Goal: Information Seeking & Learning: Understand process/instructions

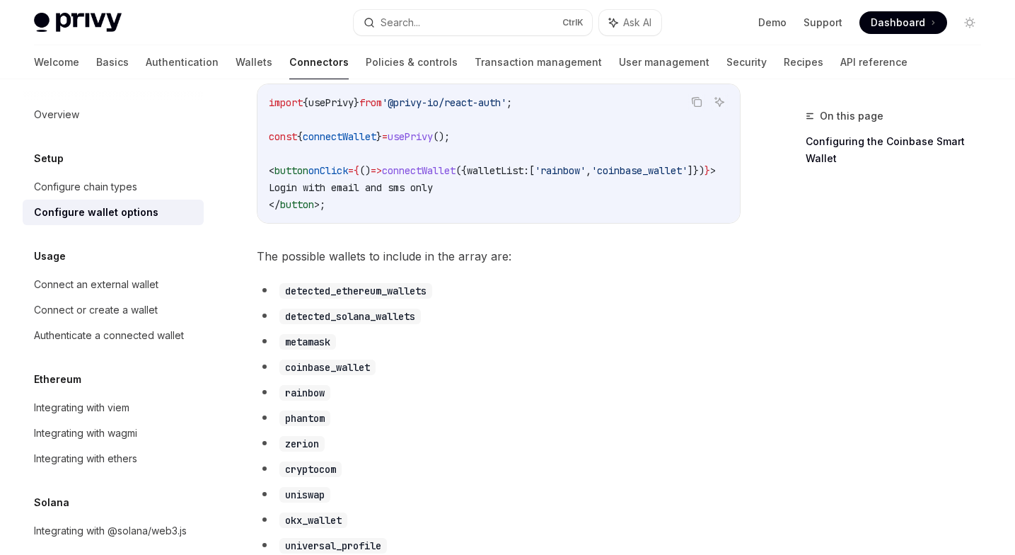
scroll to position [617, 0]
drag, startPoint x: 353, startPoint y: 226, endPoint x: 338, endPoint y: 230, distance: 15.3
click at [338, 221] on div "import { usePrivy } from '@privy-io/react-auth' ; const { connectWallet } = use…" at bounding box center [499, 152] width 483 height 139
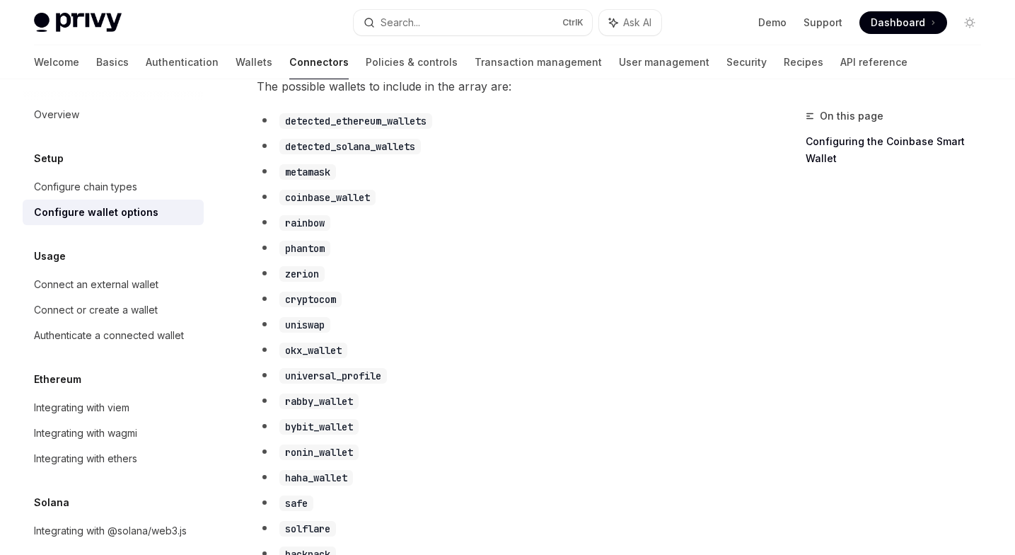
scroll to position [784, 0]
click at [340, 130] on code "detected_ethereum_wallets" at bounding box center [355, 123] width 153 height 16
copy code "detected_ethereum_wallets"
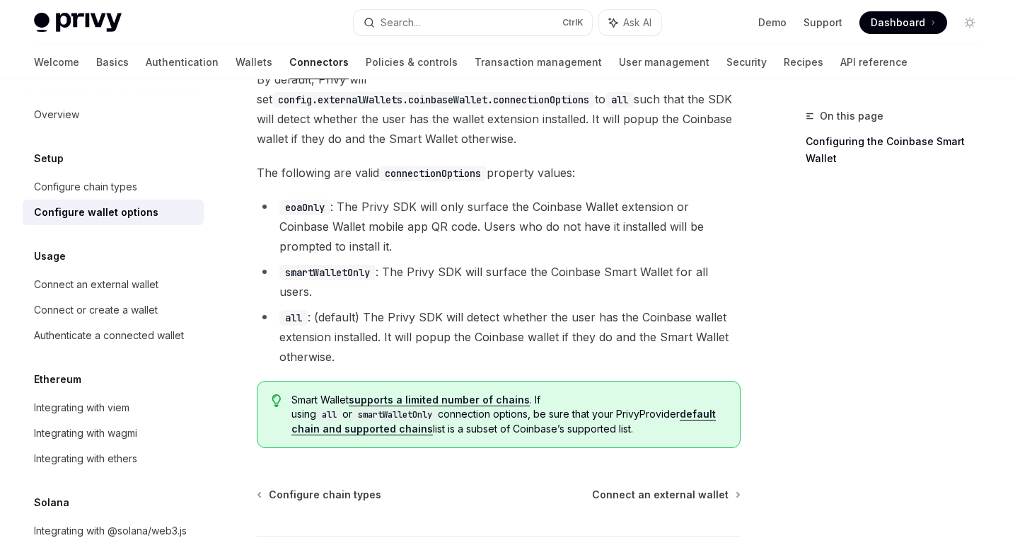
scroll to position [2062, 0]
click at [329, 279] on code "smartWalletOnly" at bounding box center [327, 272] width 96 height 16
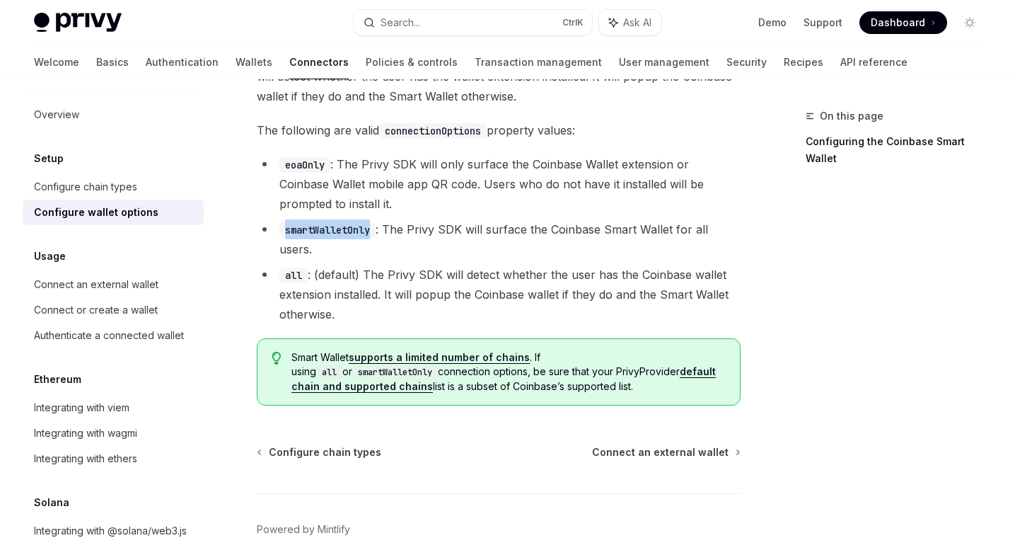
scroll to position [2103, 0]
click at [664, 460] on span "Connect an external wallet" at bounding box center [660, 453] width 137 height 14
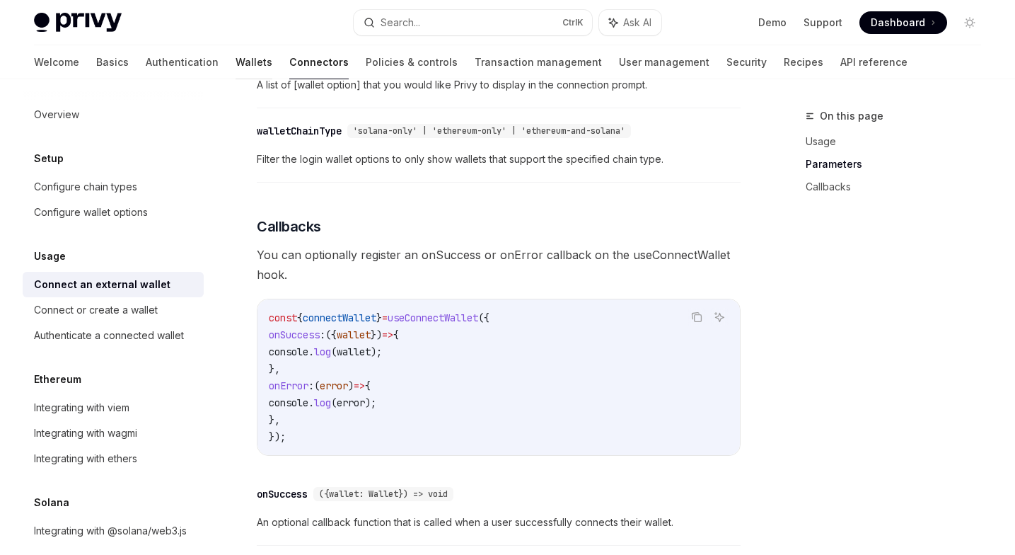
click at [236, 64] on link "Wallets" at bounding box center [254, 62] width 37 height 34
type textarea "*"
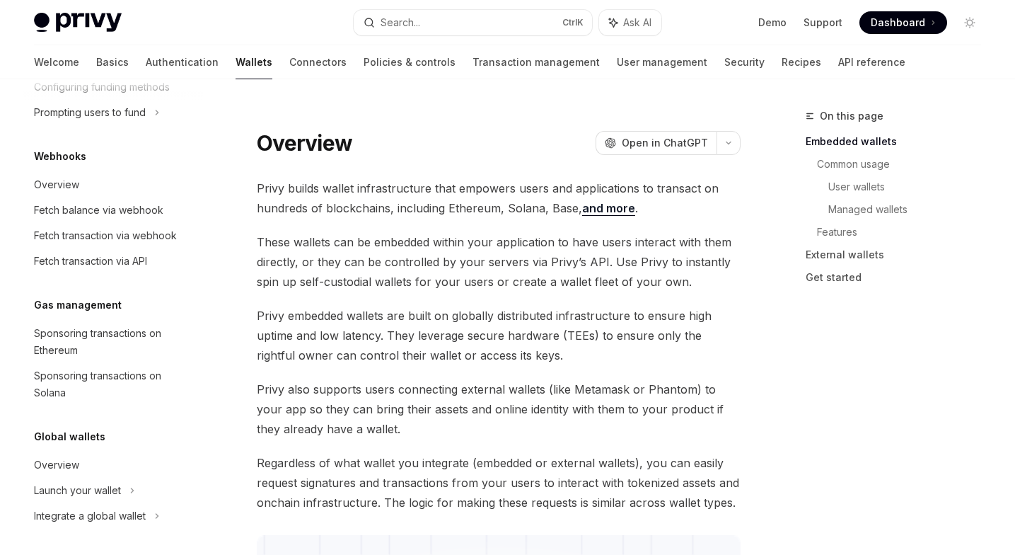
scroll to position [669, 0]
click at [461, 23] on button "Search... Ctrl K" at bounding box center [473, 22] width 239 height 25
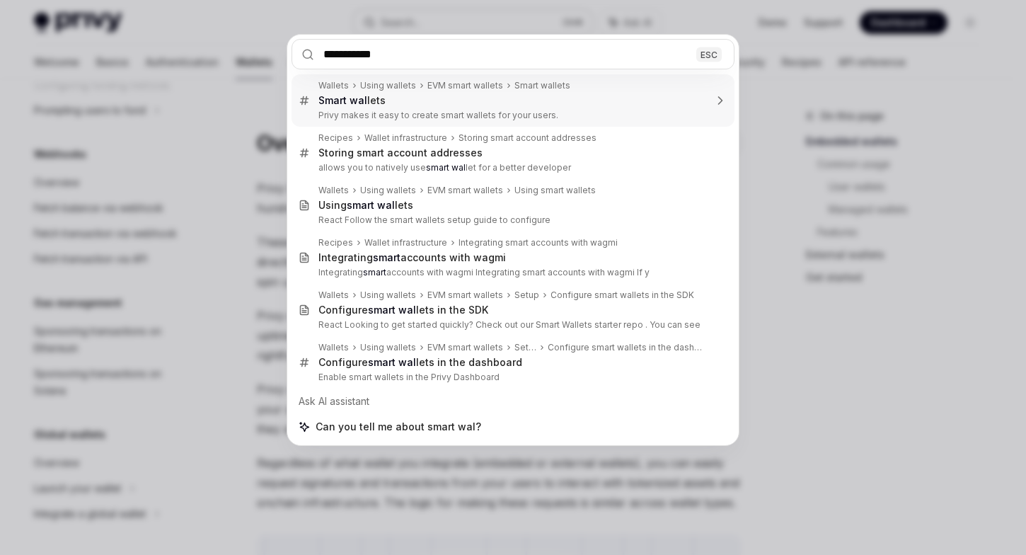
type input "**********"
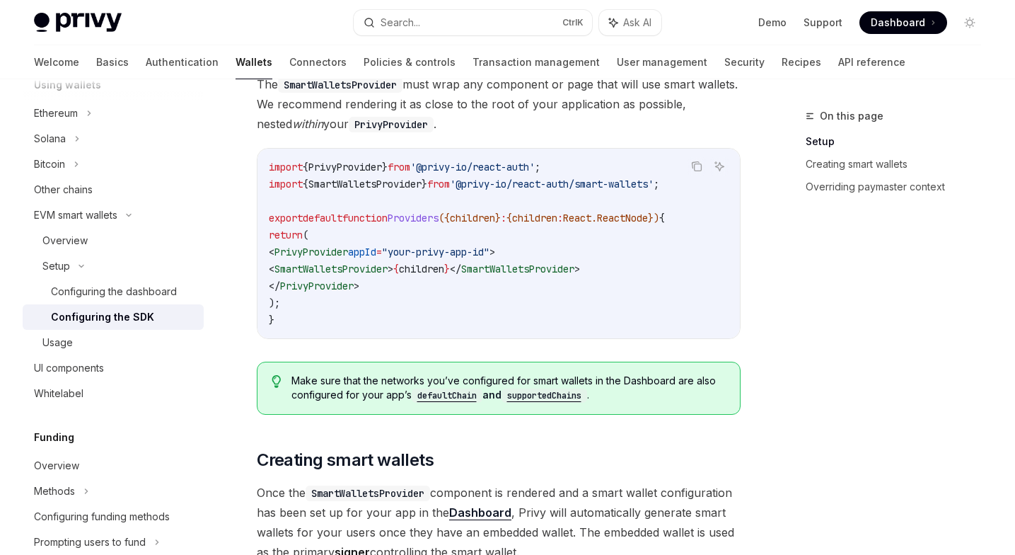
scroll to position [494, 0]
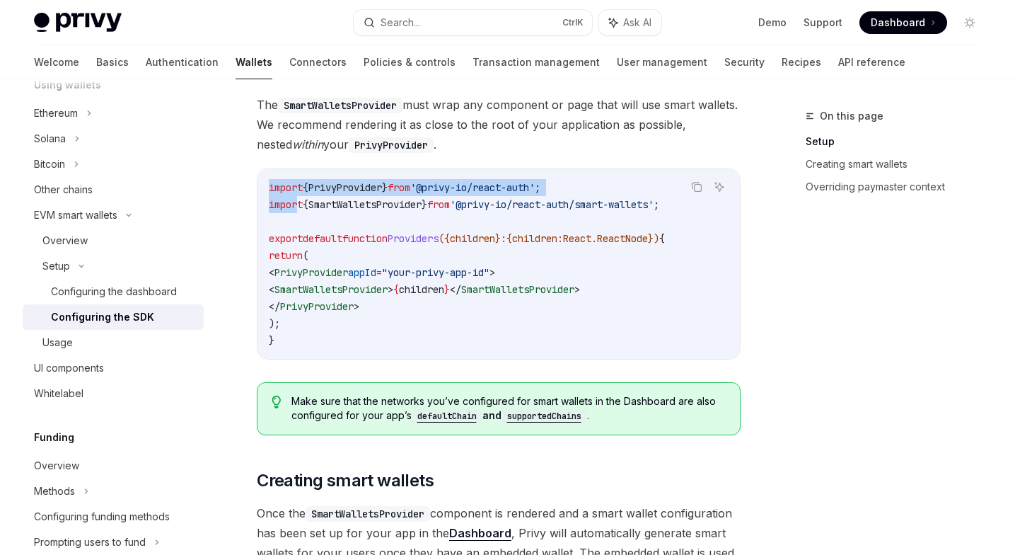
drag, startPoint x: 699, startPoint y: 206, endPoint x: 298, endPoint y: 200, distance: 401.2
click at [298, 200] on div "Copy Ask AI import { PrivyProvider } from '@privy-io/react-auth' ; import { Sma…" at bounding box center [499, 263] width 484 height 191
click at [282, 196] on code "import { PrivyProvider } from '@privy-io/react-auth' ; import { SmartWalletsPro…" at bounding box center [499, 264] width 460 height 170
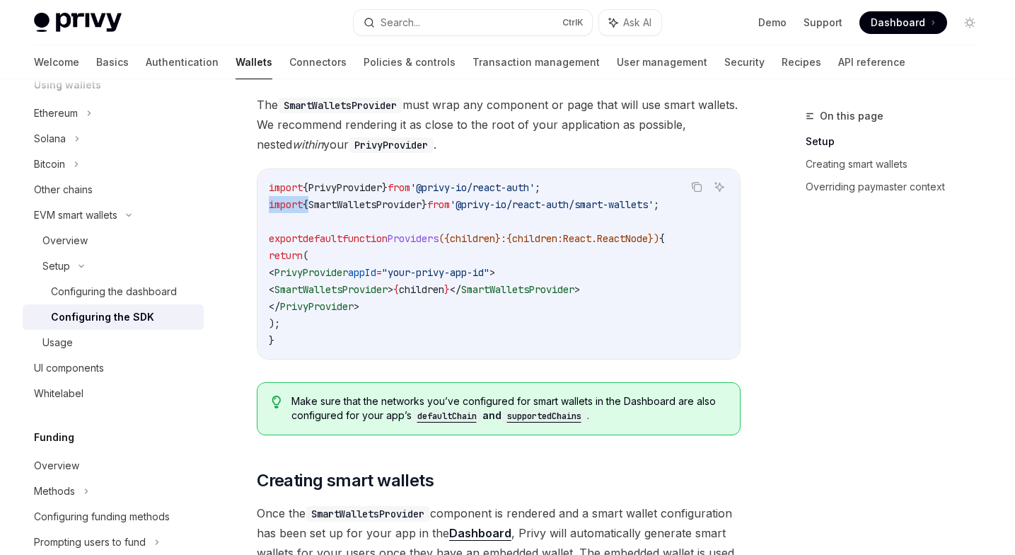
click at [282, 196] on code "import { PrivyProvider } from '@privy-io/react-auth' ; import { SmartWalletsPro…" at bounding box center [499, 264] width 460 height 170
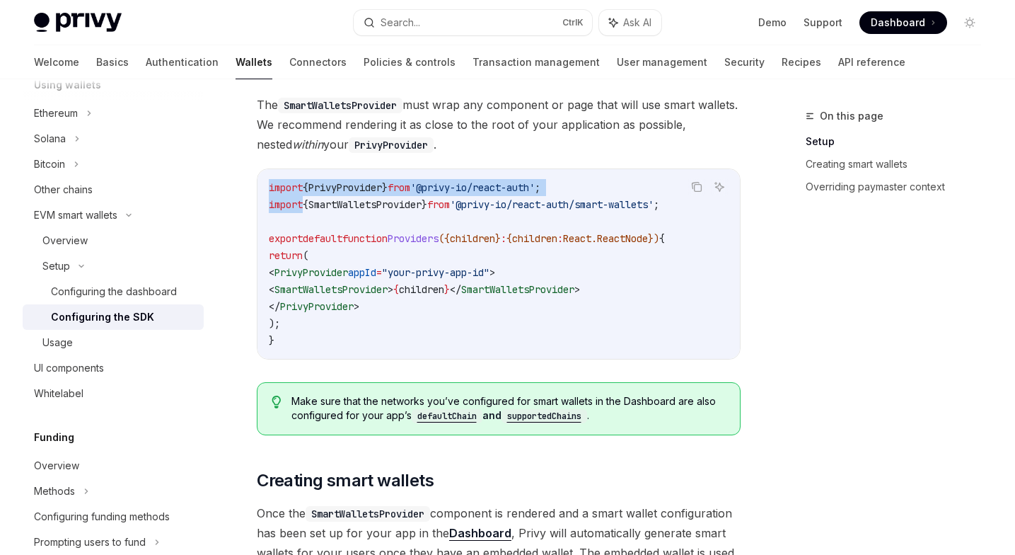
click at [698, 206] on div "Copy" at bounding box center [696, 209] width 31 height 14
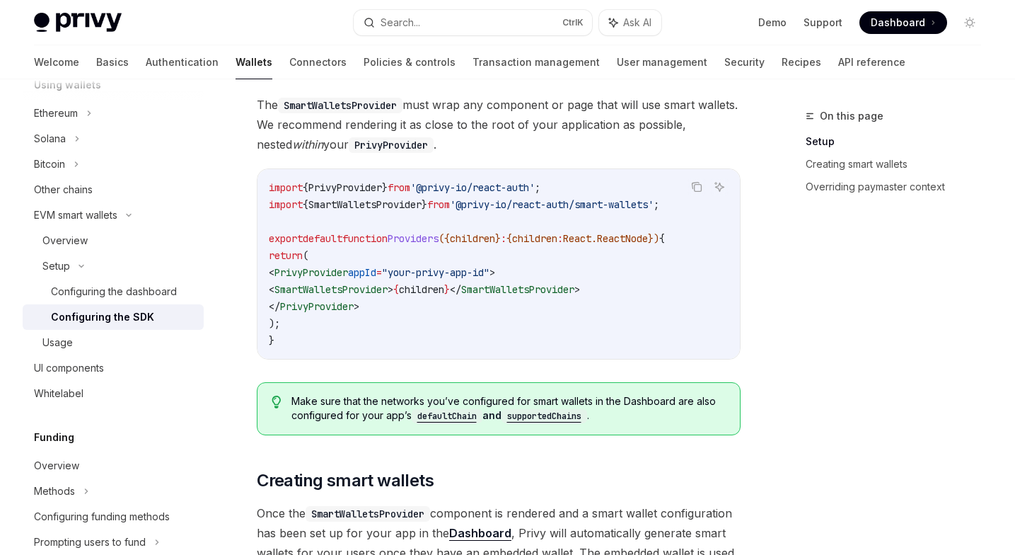
click at [288, 202] on span "import" at bounding box center [286, 204] width 34 height 13
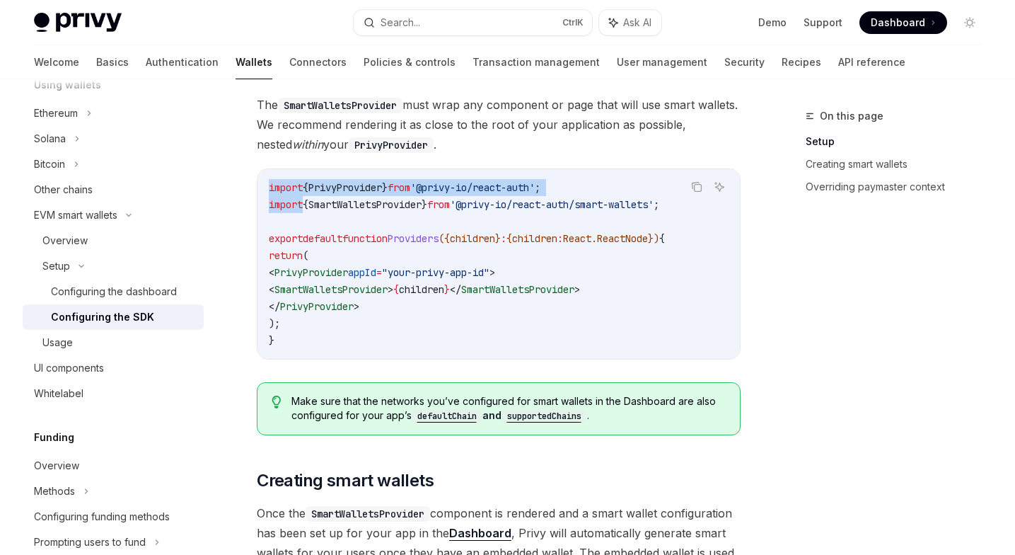
click at [696, 204] on div "Copy" at bounding box center [696, 209] width 31 height 14
drag, startPoint x: 696, startPoint y: 204, endPoint x: 416, endPoint y: 200, distance: 280.2
click at [416, 200] on div "Copy Ask AI import { PrivyProvider } from '@privy-io/react-auth' ; import { Sma…" at bounding box center [499, 263] width 484 height 191
click at [416, 200] on span "SmartWalletsProvider" at bounding box center [364, 204] width 113 height 13
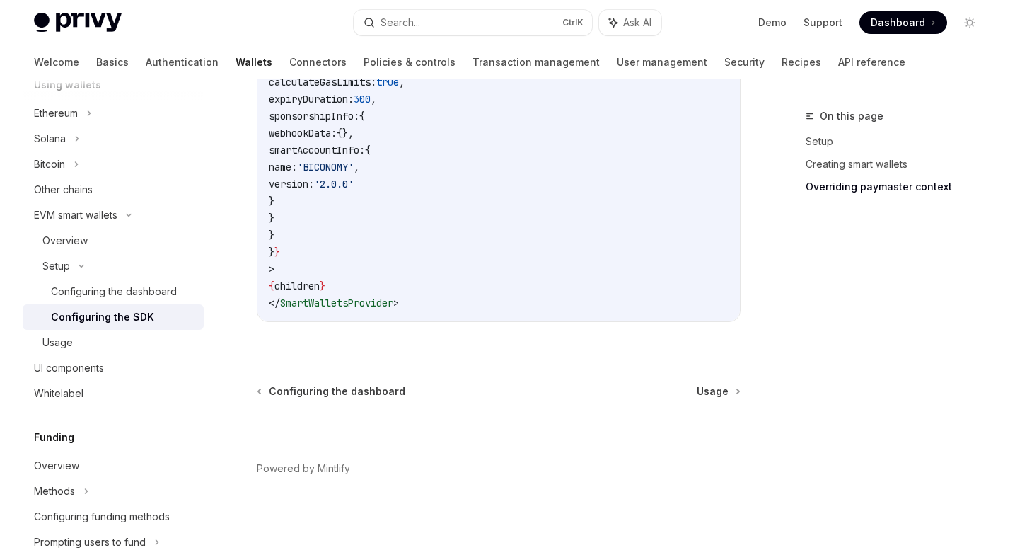
scroll to position [1322, 0]
click at [81, 247] on div "Overview" at bounding box center [64, 240] width 45 height 17
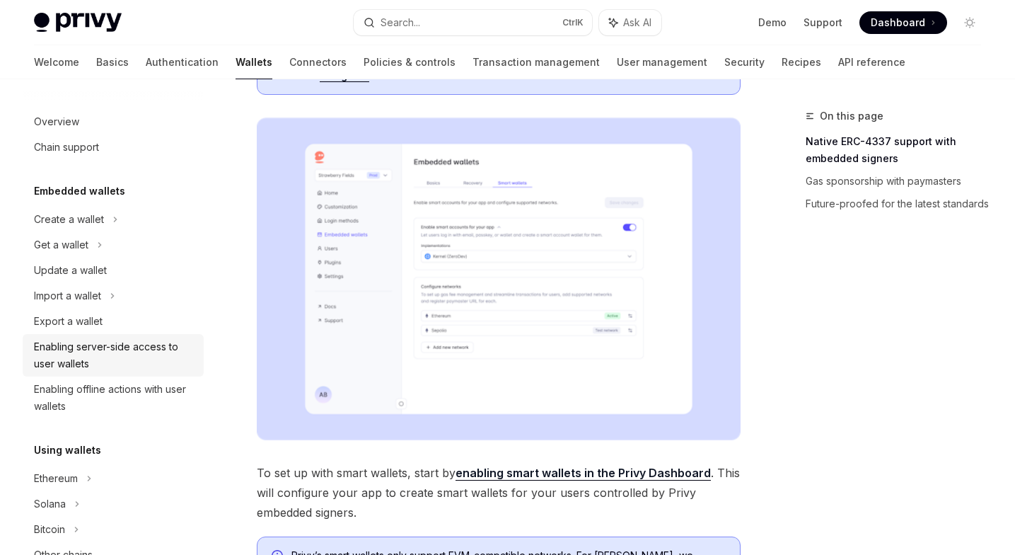
click at [59, 351] on div "Enabling server-side access to user wallets" at bounding box center [114, 355] width 161 height 34
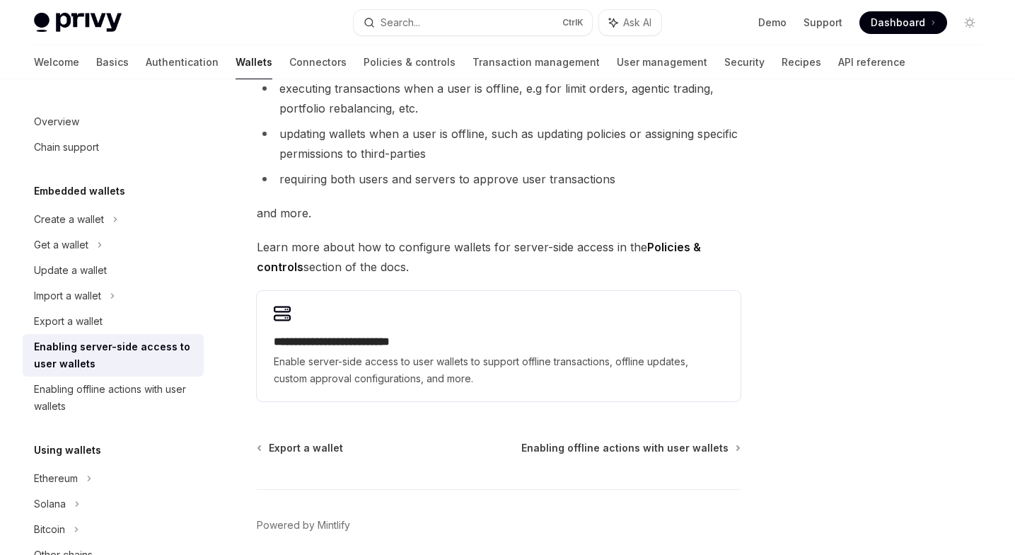
scroll to position [289, 0]
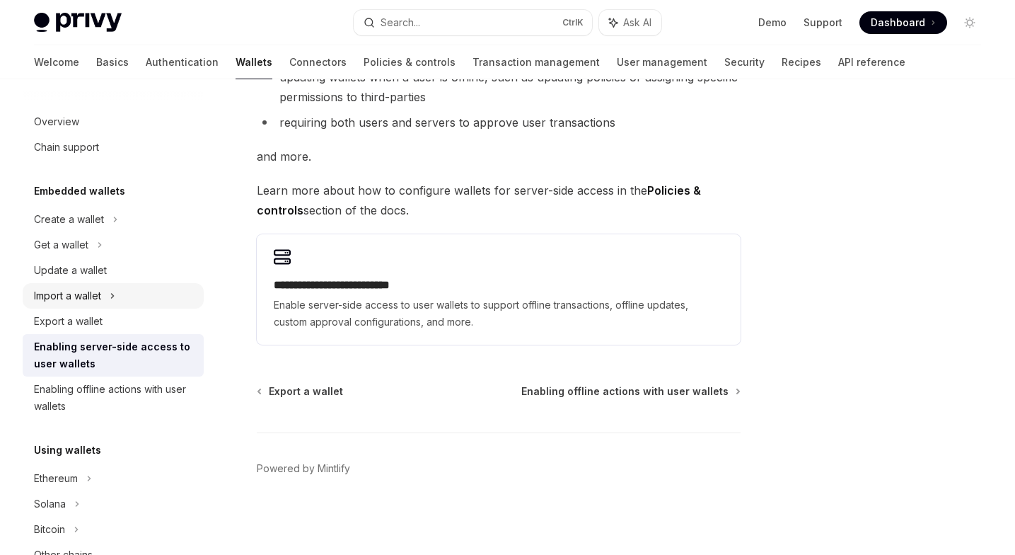
click at [75, 297] on div "Import a wallet" at bounding box center [67, 295] width 67 height 17
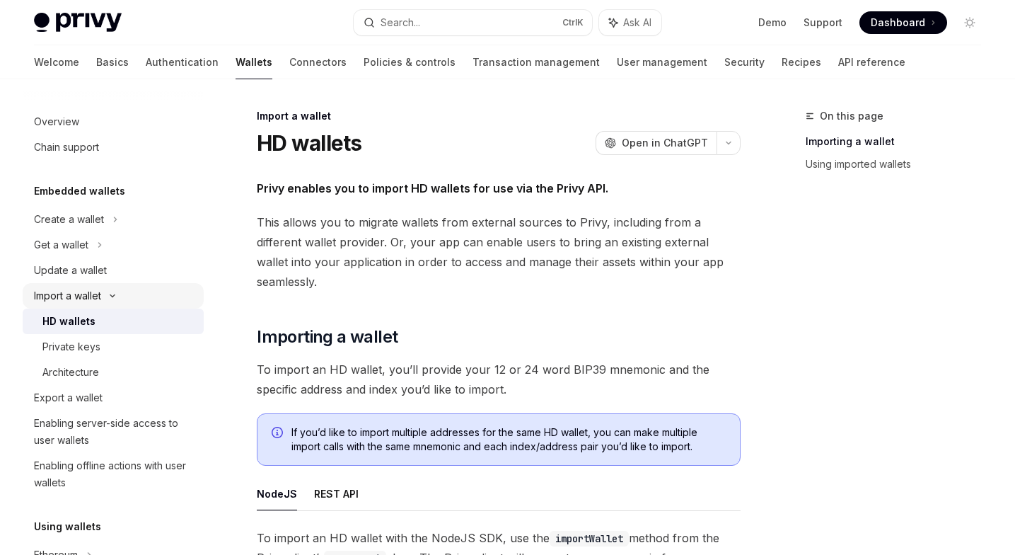
click at [69, 287] on div "Import a wallet" at bounding box center [67, 295] width 67 height 17
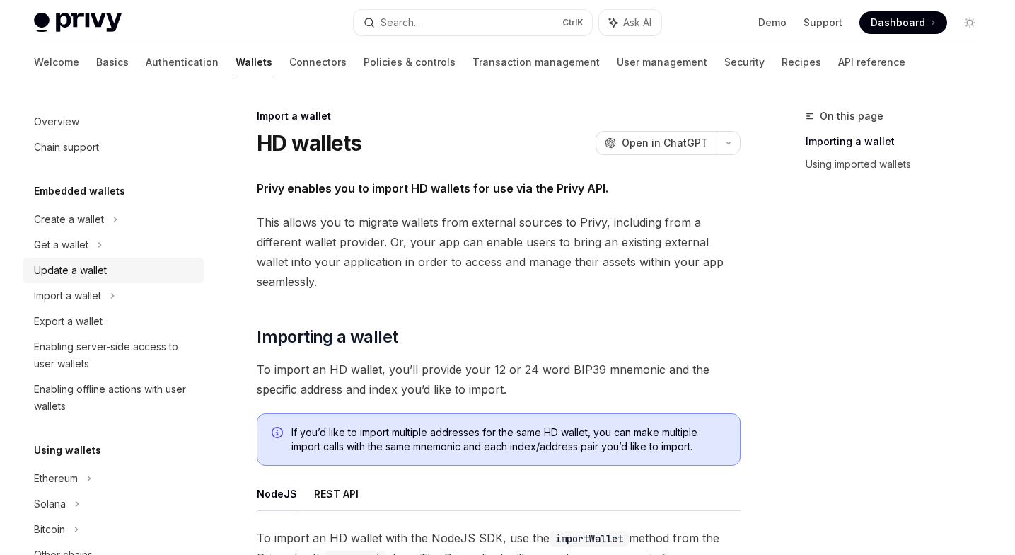
click at [71, 270] on div "Update a wallet" at bounding box center [70, 270] width 73 height 17
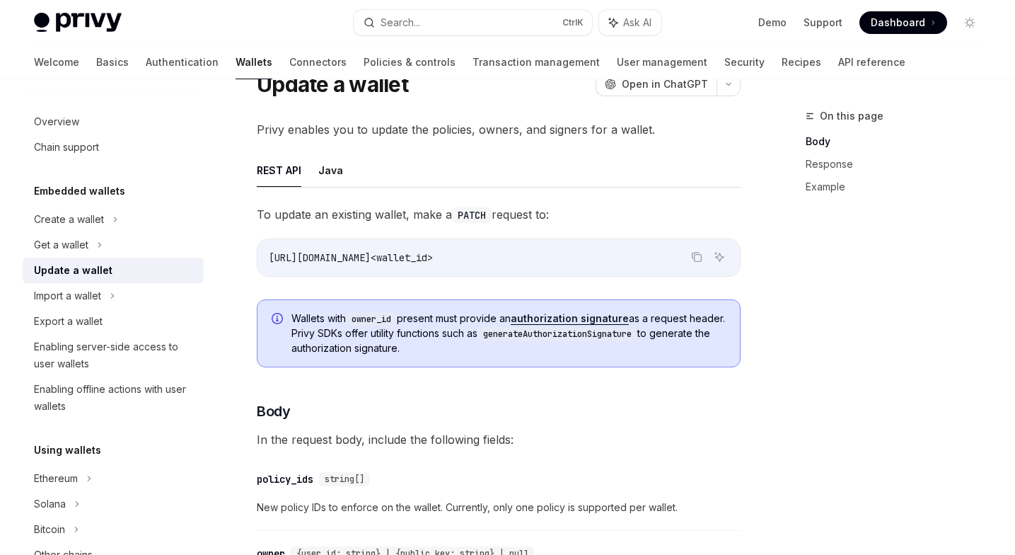
scroll to position [84, 0]
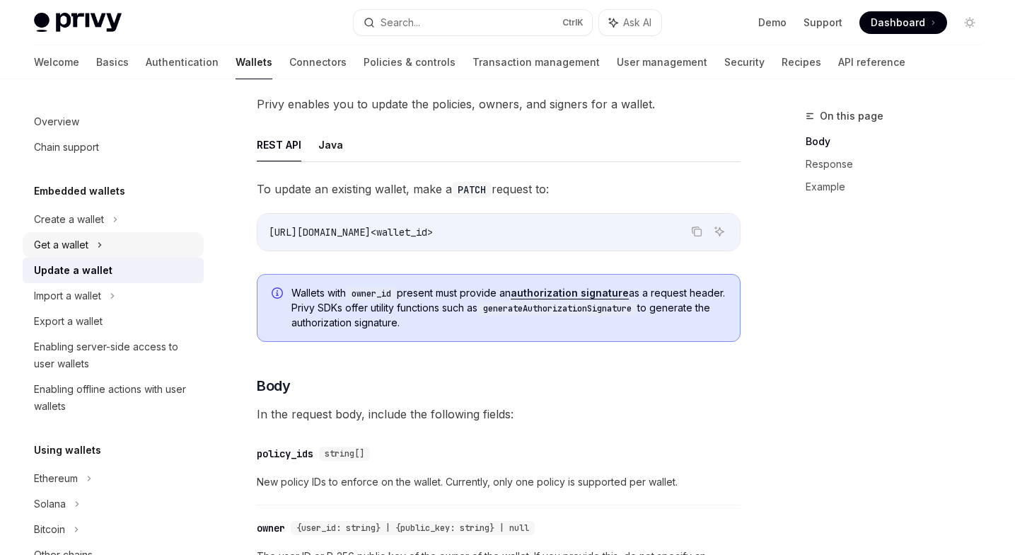
click at [67, 244] on div "Get a wallet" at bounding box center [61, 244] width 54 height 17
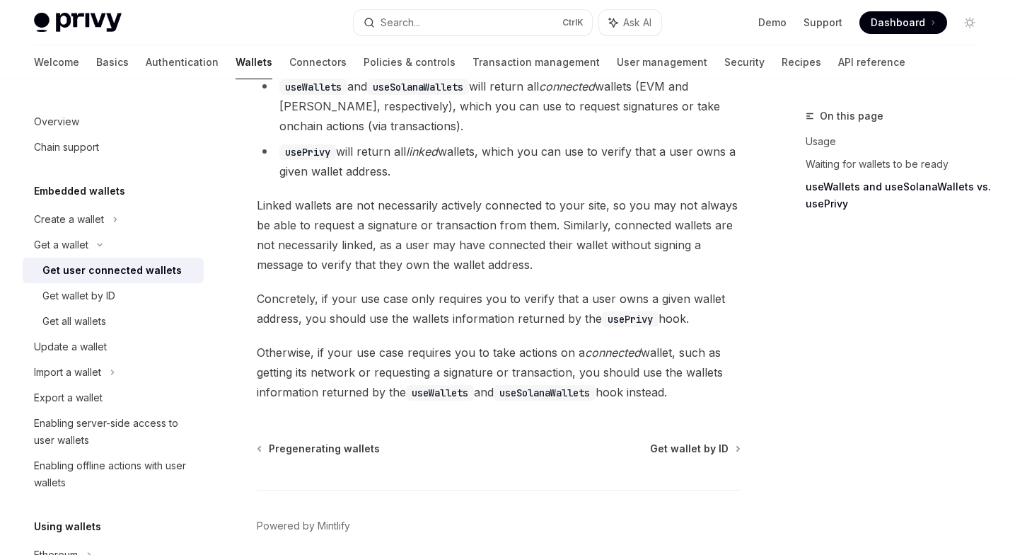
scroll to position [1361, 0]
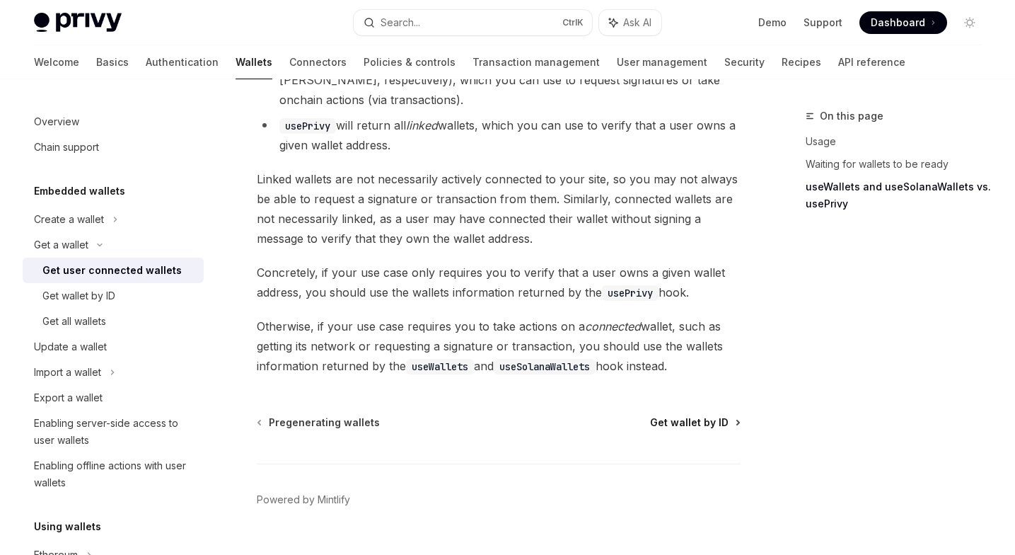
click at [669, 427] on span "Get wallet by ID" at bounding box center [689, 422] width 79 height 14
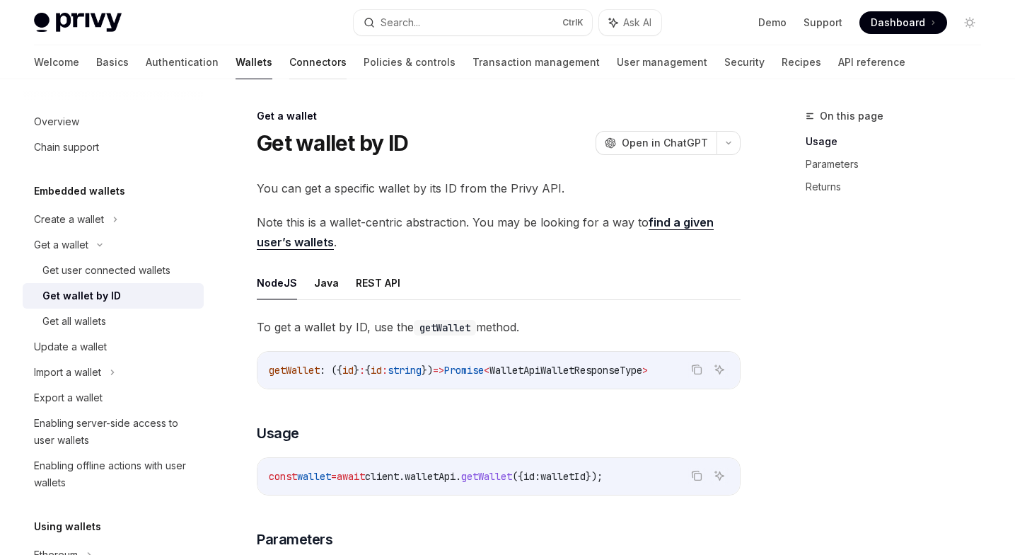
click at [289, 64] on link "Connectors" at bounding box center [317, 62] width 57 height 34
type textarea "*"
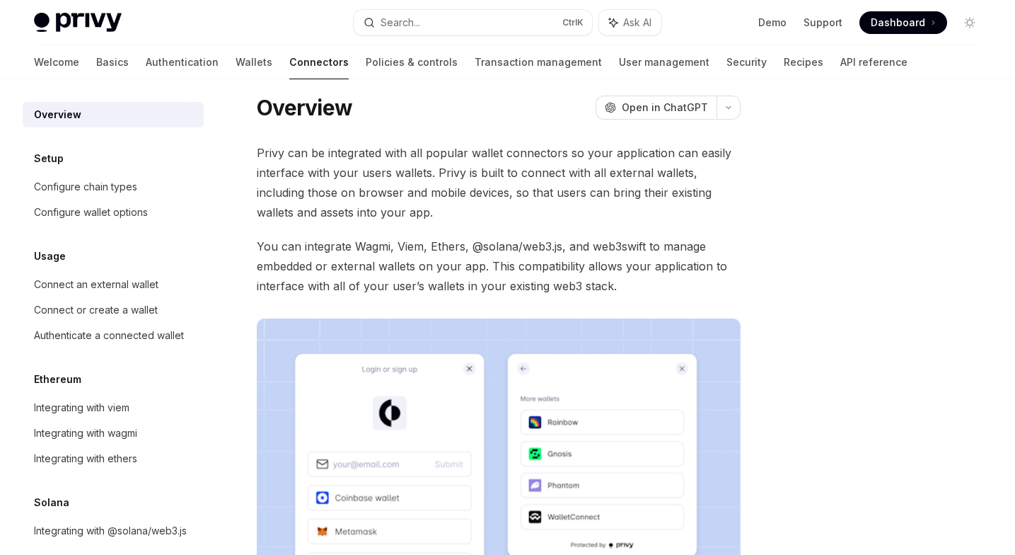
scroll to position [9, 0]
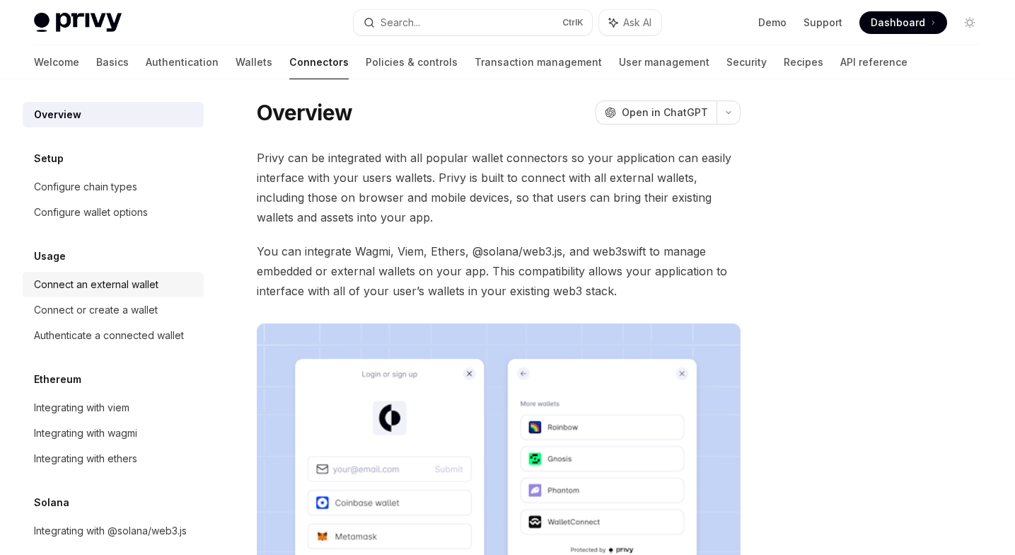
click at [126, 277] on div "Connect an external wallet" at bounding box center [96, 284] width 125 height 17
click at [115, 289] on div "Connect an external wallet" at bounding box center [96, 284] width 125 height 17
click at [127, 213] on div "Configure wallet options" at bounding box center [91, 212] width 114 height 17
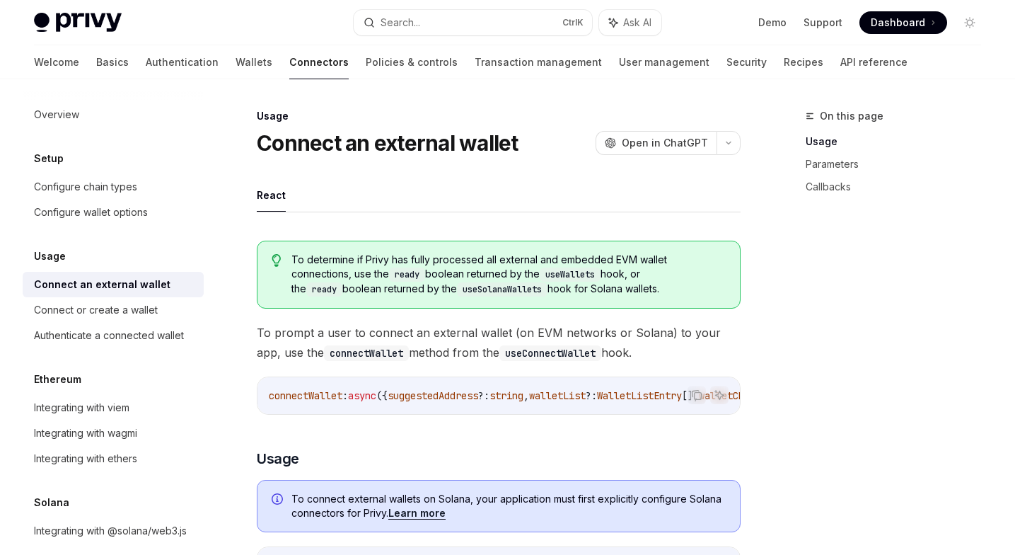
click at [888, 21] on span "Dashboard" at bounding box center [898, 23] width 54 height 14
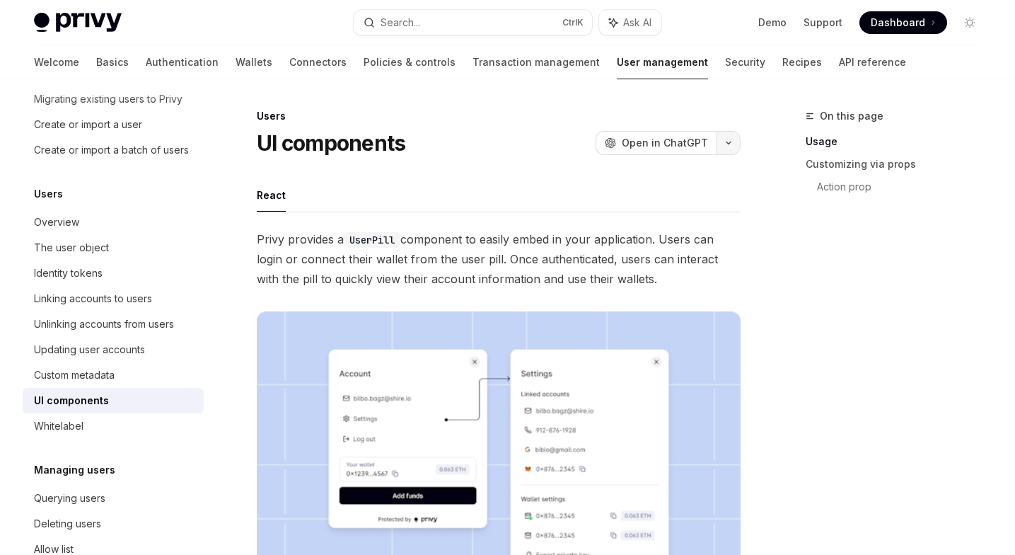
click at [723, 146] on button "button" at bounding box center [729, 143] width 24 height 24
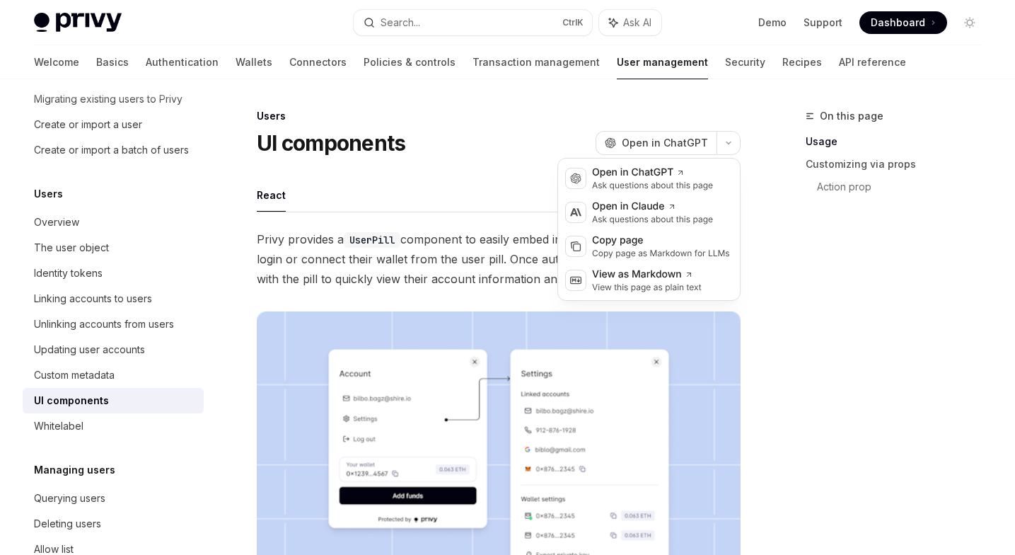
click at [379, 247] on code "UserPill" at bounding box center [372, 240] width 57 height 16
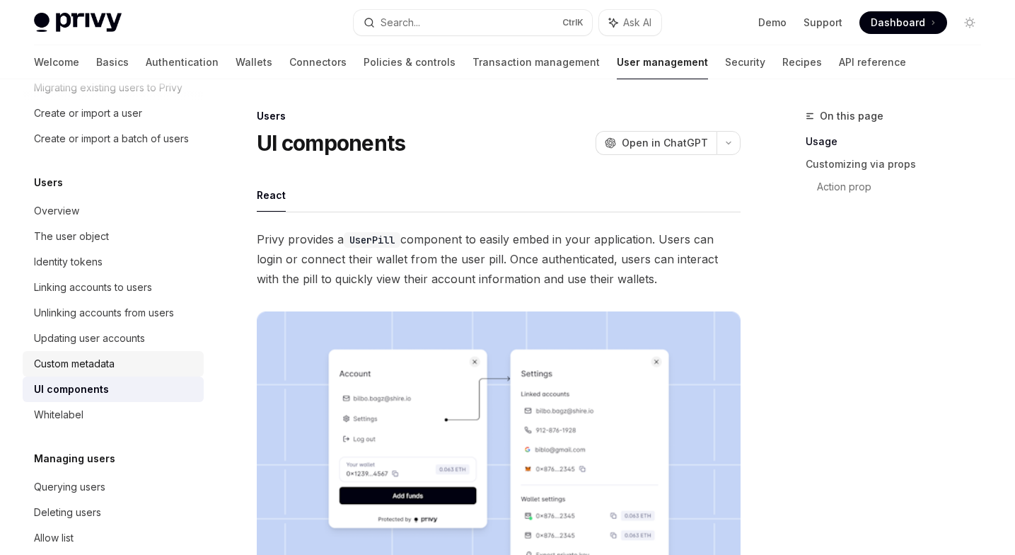
scroll to position [95, 0]
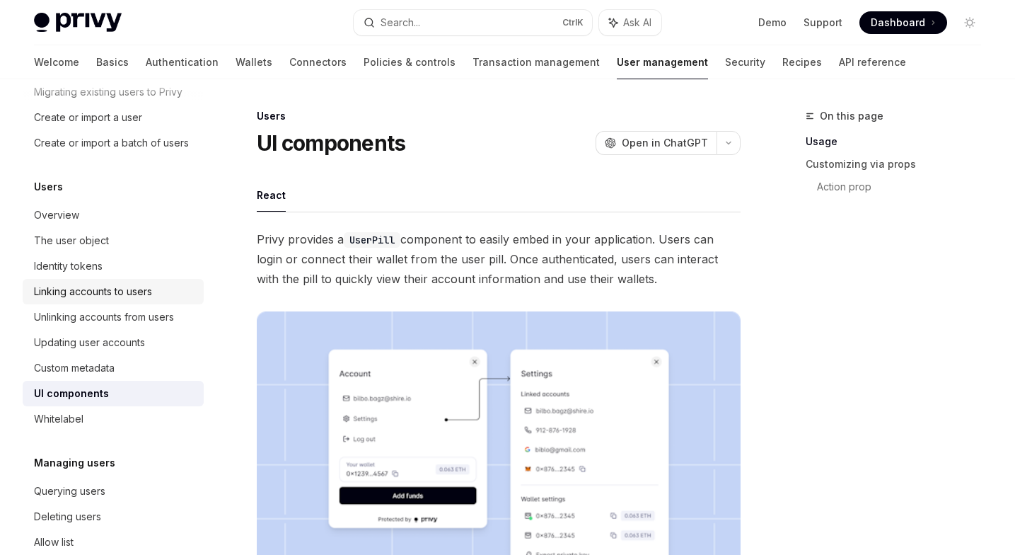
click at [134, 300] on div "Linking accounts to users" at bounding box center [93, 291] width 118 height 17
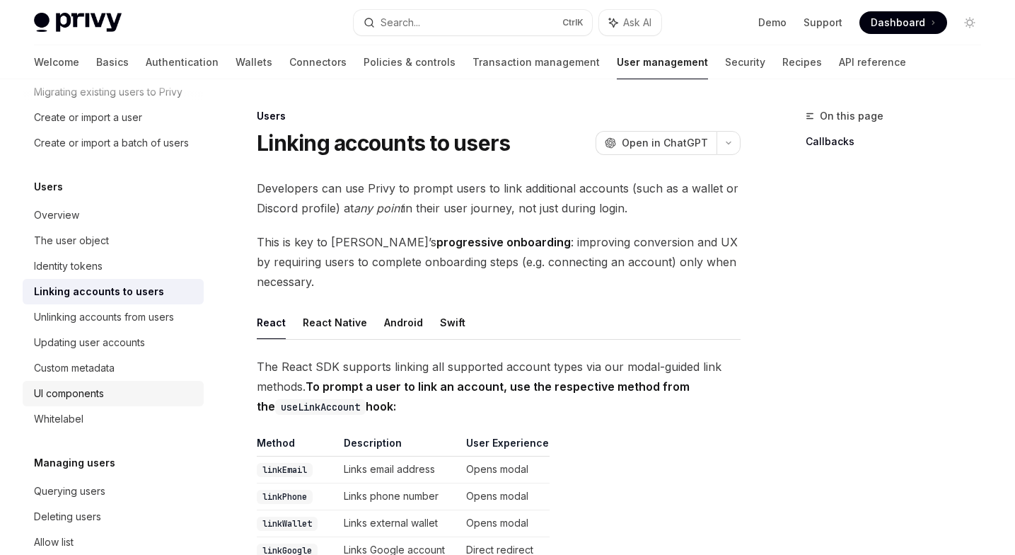
click at [79, 402] on div "UI components" at bounding box center [69, 393] width 70 height 17
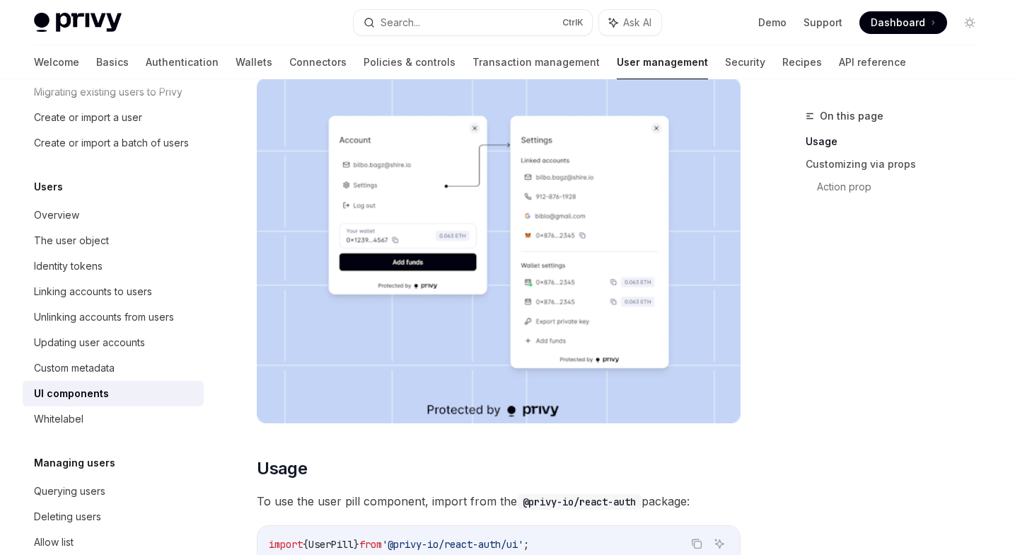
scroll to position [485, 0]
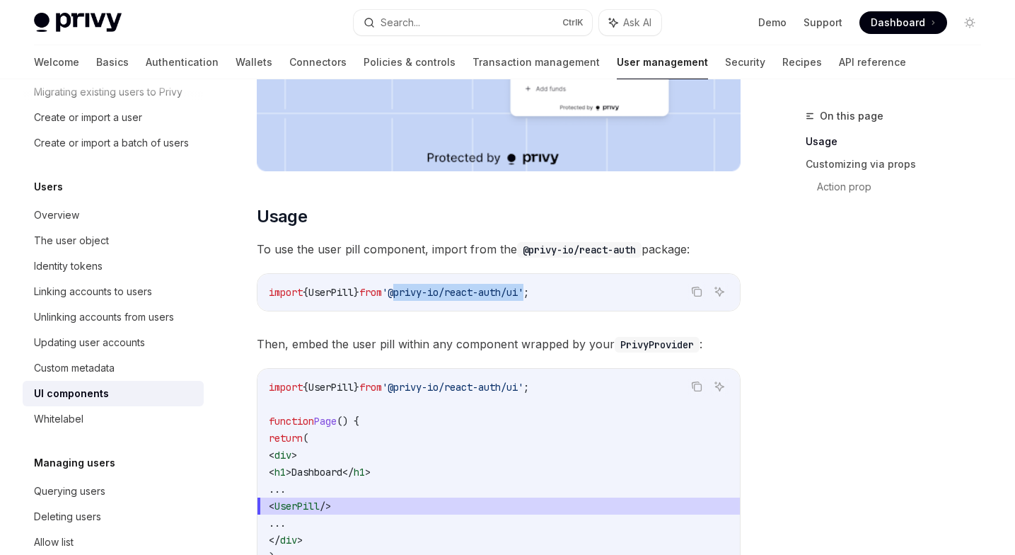
drag, startPoint x: 412, startPoint y: 290, endPoint x: 547, endPoint y: 294, distance: 135.2
click at [524, 294] on span "'@privy-io/react-auth/ui'" at bounding box center [452, 292] width 141 height 13
copy span "@privy-io/react-auth/ui"
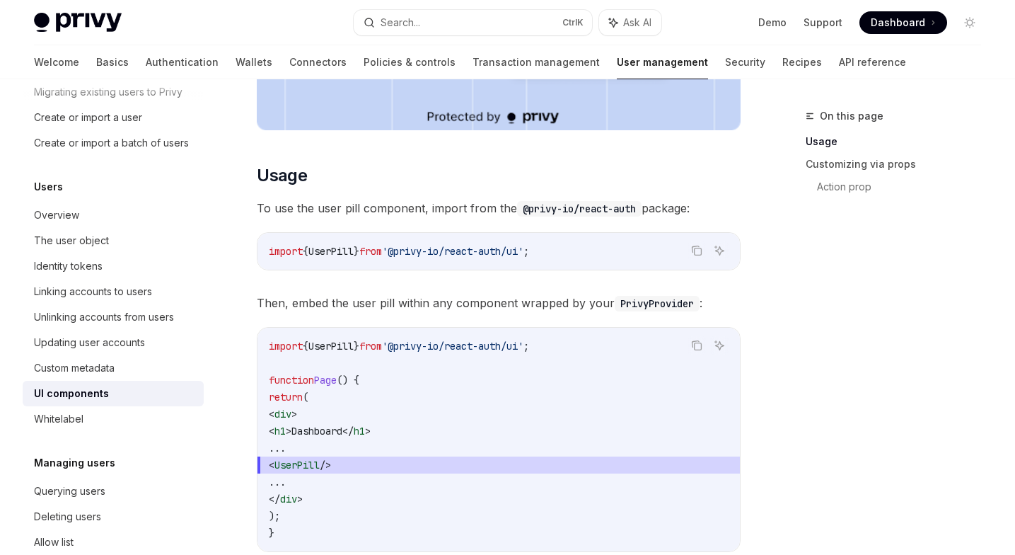
scroll to position [544, 0]
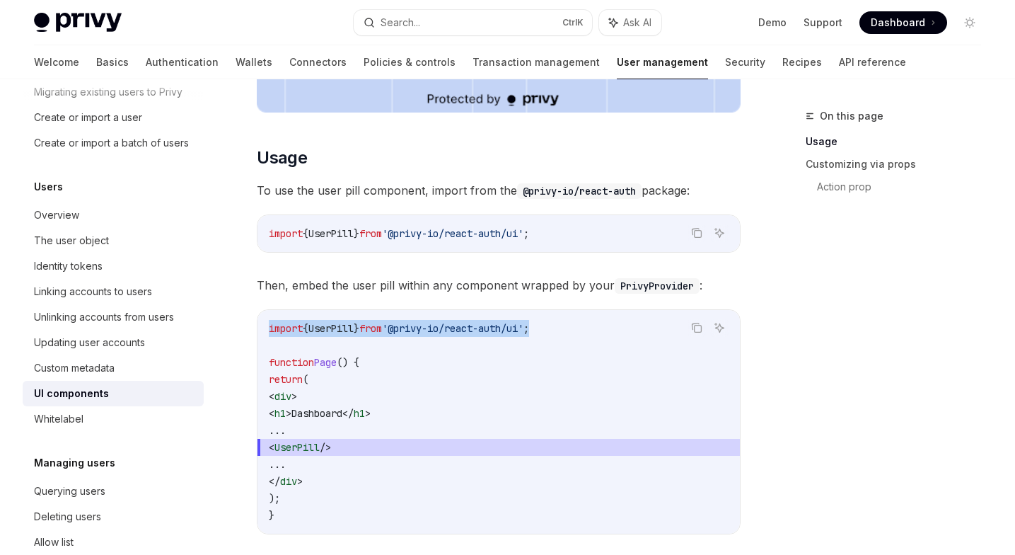
drag, startPoint x: 577, startPoint y: 325, endPoint x: 267, endPoint y: 325, distance: 309.2
click at [267, 325] on div "import { UserPill } from '@privy-io/react-auth/ui' ; function Page () { return …" at bounding box center [499, 422] width 483 height 224
copy span "import { UserPill } from '@privy-io/react-auth/ui' ;"
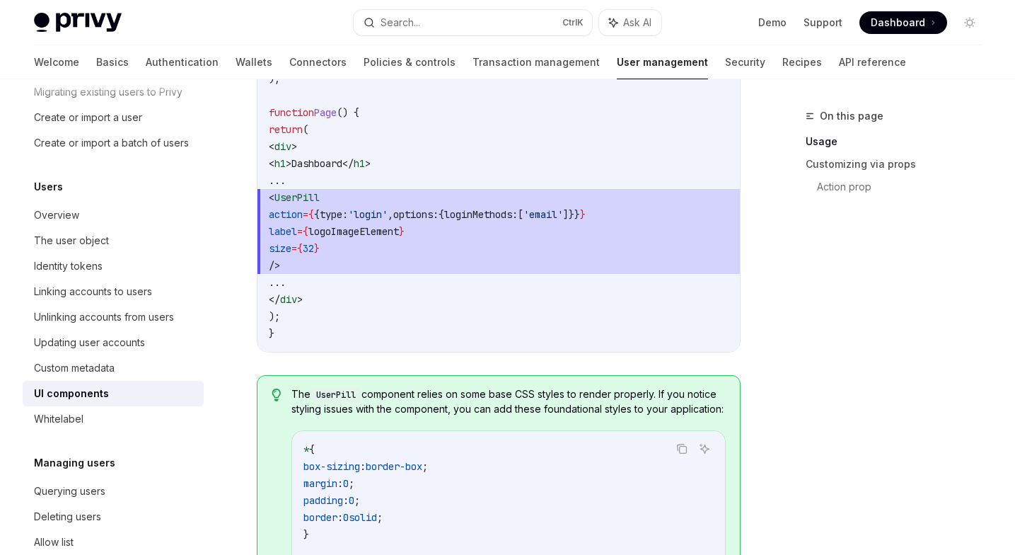
scroll to position [1233, 0]
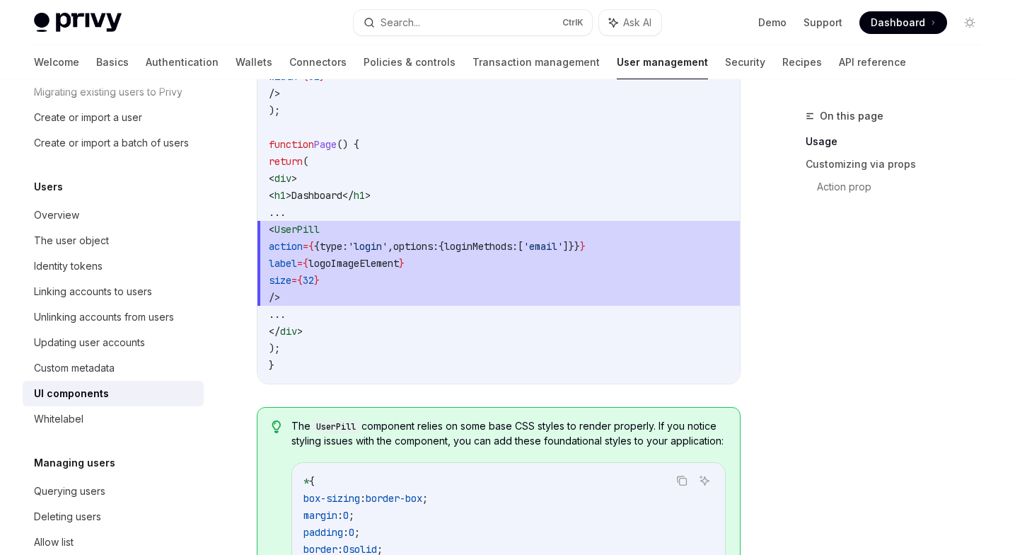
drag, startPoint x: 318, startPoint y: 247, endPoint x: 698, endPoint y: 245, distance: 379.2
click at [698, 245] on span "action = { { type: 'login' , options: { loginMethods: [ 'email' ]}} }" at bounding box center [499, 246] width 460 height 17
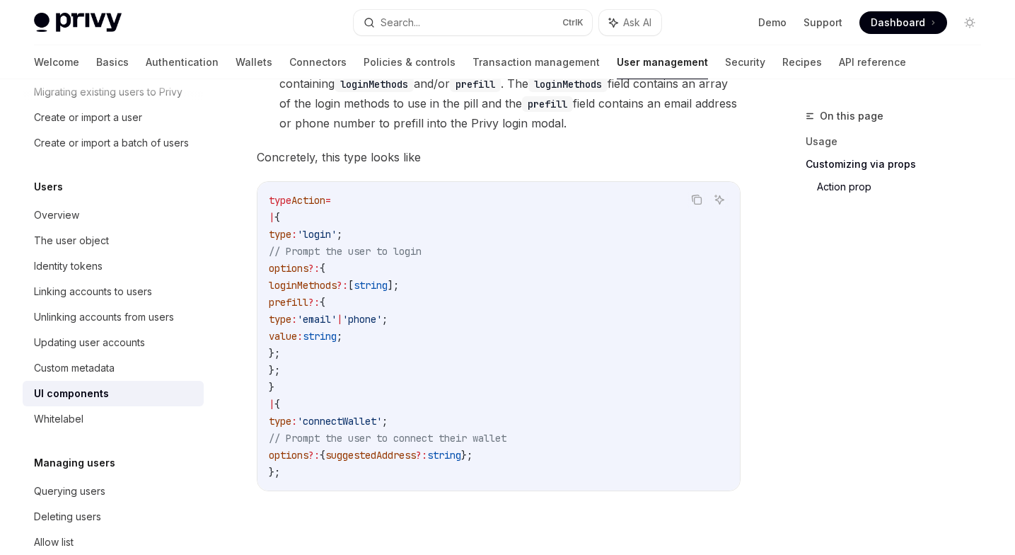
scroll to position [2410, 0]
click at [865, 187] on link "Action prop" at bounding box center [904, 186] width 175 height 23
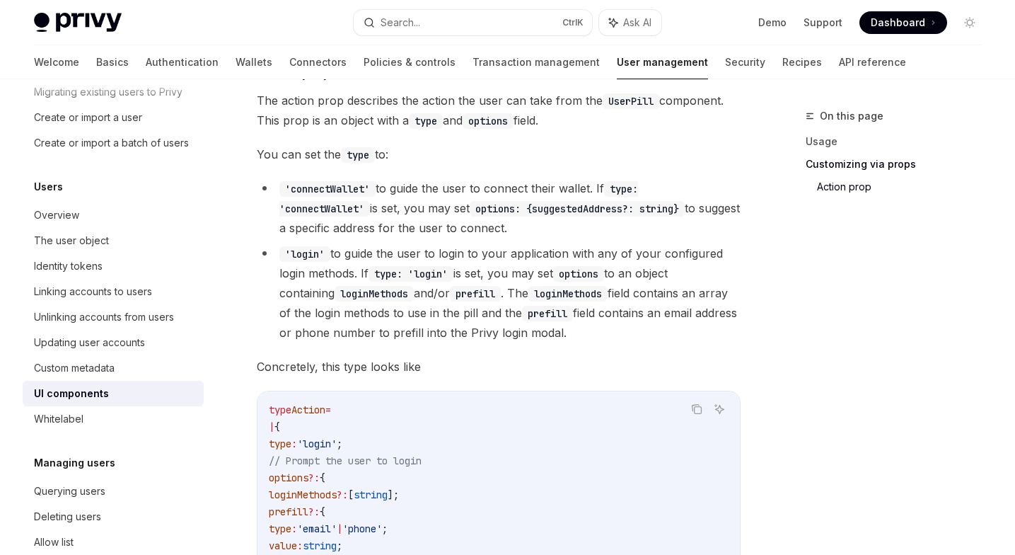
scroll to position [2209, 0]
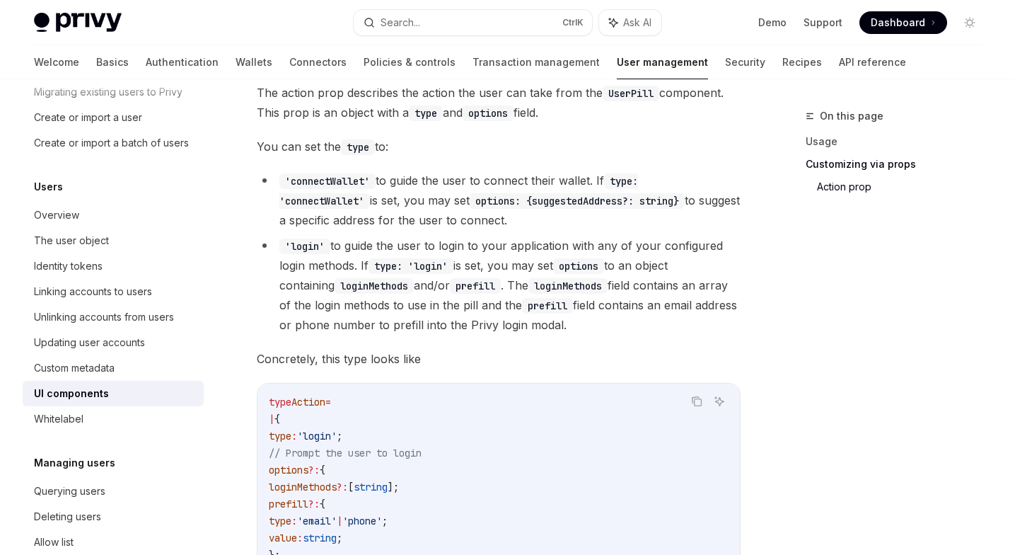
click at [327, 189] on code "'connectWallet'" at bounding box center [327, 181] width 96 height 16
copy code "connectWallet"
click at [12, 36] on div "Privy Docs home page Search... Ctrl K Ask AI Demo Support Dashboard Dashboard S…" at bounding box center [507, 22] width 1015 height 45
click at [345, 189] on code "'connectWallet'" at bounding box center [327, 181] width 96 height 16
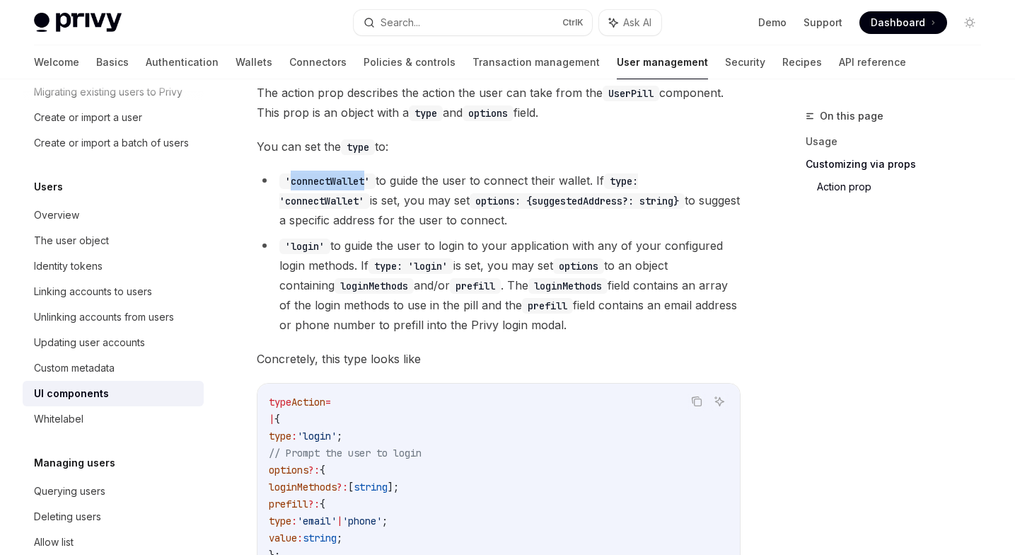
click at [345, 189] on code "'connectWallet'" at bounding box center [327, 181] width 96 height 16
copy code "connectWallet"
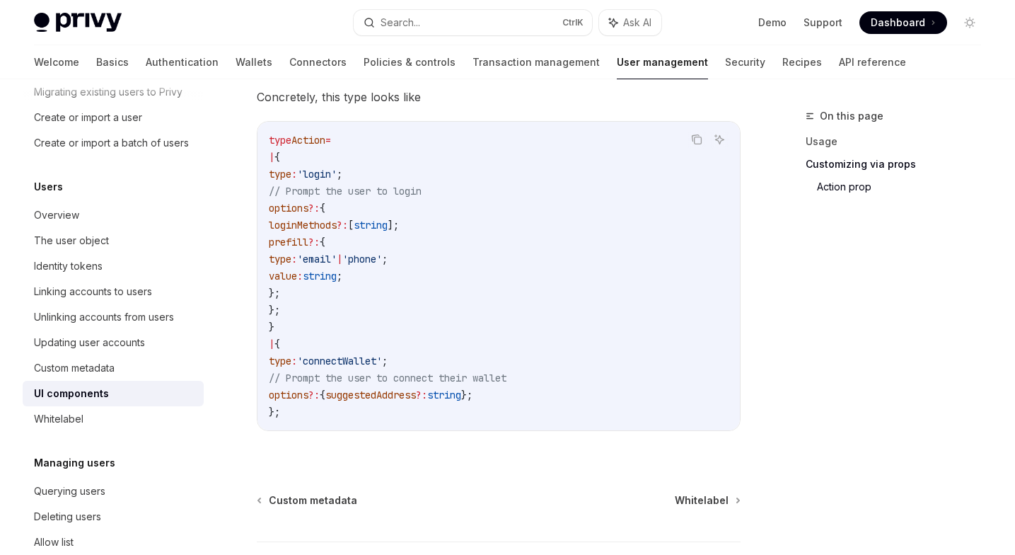
scroll to position [2471, 0]
click at [10, 49] on div "Welcome Basics Authentication Wallets Connectors Policies & controls Transactio…" at bounding box center [507, 62] width 1015 height 34
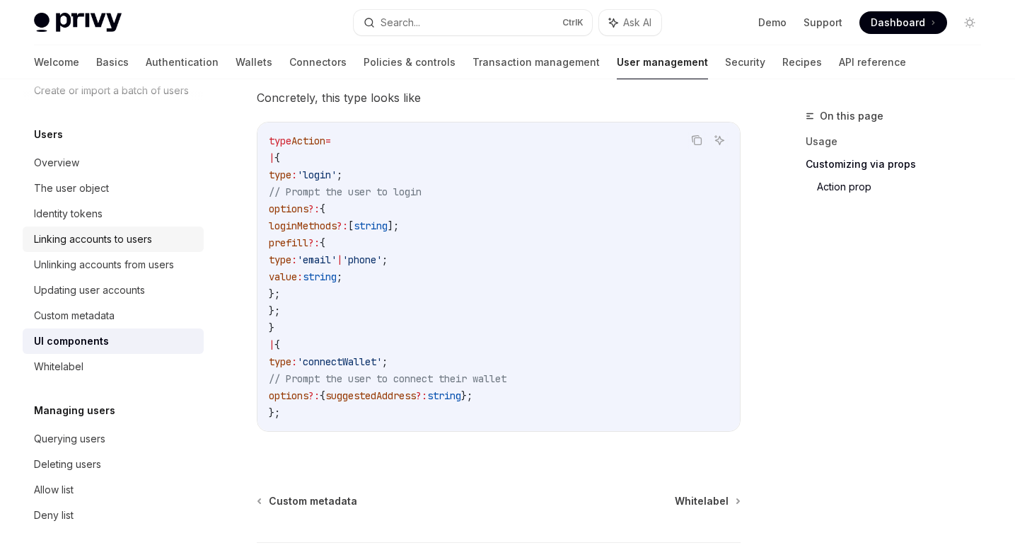
scroll to position [148, 0]
click at [105, 247] on div "Linking accounts to users" at bounding box center [93, 238] width 118 height 17
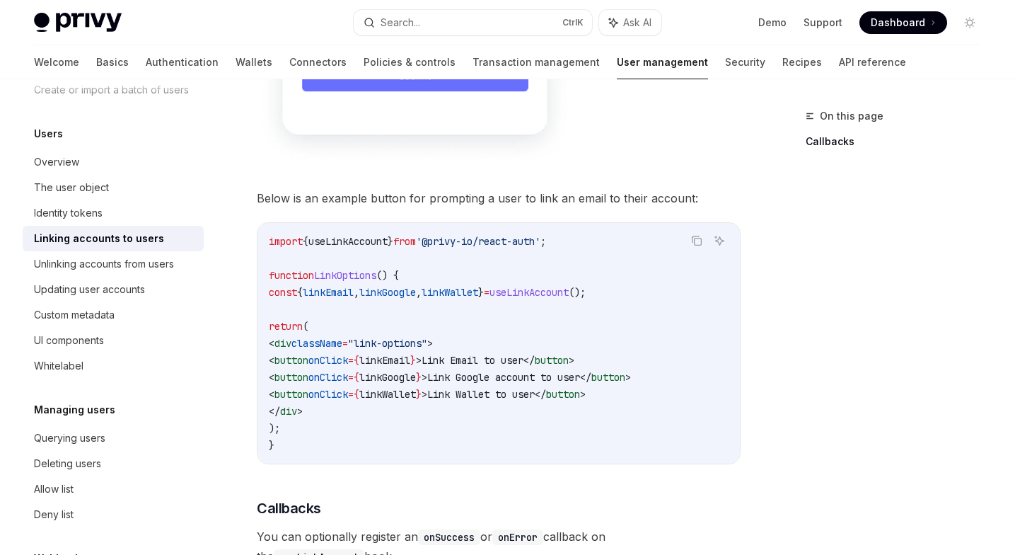
scroll to position [1128, 0]
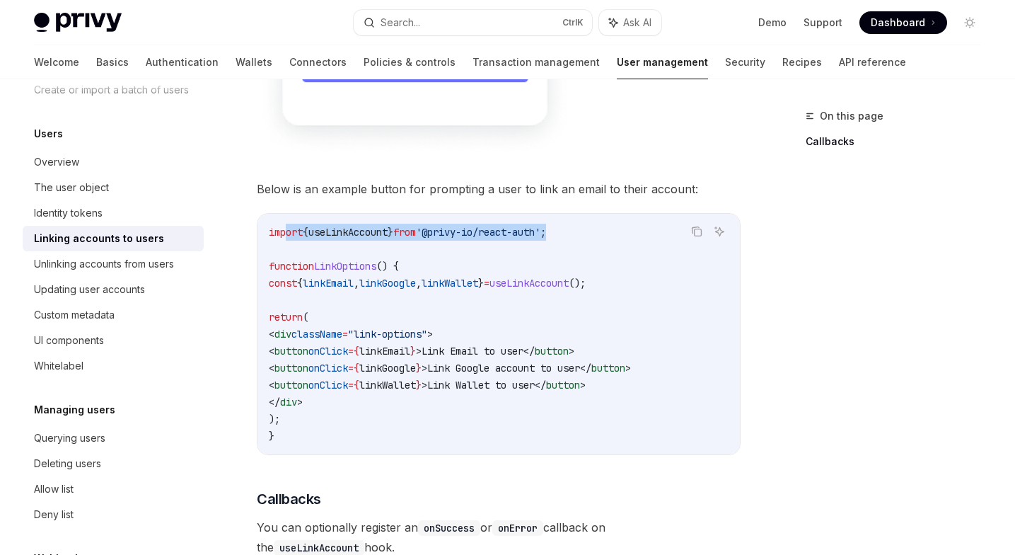
drag, startPoint x: 583, startPoint y: 208, endPoint x: 285, endPoint y: 207, distance: 297.9
click at [286, 224] on code "import { useLinkAccount } from '@privy-io/react-auth' ; function LinkOptions ()…" at bounding box center [499, 334] width 460 height 221
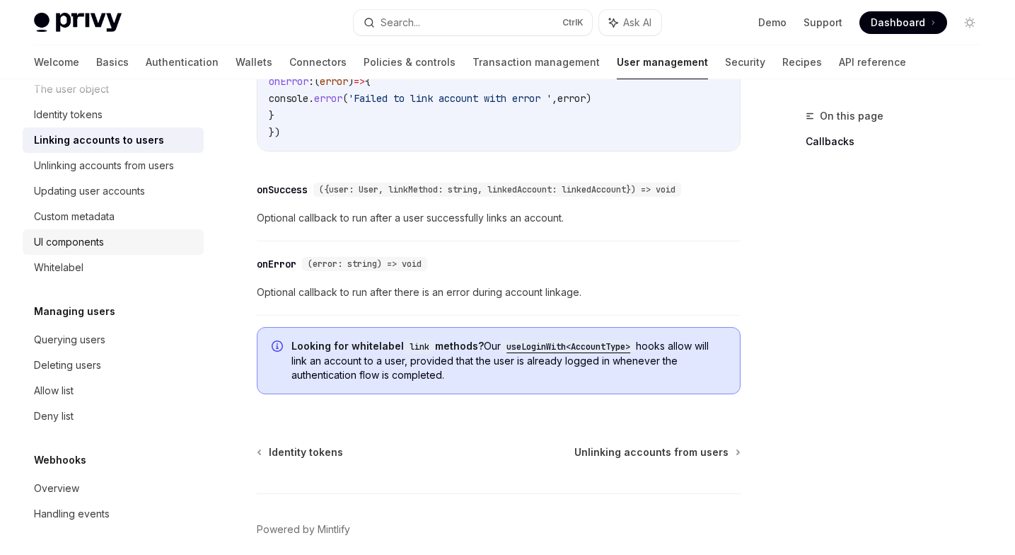
scroll to position [1706, 0]
click at [91, 267] on div "Whitelabel" at bounding box center [114, 267] width 161 height 17
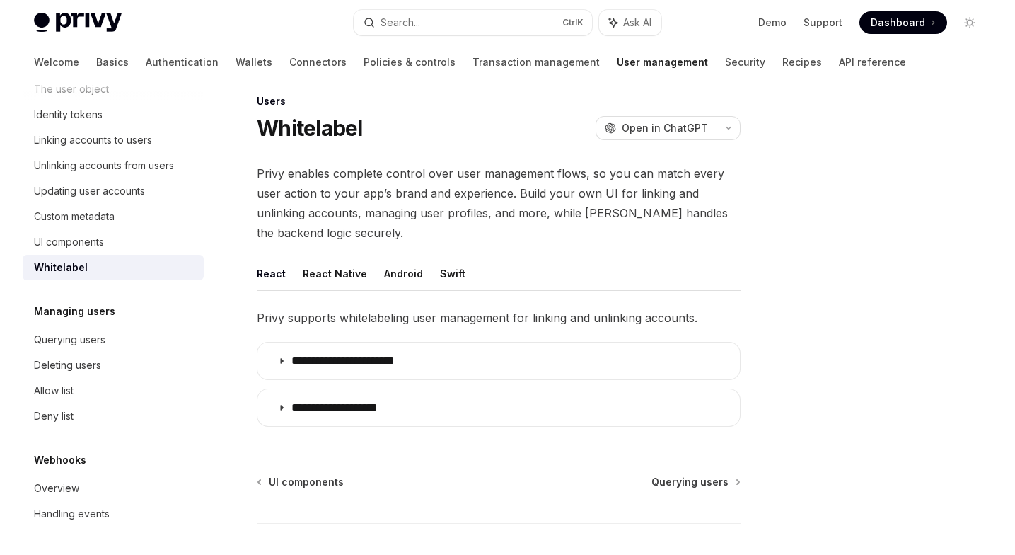
scroll to position [16, 0]
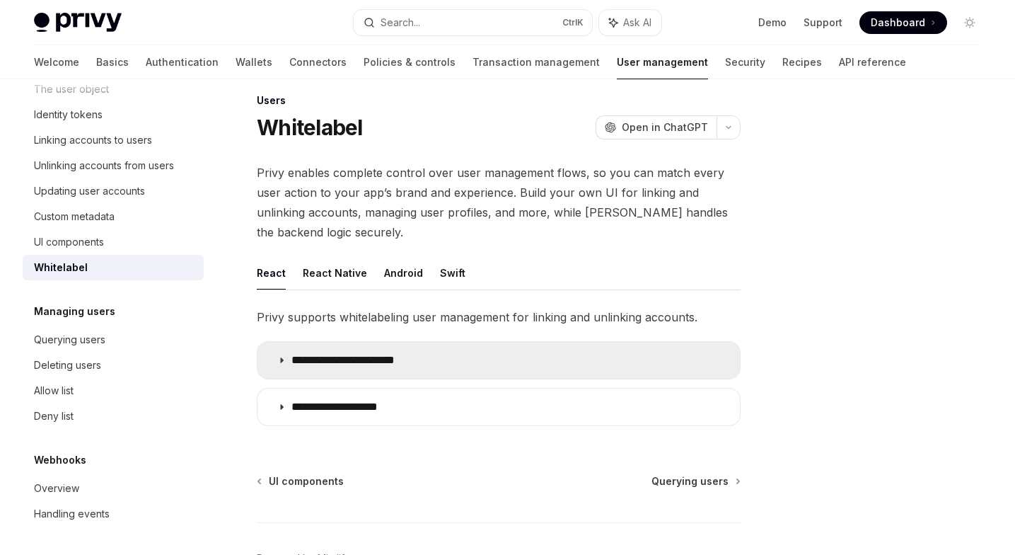
click at [328, 369] on summary "**********" at bounding box center [499, 360] width 483 height 37
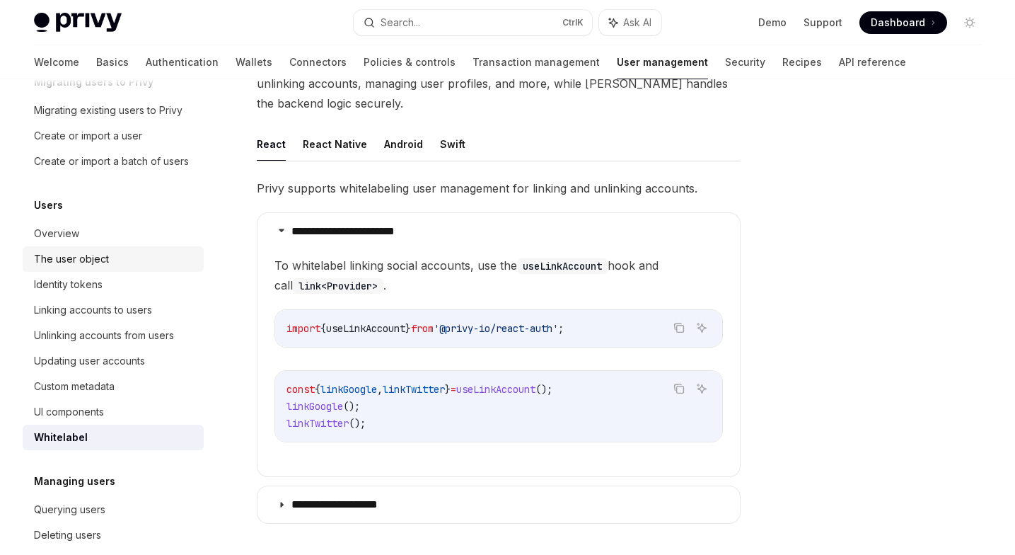
scroll to position [152, 0]
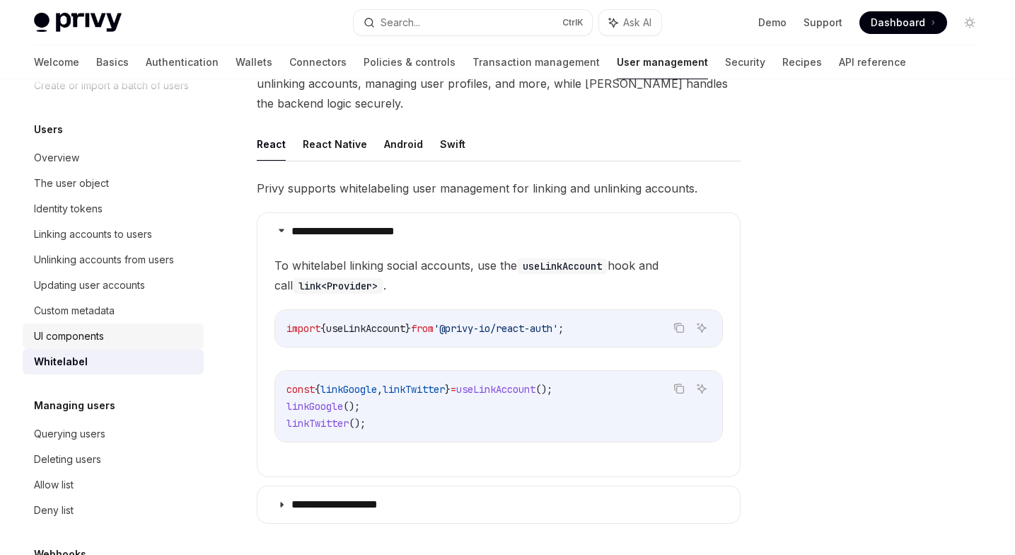
click at [91, 345] on div "UI components" at bounding box center [69, 336] width 70 height 17
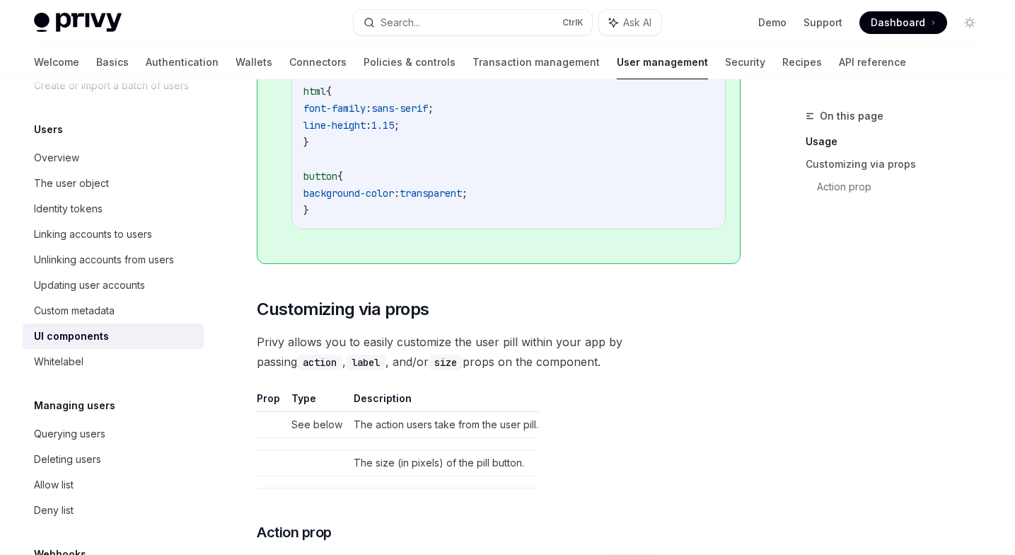
scroll to position [1740, 0]
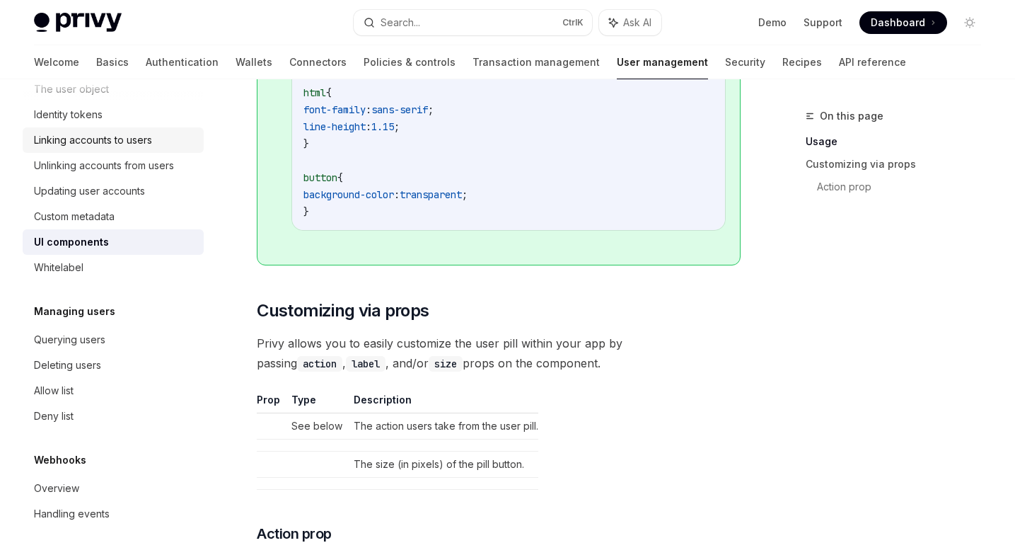
scroll to position [263, 0]
click at [782, 63] on link "Recipes" at bounding box center [802, 62] width 40 height 34
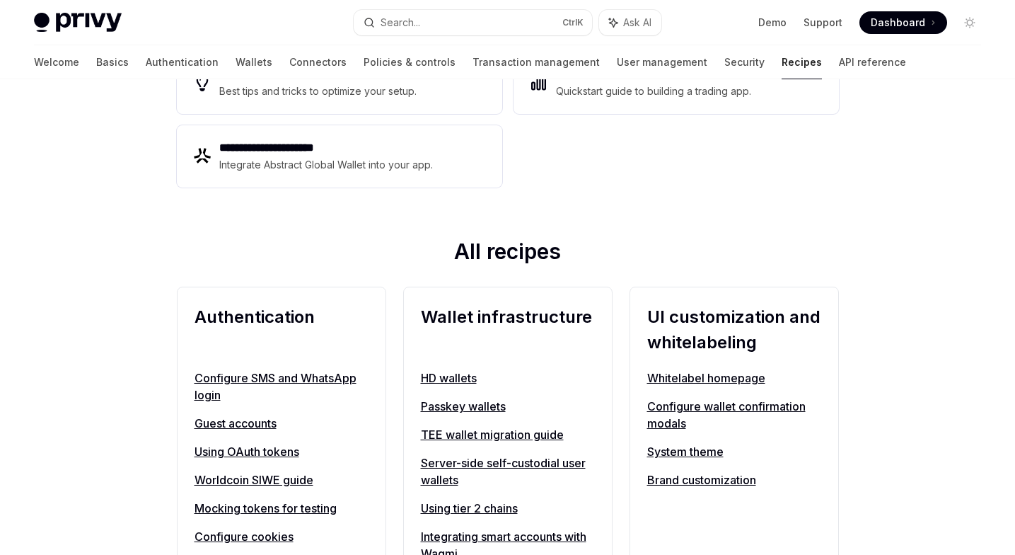
scroll to position [352, 0]
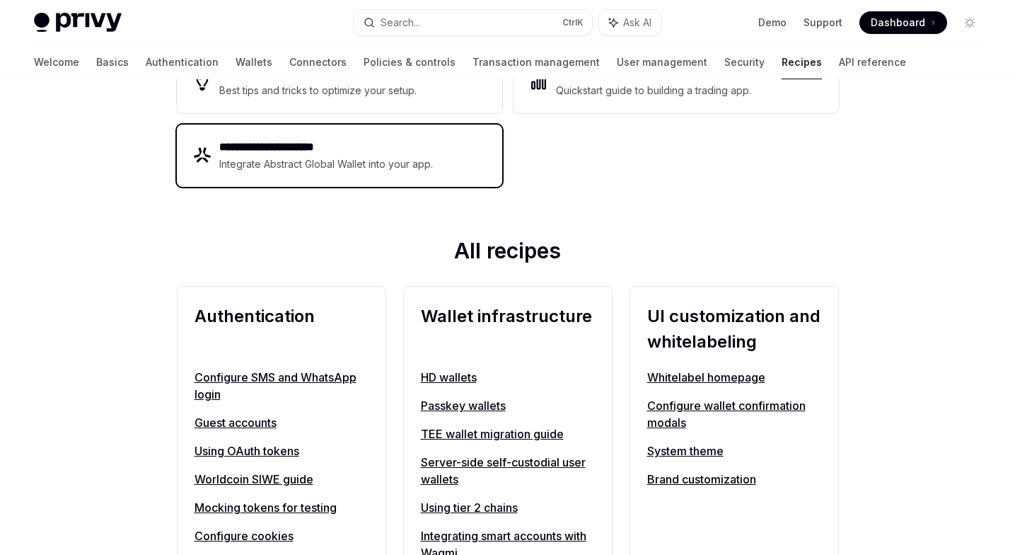
click at [386, 177] on div "**********" at bounding box center [339, 156] width 325 height 62
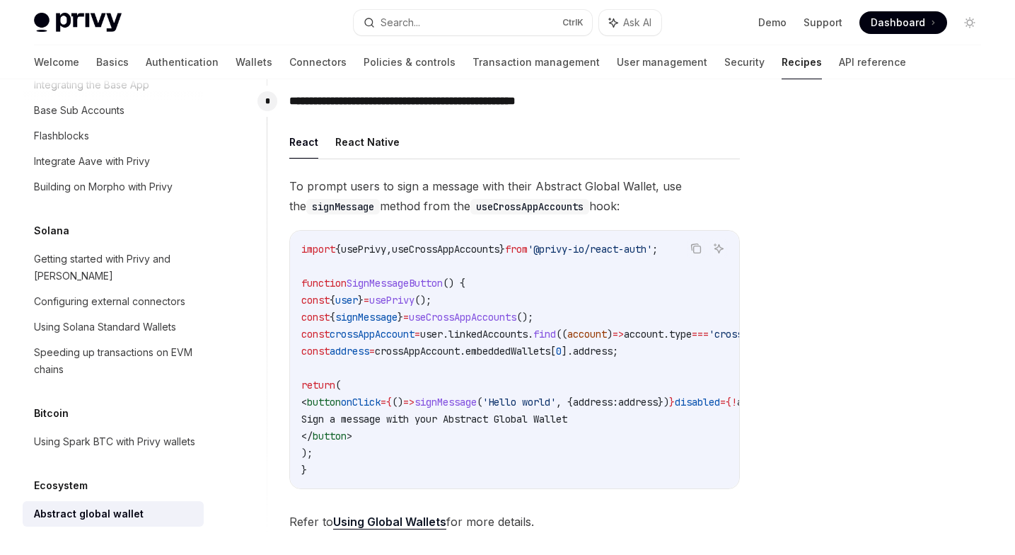
scroll to position [807, 0]
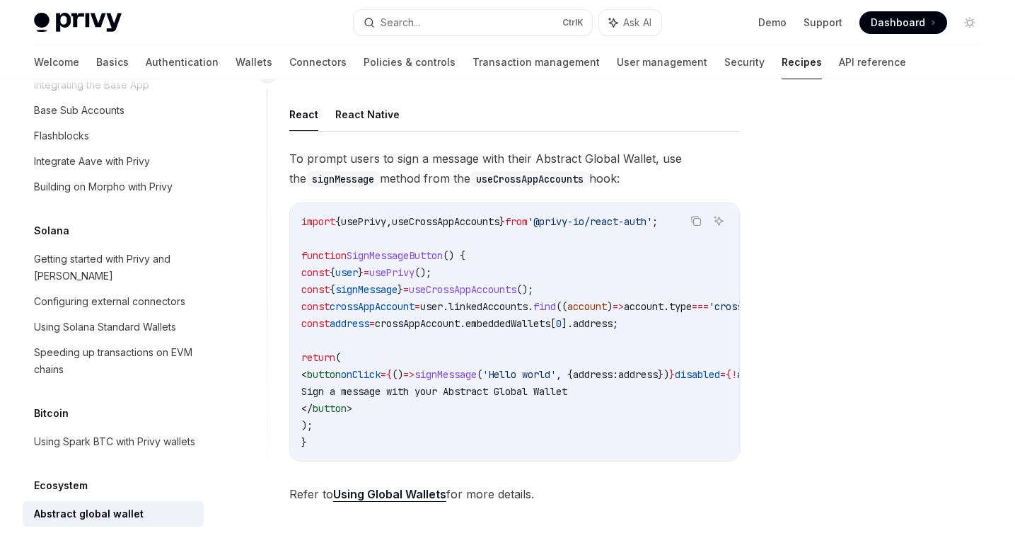
click at [425, 502] on link "Using Global Wallets" at bounding box center [389, 494] width 113 height 15
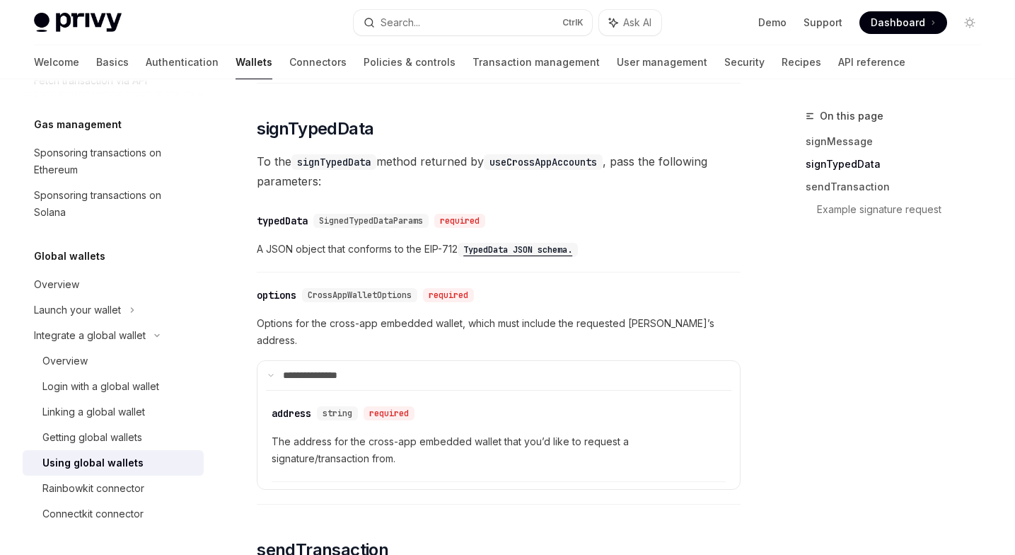
scroll to position [1087, 0]
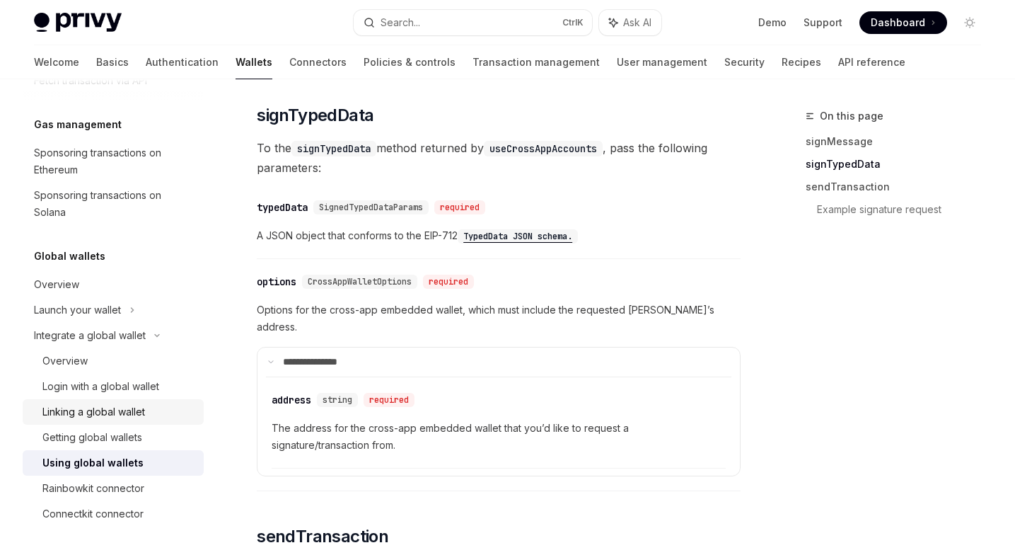
click at [126, 414] on div "Linking a global wallet" at bounding box center [93, 411] width 103 height 17
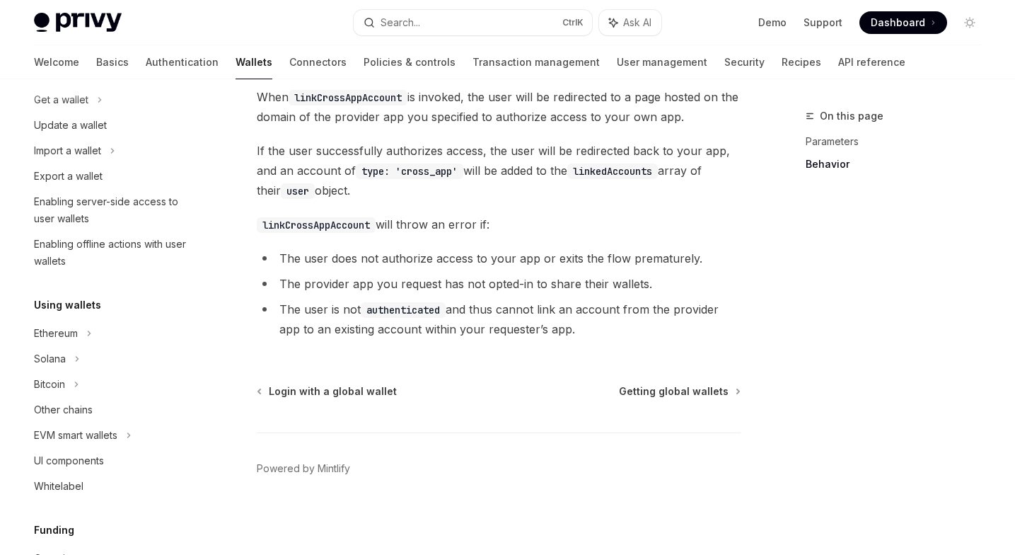
scroll to position [127, 0]
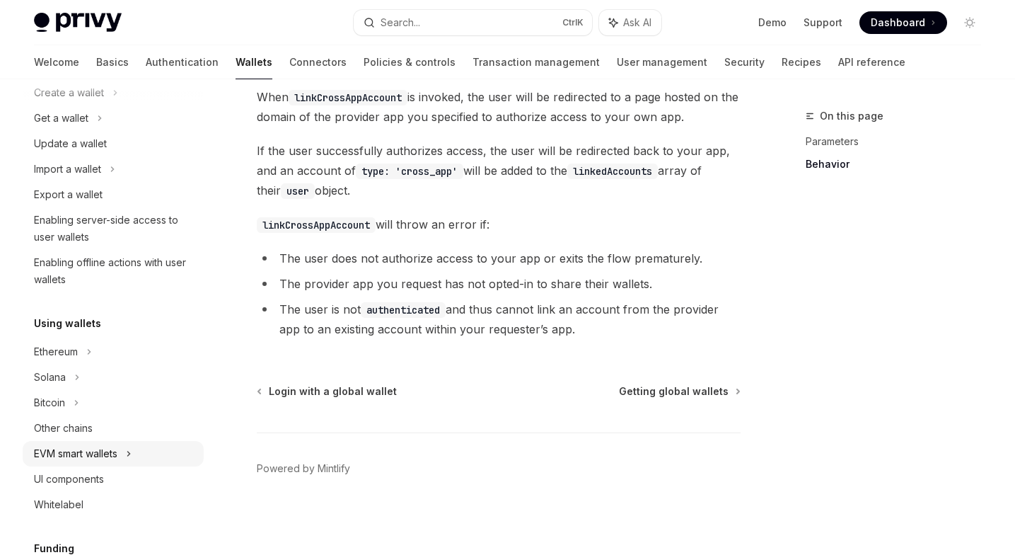
click at [130, 455] on icon at bounding box center [129, 453] width 2 height 4
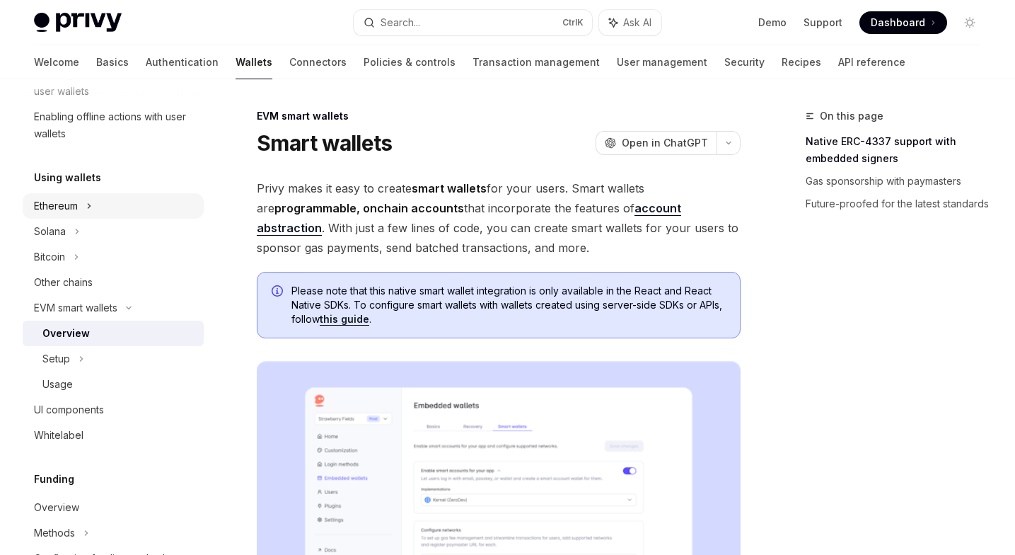
scroll to position [273, 0]
click at [139, 303] on div "EVM smart wallets" at bounding box center [113, 306] width 181 height 25
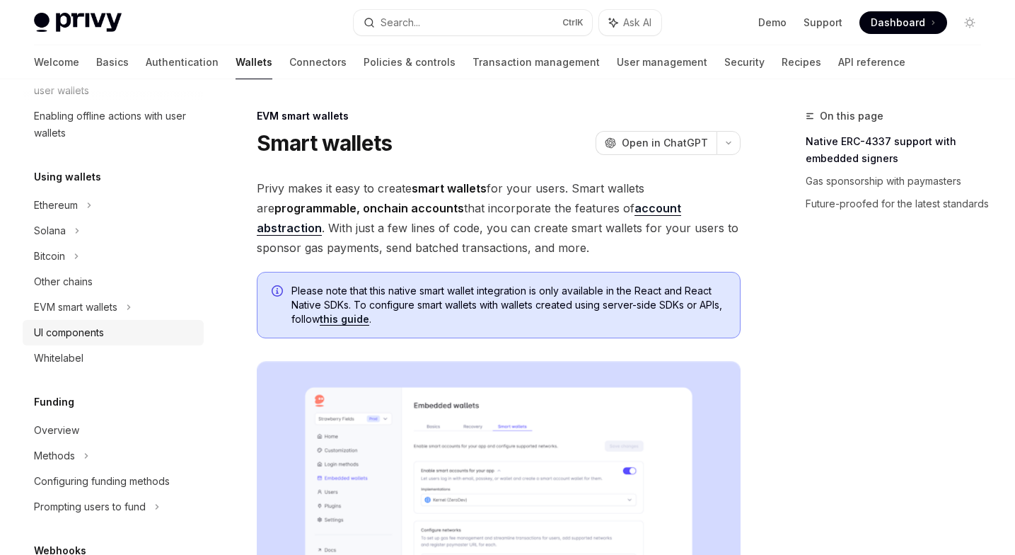
click at [122, 338] on div "UI components" at bounding box center [114, 332] width 161 height 17
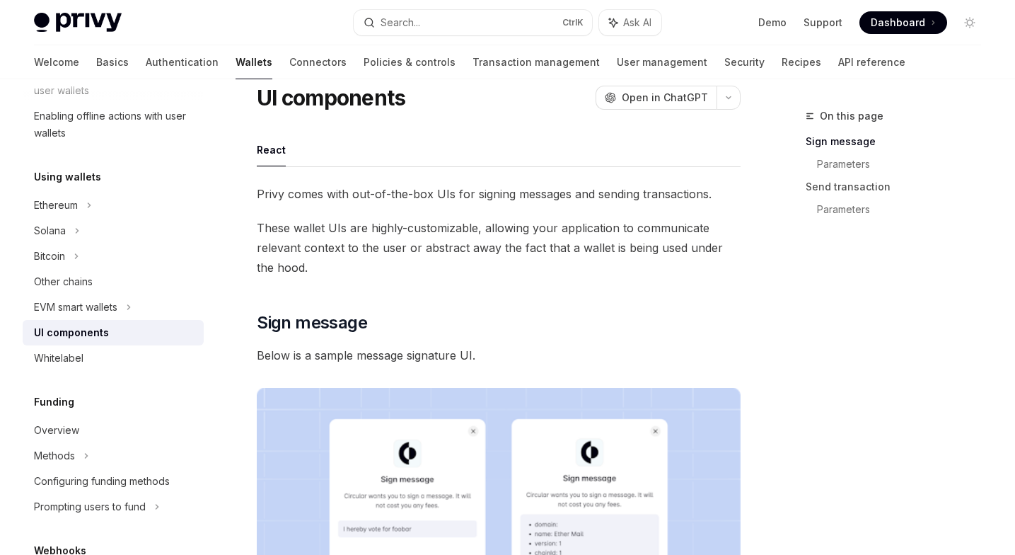
scroll to position [45, 0]
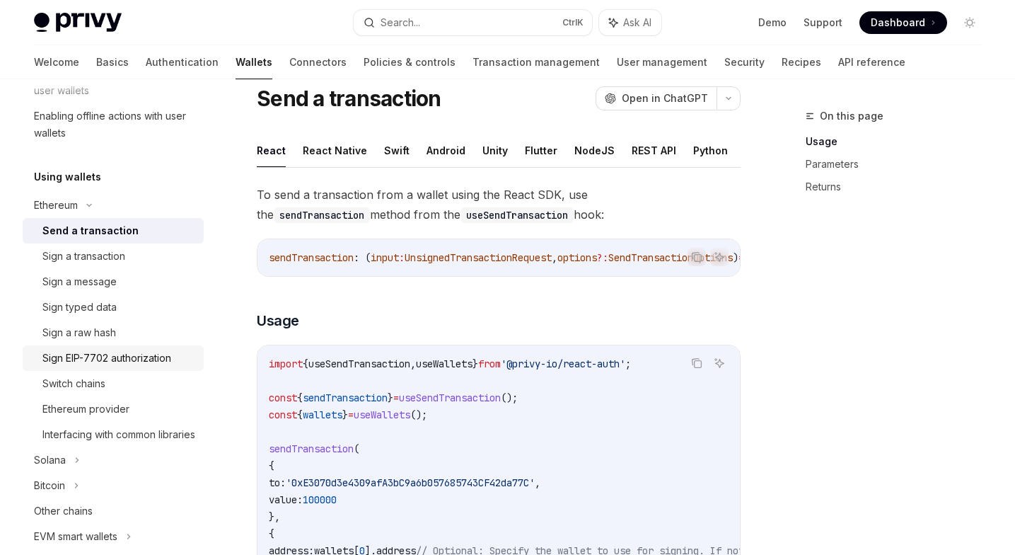
click at [78, 360] on div "Sign EIP-7702 authorization" at bounding box center [106, 357] width 129 height 17
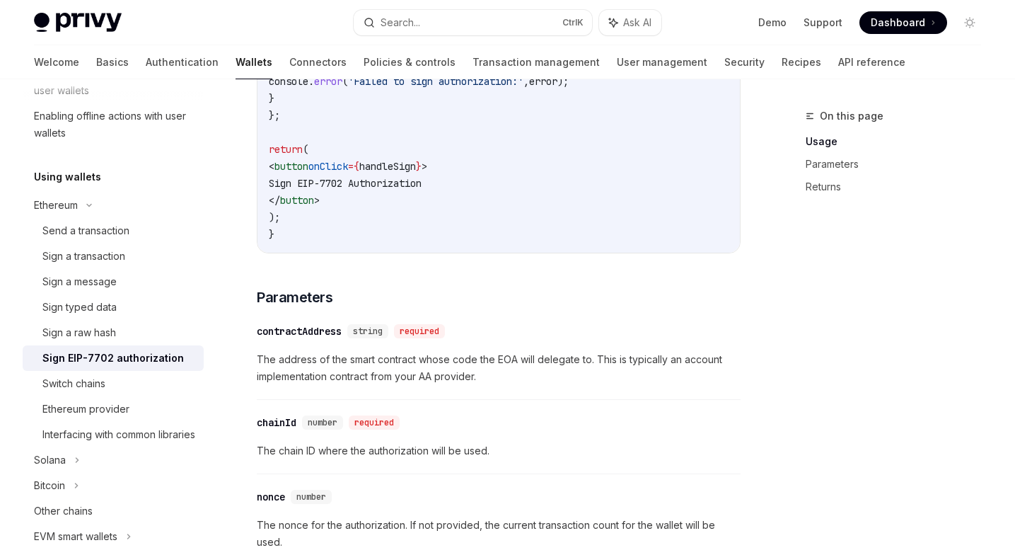
scroll to position [882, 0]
click at [94, 427] on div "Interfacing with common libraries" at bounding box center [118, 434] width 153 height 17
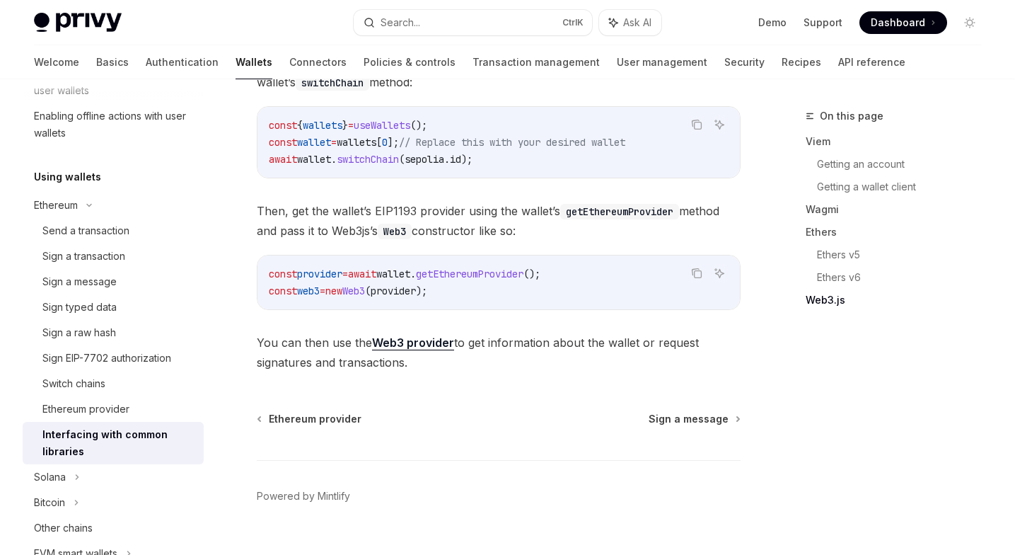
scroll to position [1929, 0]
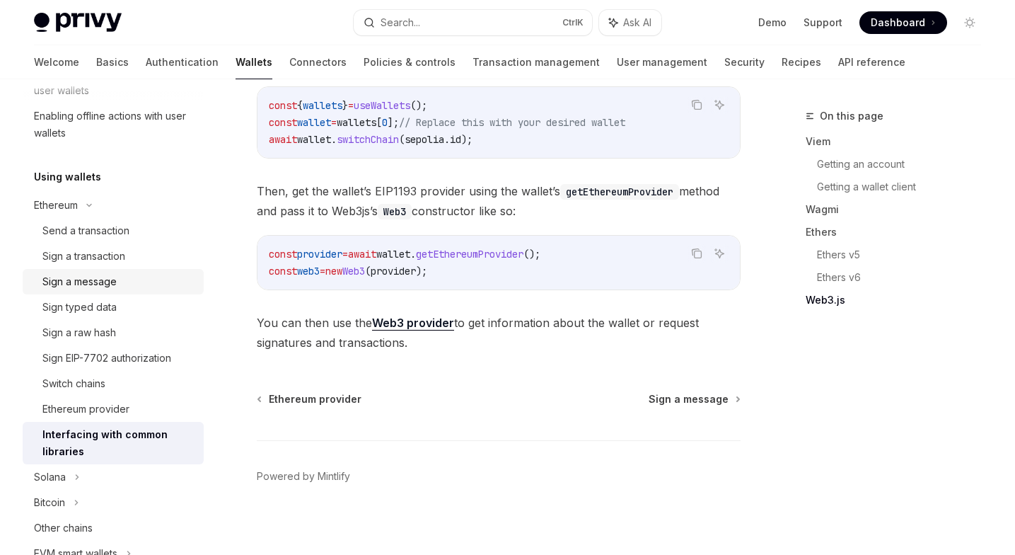
click at [99, 279] on div "Sign a message" at bounding box center [79, 281] width 74 height 17
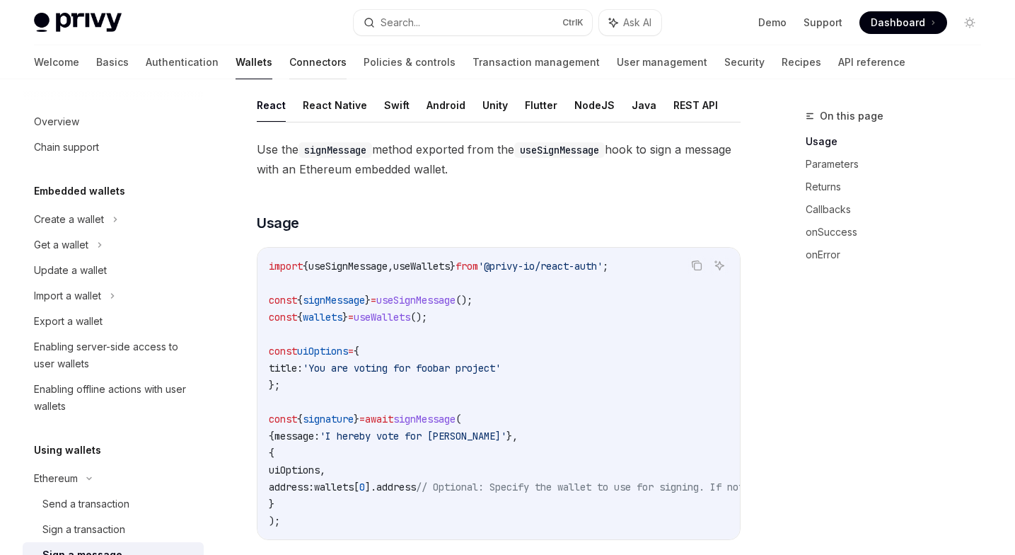
click at [289, 62] on link "Connectors" at bounding box center [317, 62] width 57 height 34
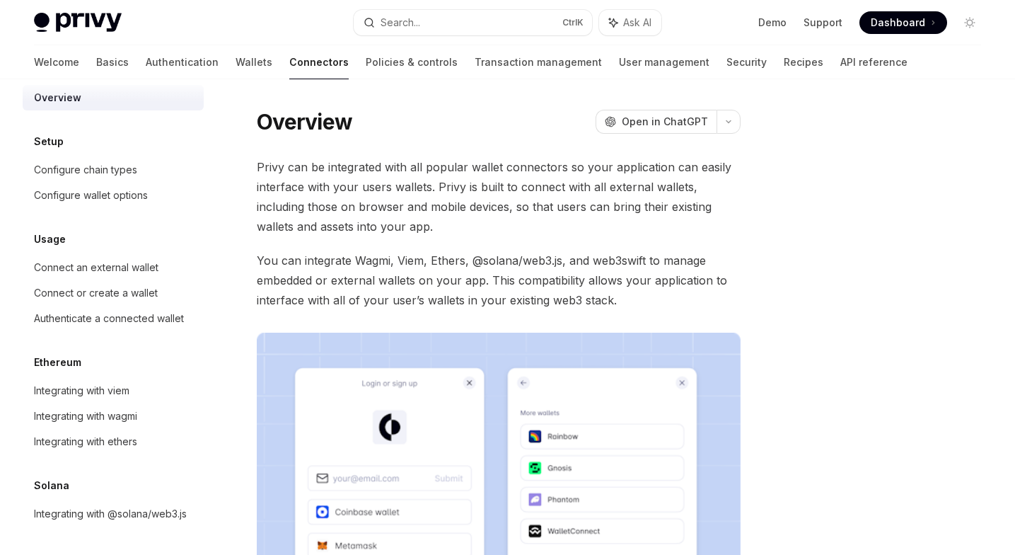
scroll to position [34, 0]
click at [134, 306] on link "Authenticate a connected wallet" at bounding box center [113, 318] width 181 height 25
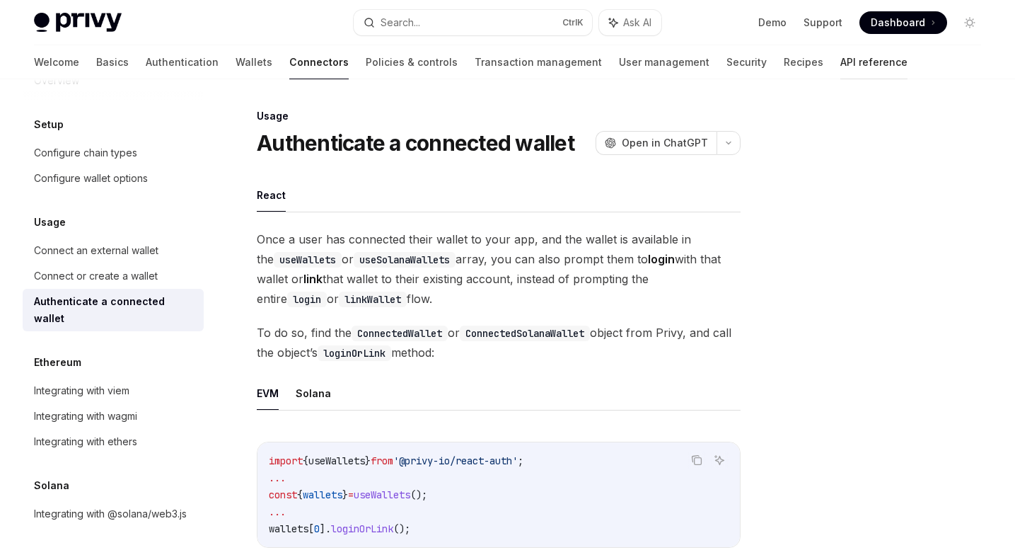
click at [840, 62] on link "API reference" at bounding box center [873, 62] width 67 height 34
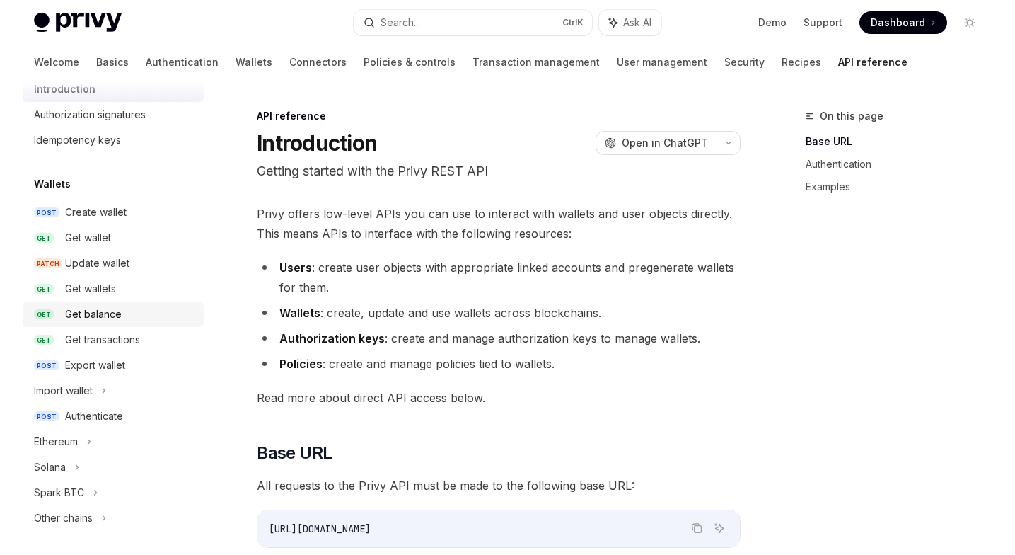
scroll to position [41, 0]
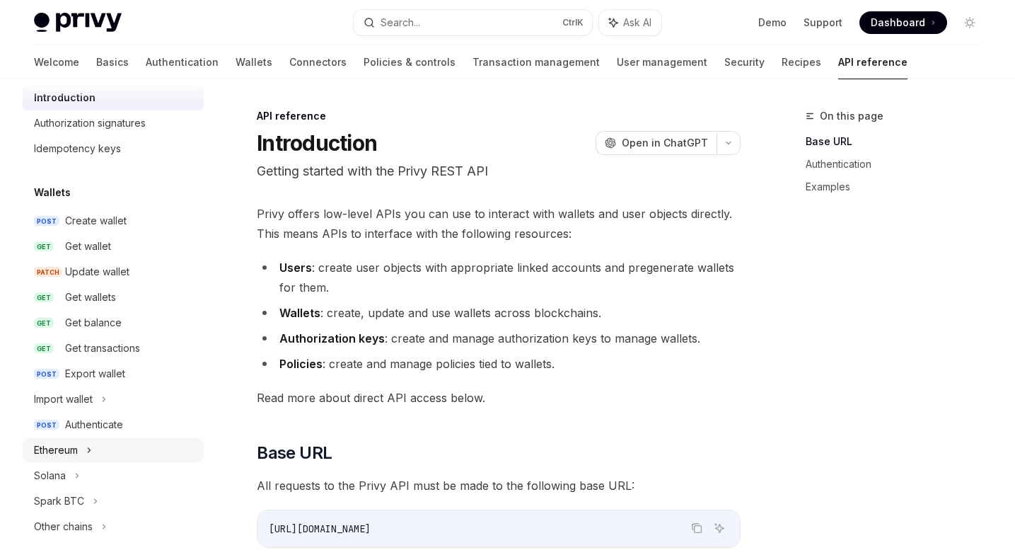
click at [90, 454] on icon at bounding box center [89, 449] width 6 height 17
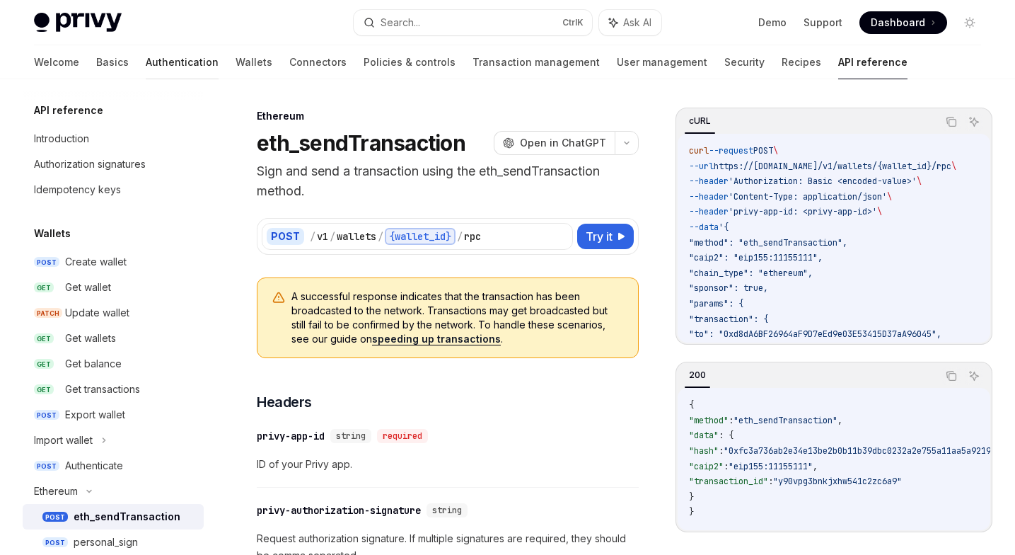
click at [146, 62] on link "Authentication" at bounding box center [182, 62] width 73 height 34
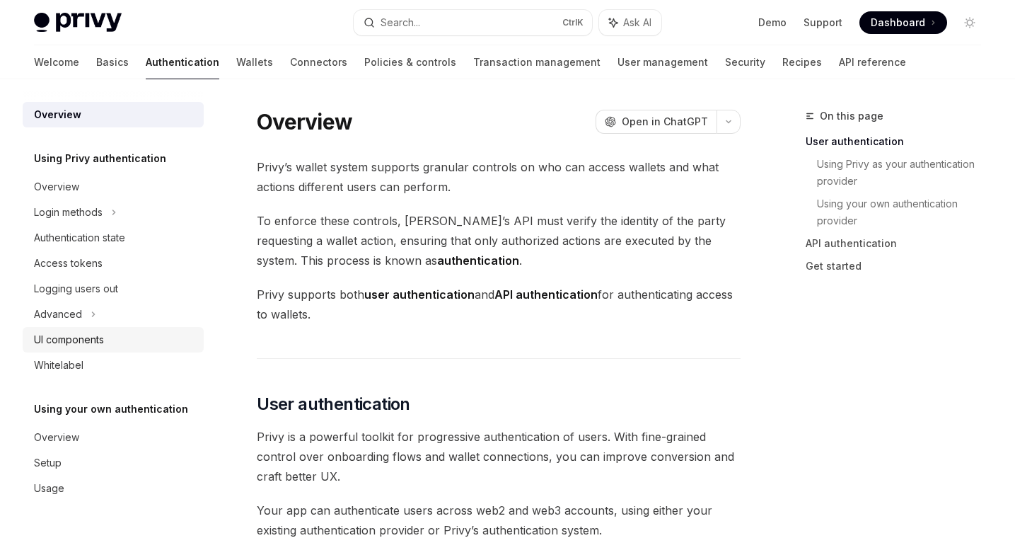
click at [104, 337] on div "UI components" at bounding box center [69, 339] width 70 height 17
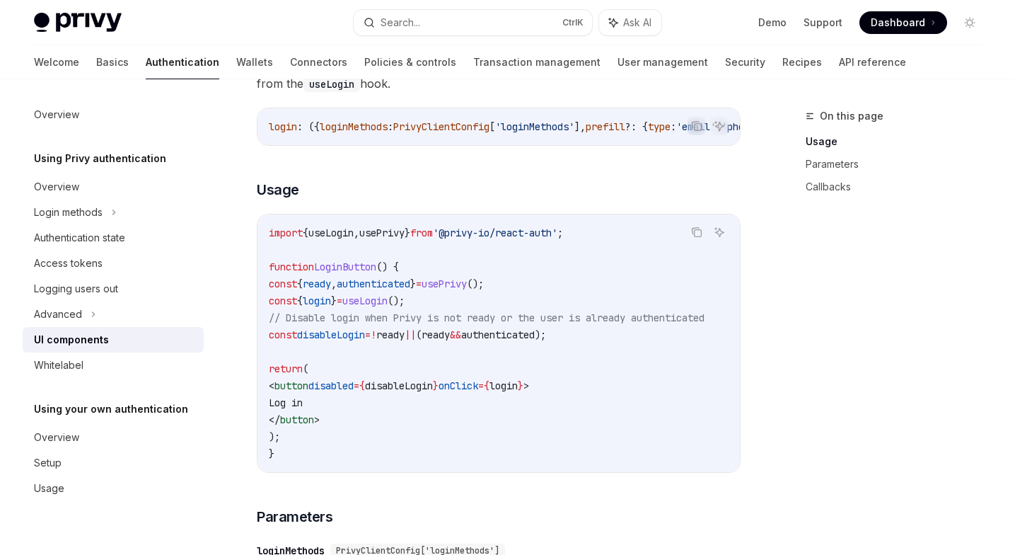
scroll to position [847, 0]
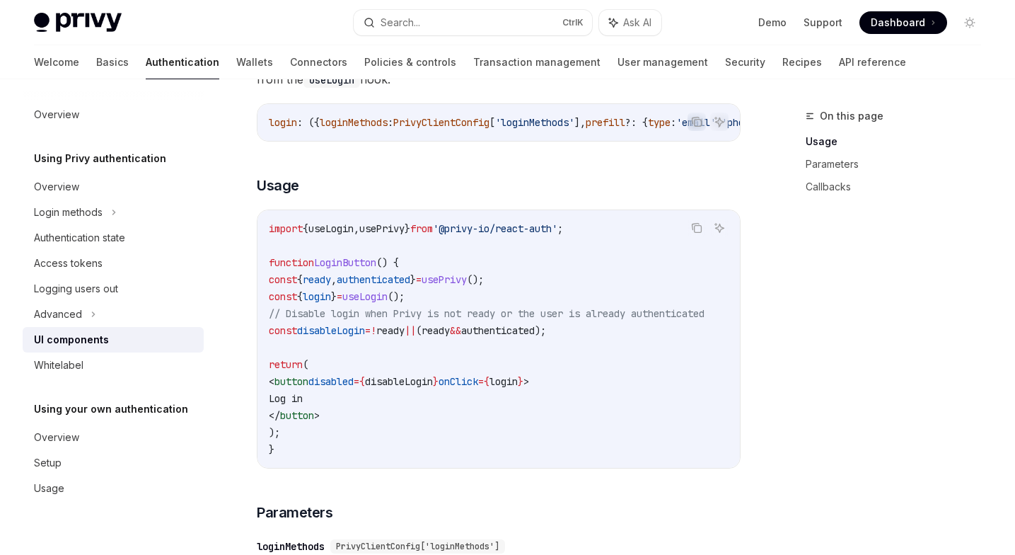
click at [331, 301] on span "login" at bounding box center [317, 296] width 28 height 13
click at [254, 318] on div "Using Privy authentication UI components OpenAI Open in ChatGPT OpenAI Open in …" at bounding box center [366, 557] width 755 height 2593
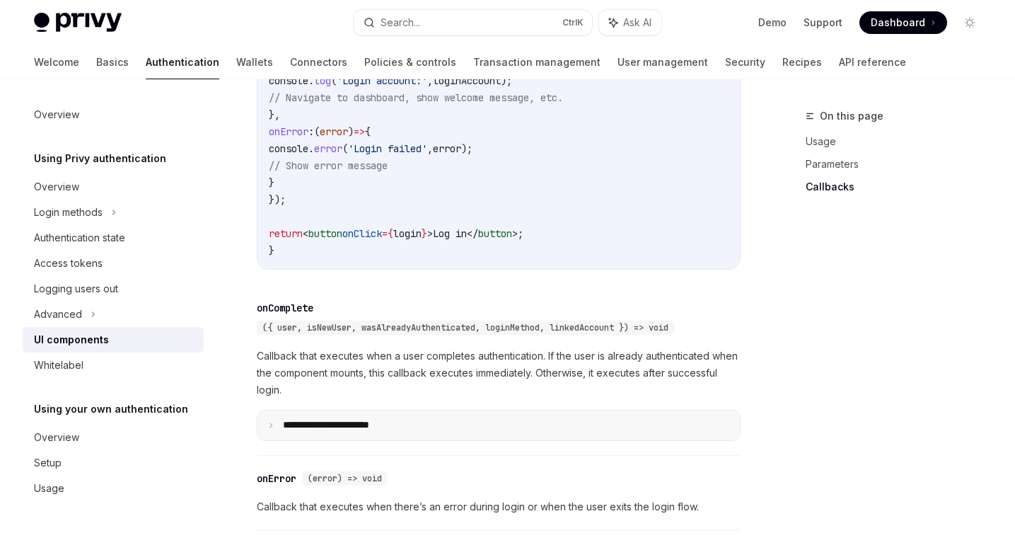
scroll to position [1938, 0]
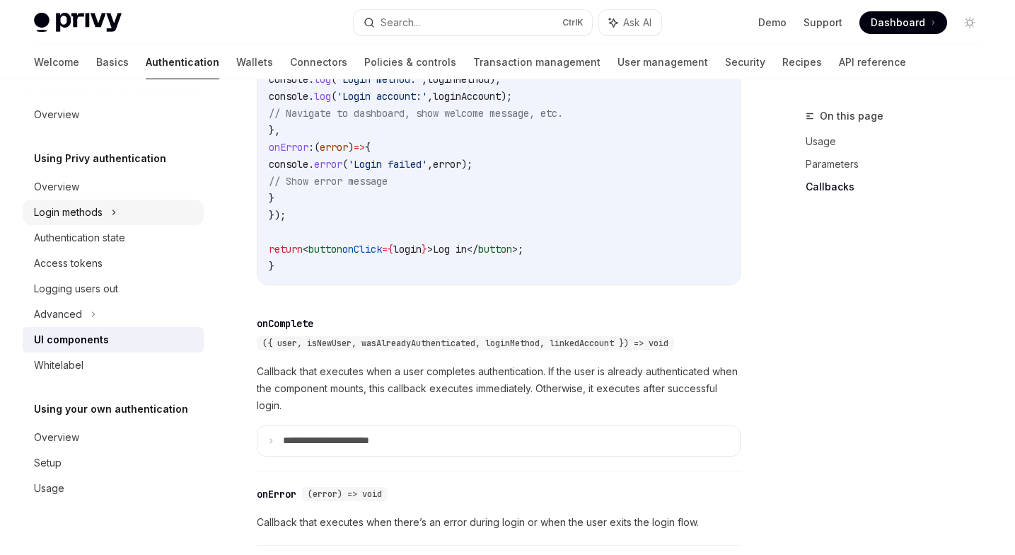
click at [112, 207] on icon at bounding box center [114, 212] width 6 height 17
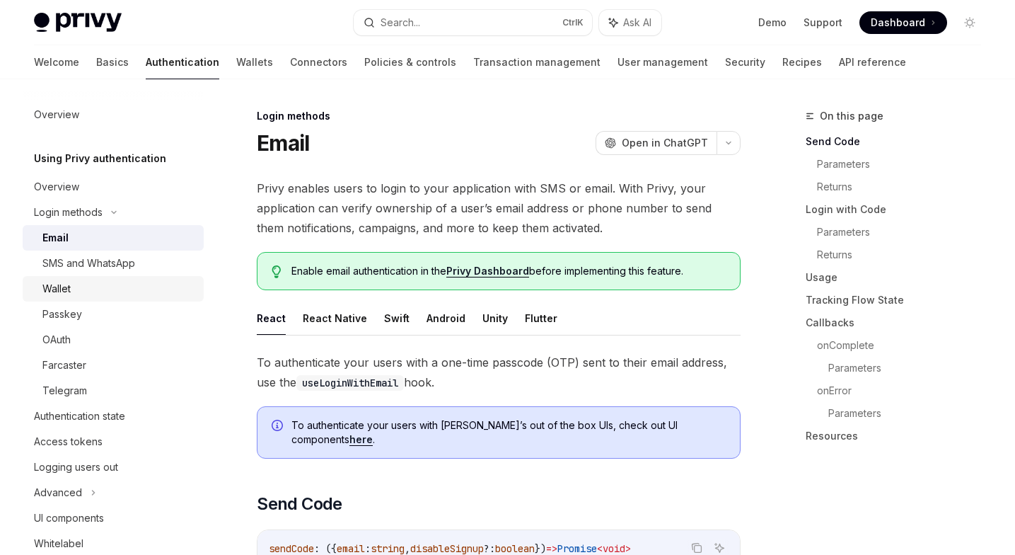
click at [78, 296] on div "Wallet" at bounding box center [118, 288] width 153 height 17
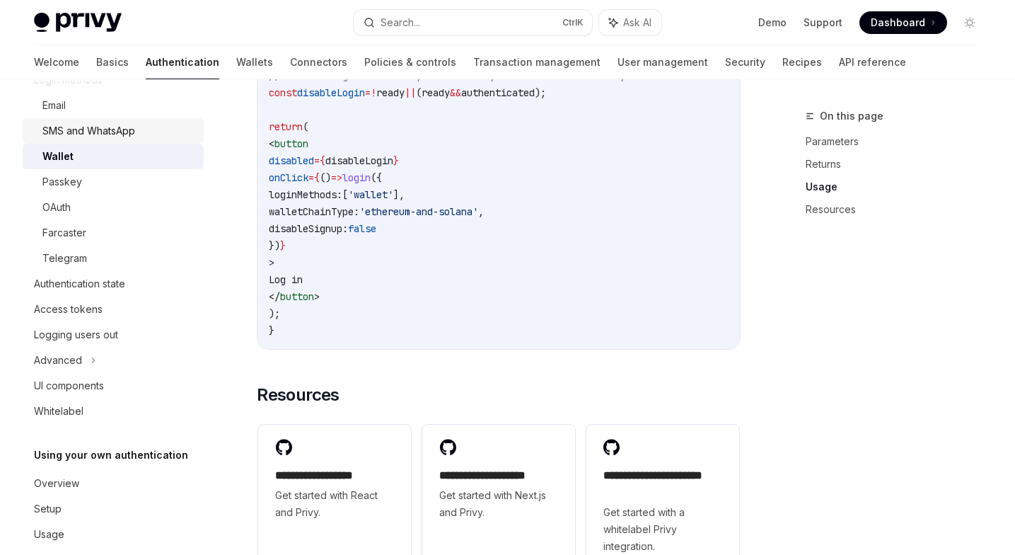
scroll to position [132, 0]
click at [97, 282] on div "Authentication state" at bounding box center [79, 283] width 91 height 17
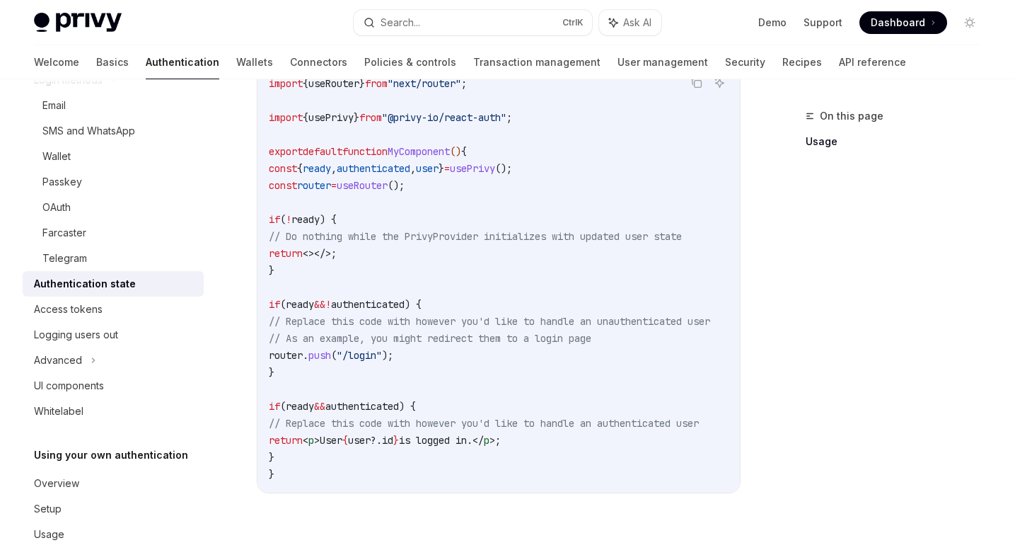
scroll to position [480, 0]
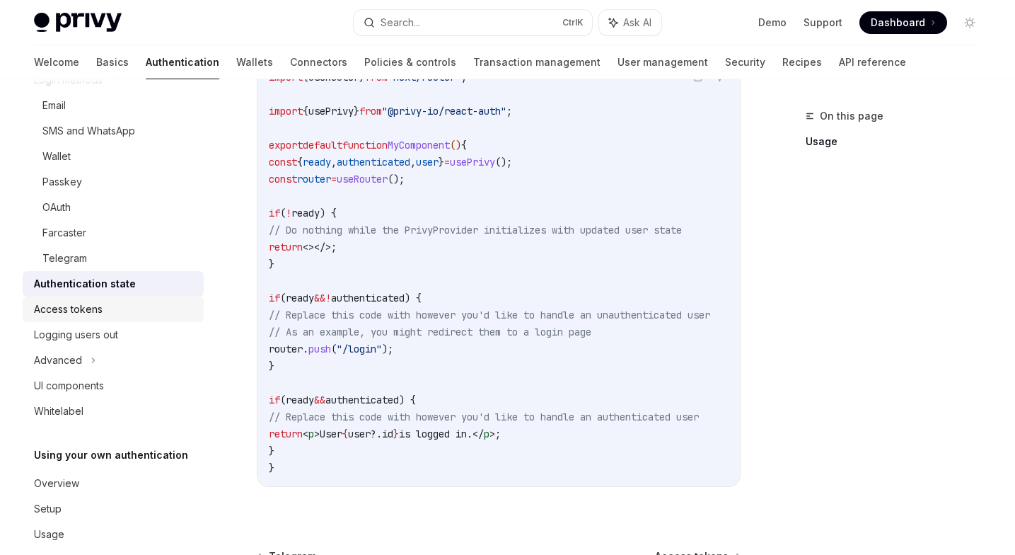
click at [129, 313] on div "Access tokens" at bounding box center [114, 309] width 161 height 17
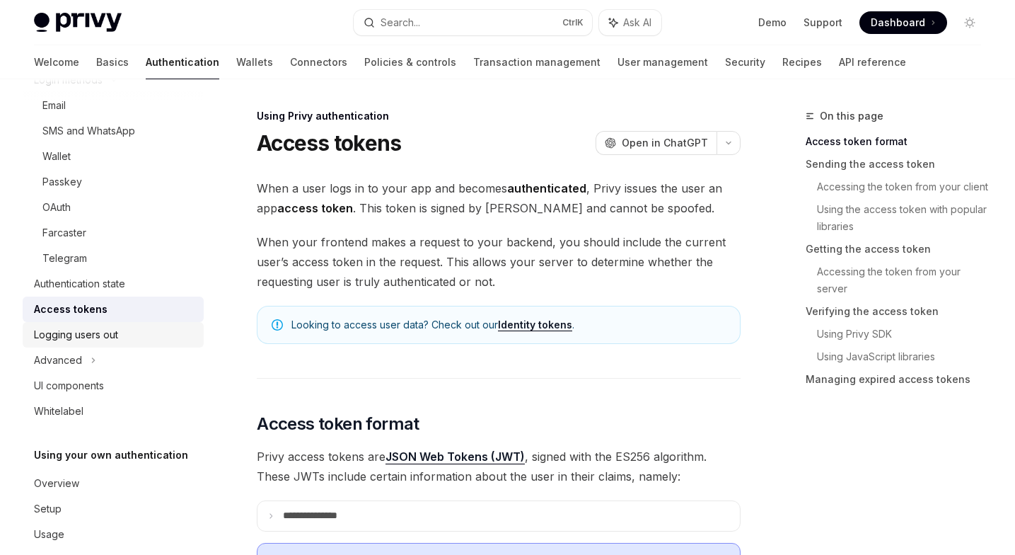
click at [112, 339] on div "Logging users out" at bounding box center [76, 334] width 84 height 17
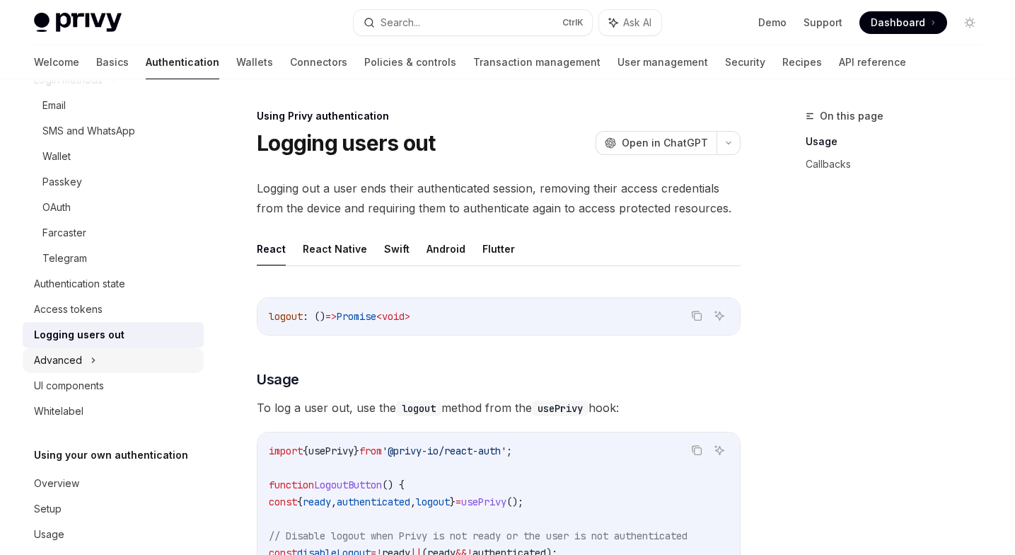
click at [95, 354] on icon at bounding box center [94, 360] width 6 height 17
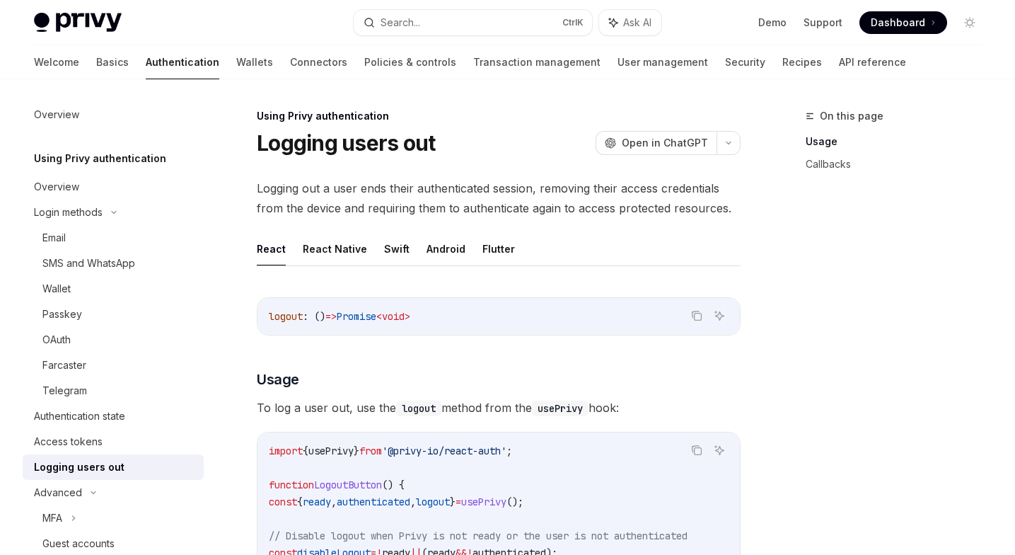
click at [210, 58] on div "Welcome Basics Authentication Wallets Connectors Policies & controls Transactio…" at bounding box center [470, 62] width 872 height 34
click at [236, 59] on link "Wallets" at bounding box center [254, 62] width 37 height 34
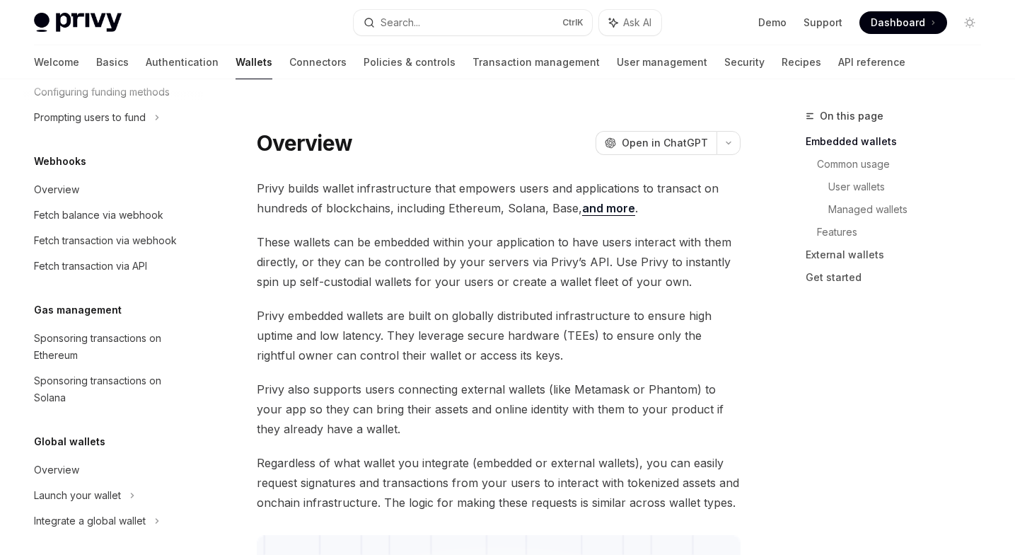
scroll to position [669, 0]
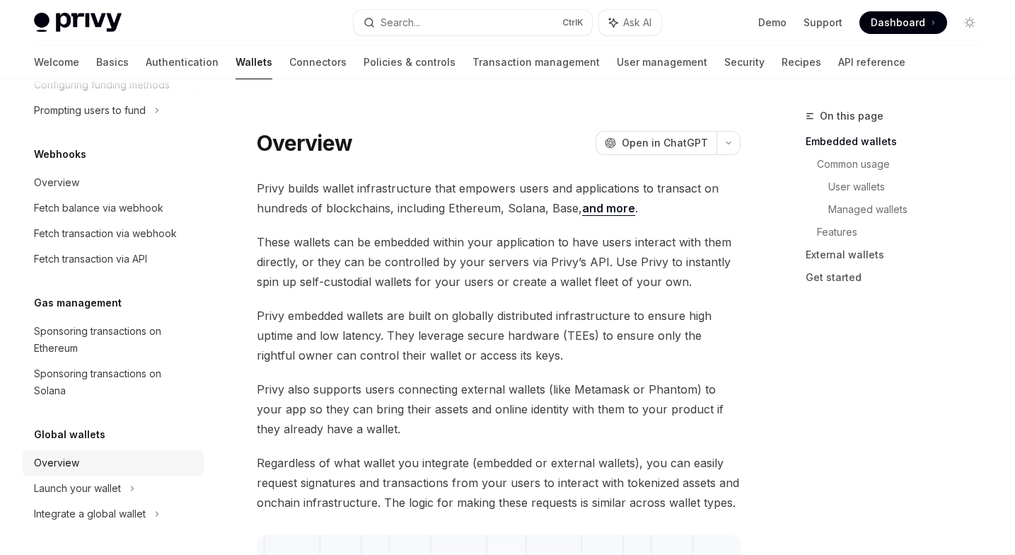
click at [88, 465] on div "Overview" at bounding box center [114, 462] width 161 height 17
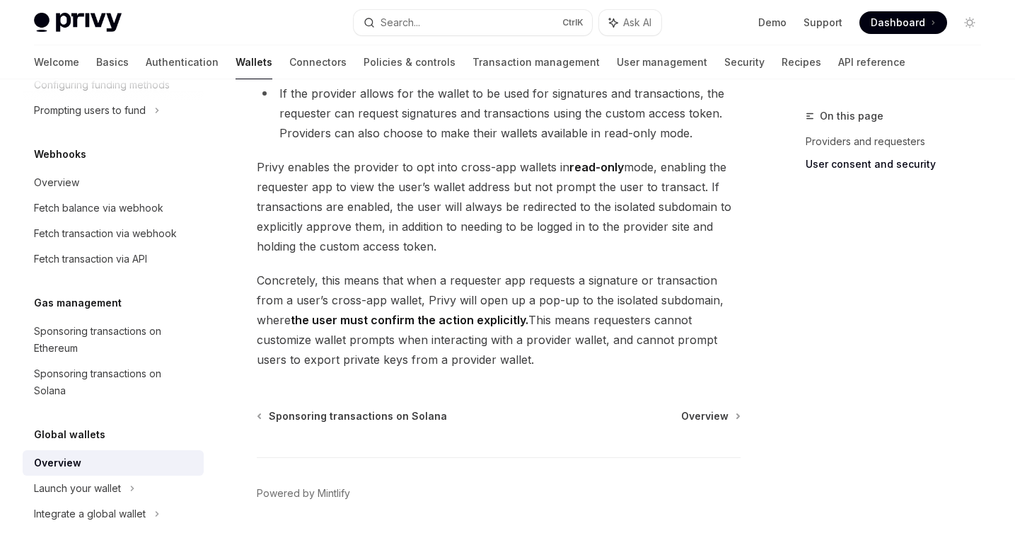
scroll to position [1261, 0]
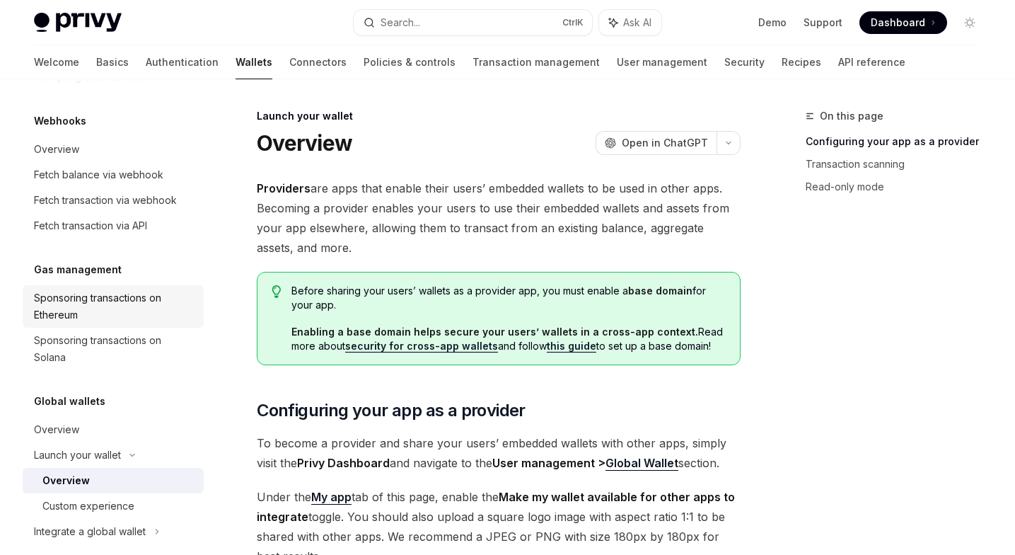
scroll to position [720, 0]
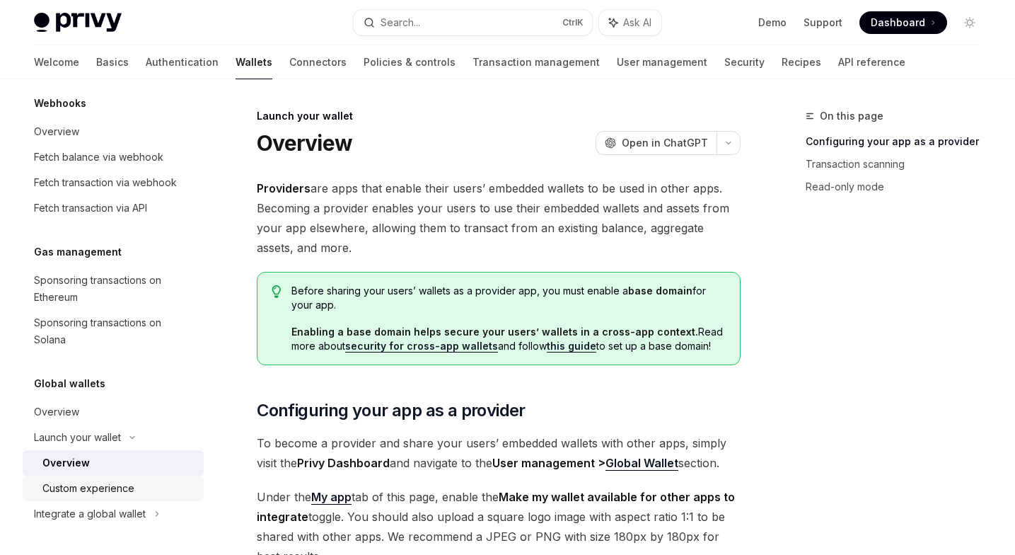
click at [97, 484] on div "Custom experience" at bounding box center [88, 488] width 92 height 17
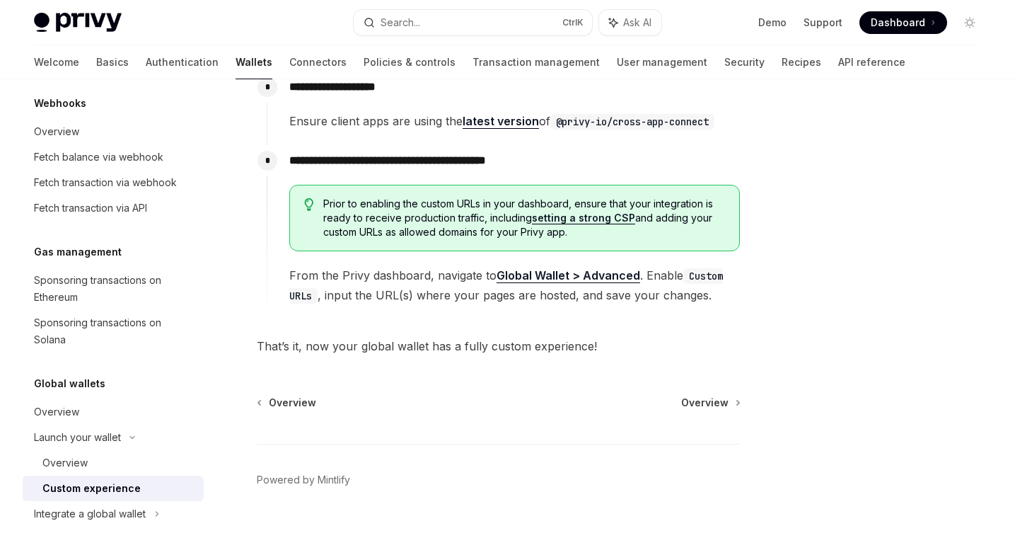
scroll to position [2416, 0]
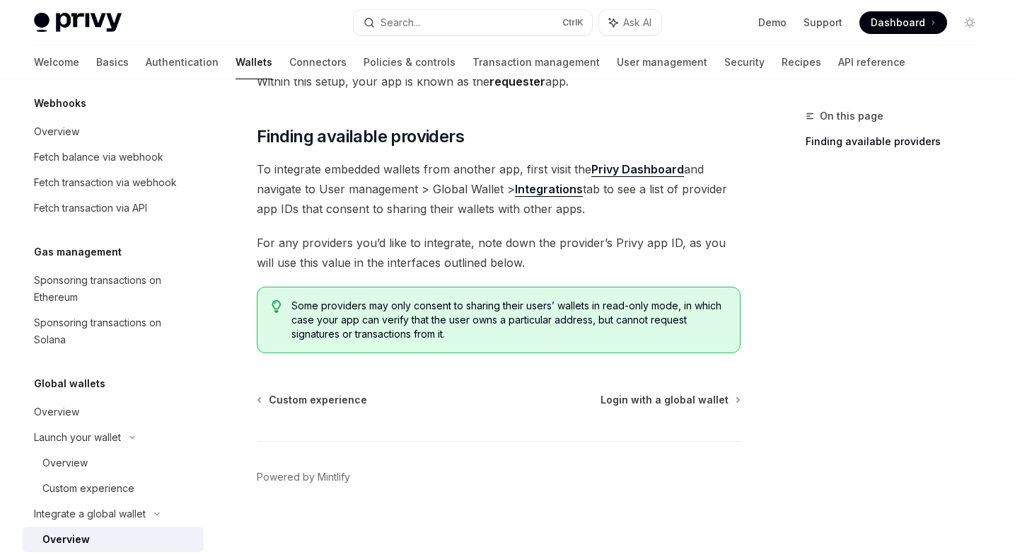
scroll to position [243, 0]
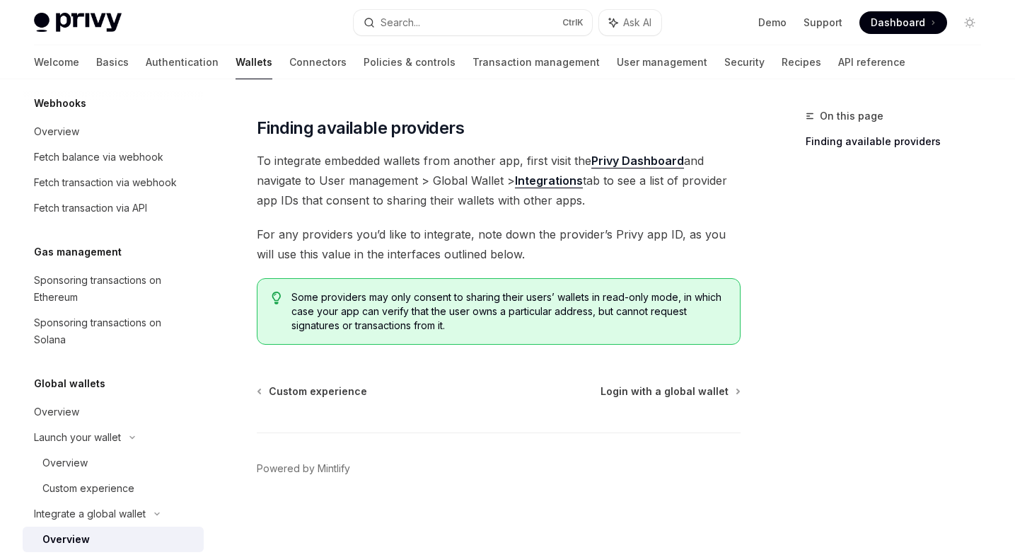
click at [639, 398] on div "Custom experience Login with a global wallet Powered by [PERSON_NAME]" at bounding box center [499, 469] width 484 height 171
click at [659, 391] on span "Login with a global wallet" at bounding box center [665, 391] width 128 height 14
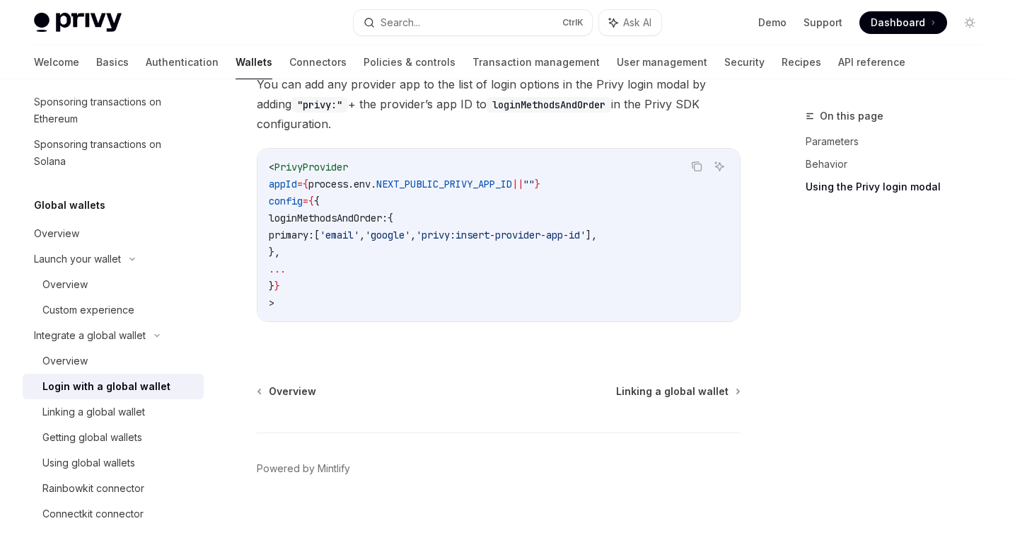
scroll to position [1081, 0]
click at [637, 389] on span "Linking a global wallet" at bounding box center [672, 391] width 112 height 14
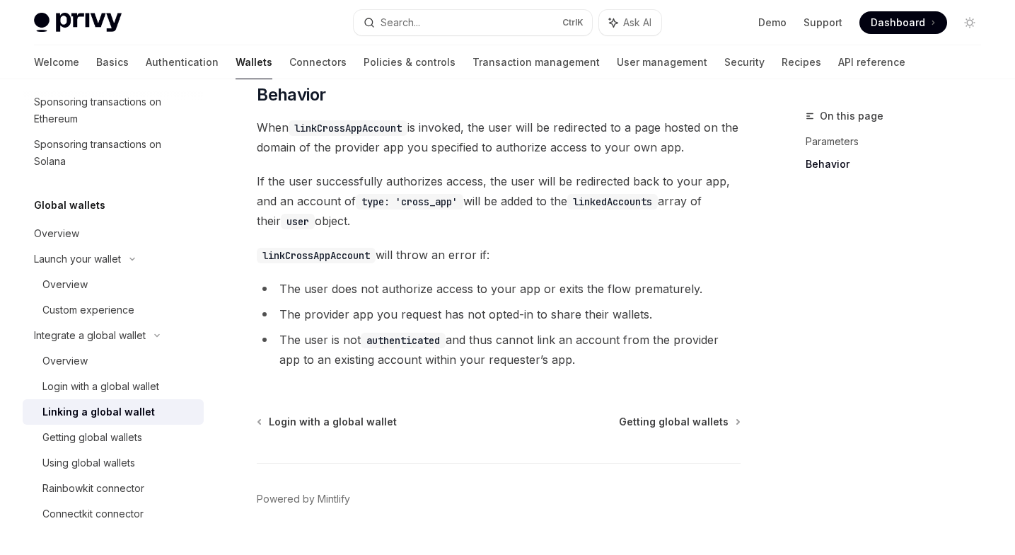
scroll to position [698, 0]
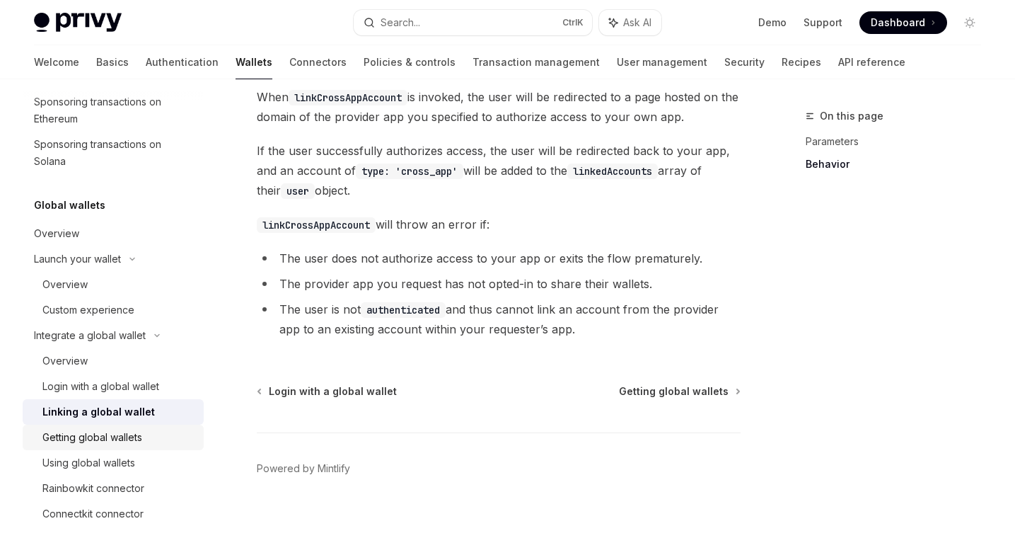
click at [82, 445] on div "Getting global wallets" at bounding box center [92, 437] width 100 height 17
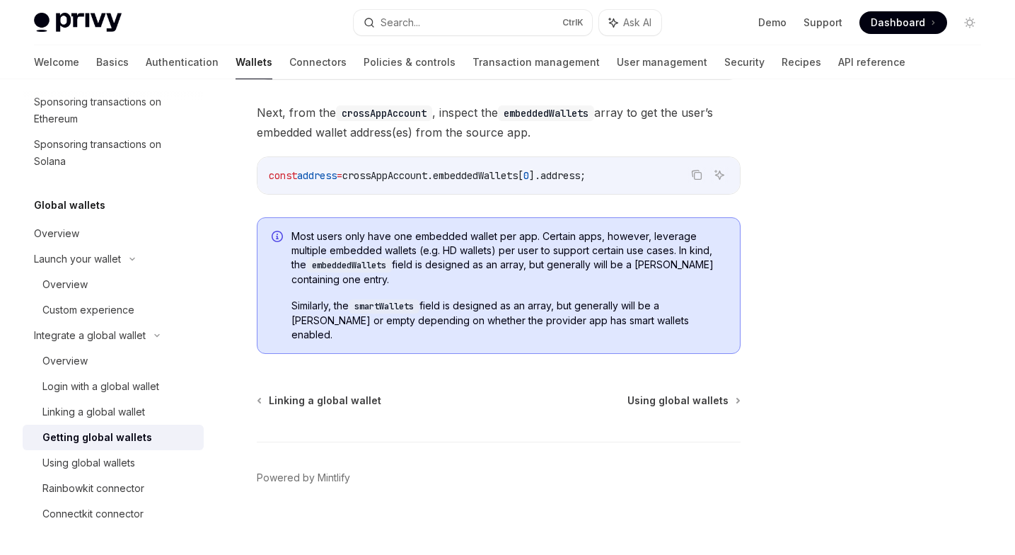
scroll to position [1129, 0]
click at [91, 489] on div "Rainbowkit connector" at bounding box center [93, 488] width 102 height 17
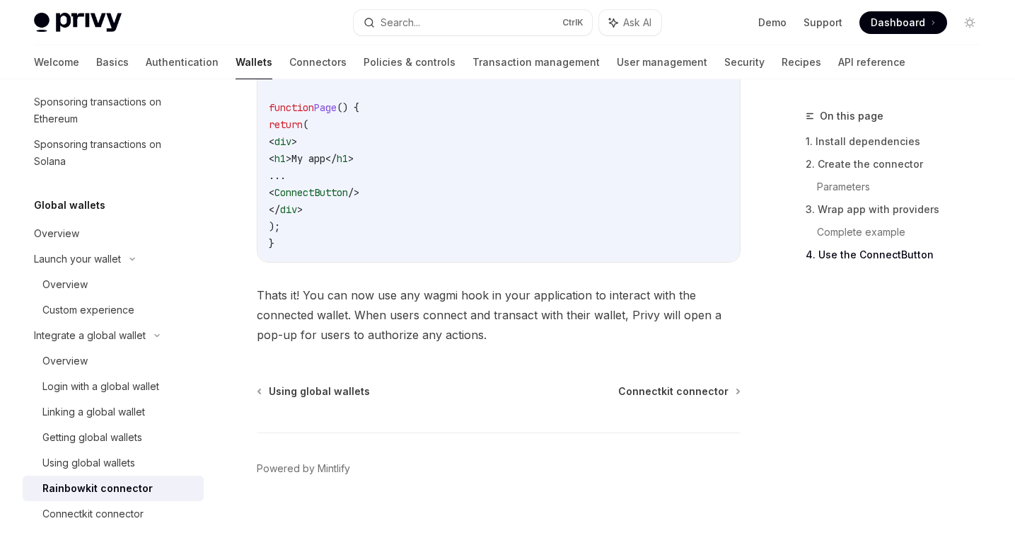
scroll to position [3549, 0]
click at [885, 225] on link "Complete example" at bounding box center [904, 232] width 175 height 23
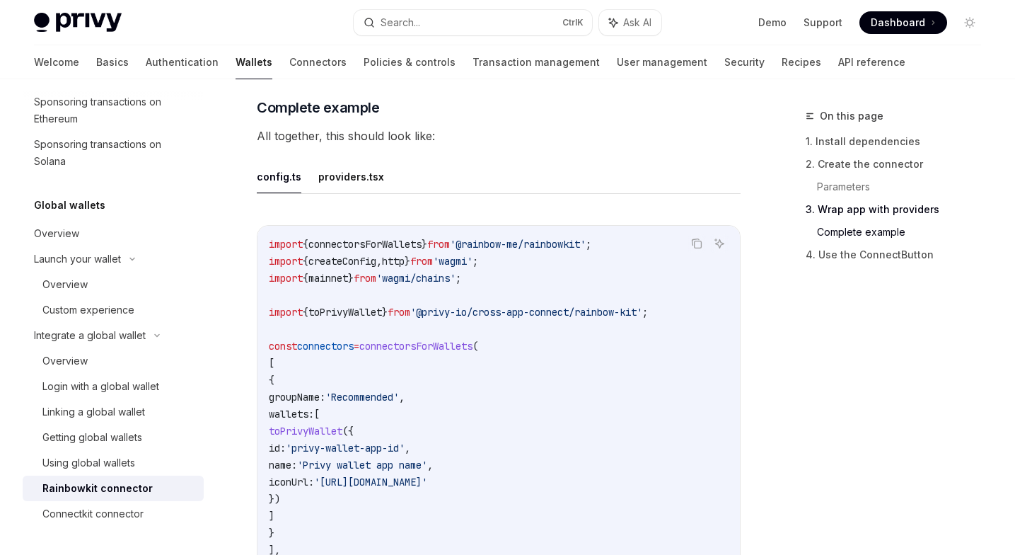
scroll to position [2643, 0]
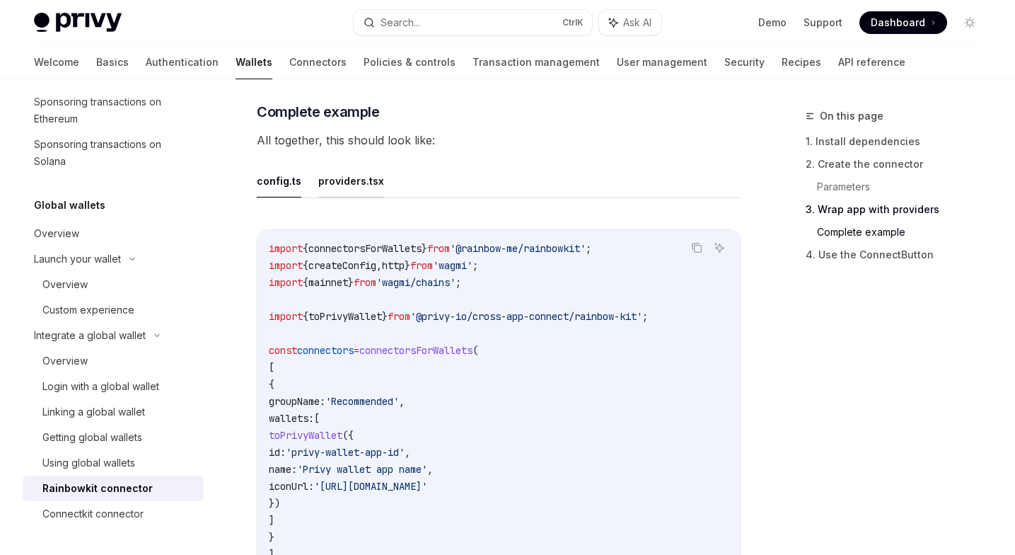
click at [346, 183] on button "providers.tsx" at bounding box center [351, 180] width 66 height 33
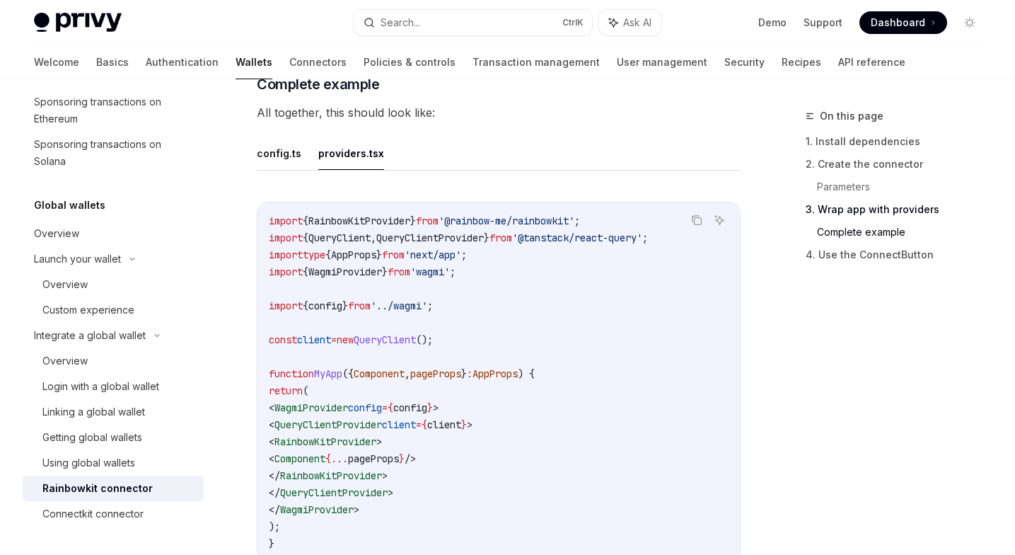
scroll to position [2693, 0]
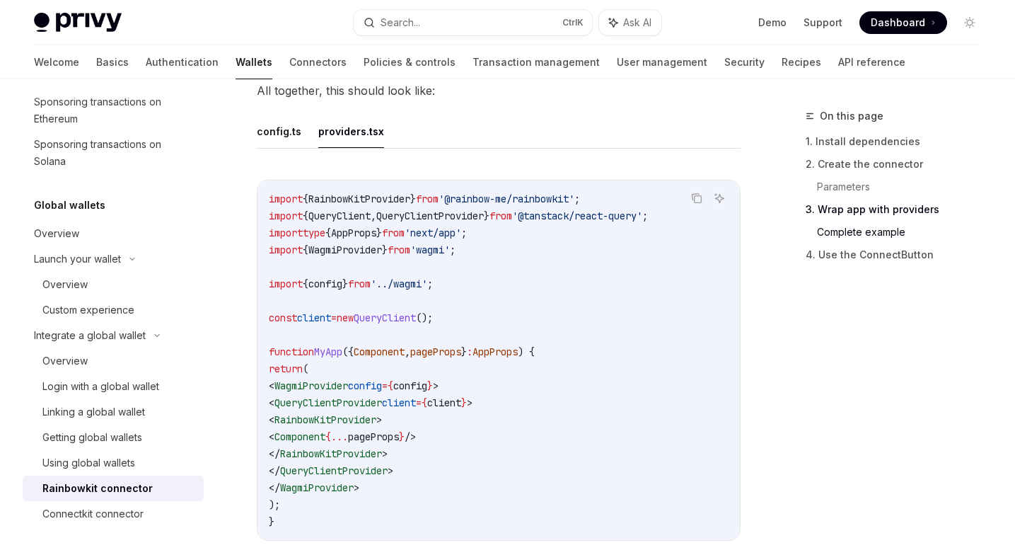
click at [346, 424] on span "RainbowKitProvider" at bounding box center [326, 419] width 102 height 13
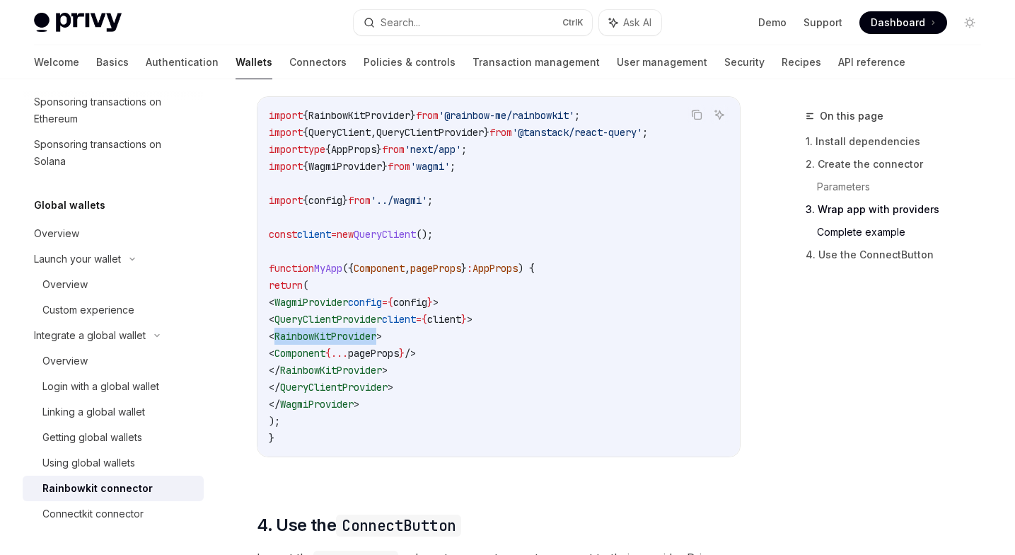
scroll to position [2775, 0]
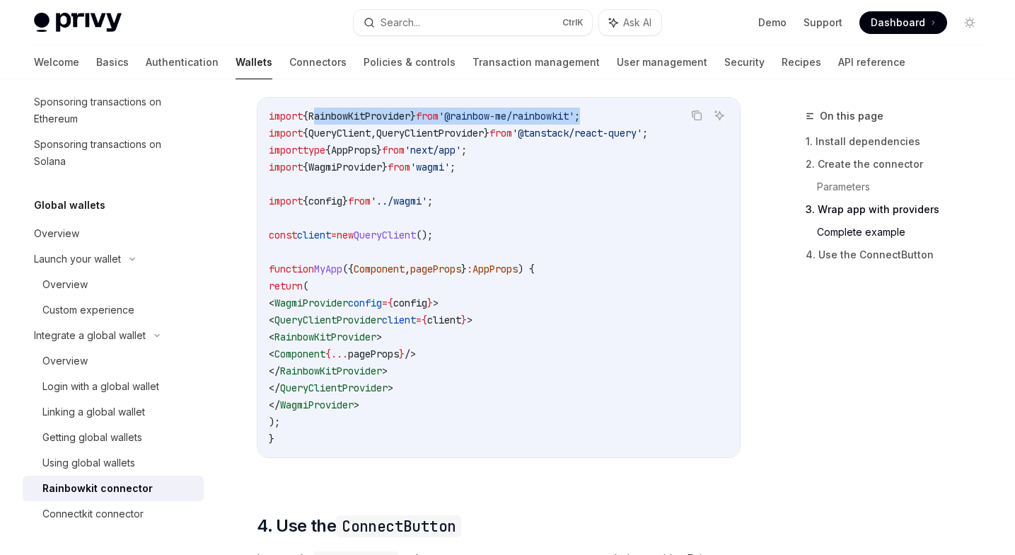
drag, startPoint x: 620, startPoint y: 119, endPoint x: 323, endPoint y: 118, distance: 297.1
click at [323, 119] on code "import { RainbowKitProvider } from '@rainbow-me/rainbowkit' ; import { QueryCli…" at bounding box center [499, 278] width 460 height 340
drag, startPoint x: 323, startPoint y: 118, endPoint x: 602, endPoint y: 102, distance: 279.9
click at [602, 102] on div "Copy Ask AI import { RainbowKitProvider } from '@rainbow-me/rainbowkit' ; impor…" at bounding box center [499, 277] width 484 height 361
drag, startPoint x: 616, startPoint y: 123, endPoint x: 269, endPoint y: 110, distance: 346.9
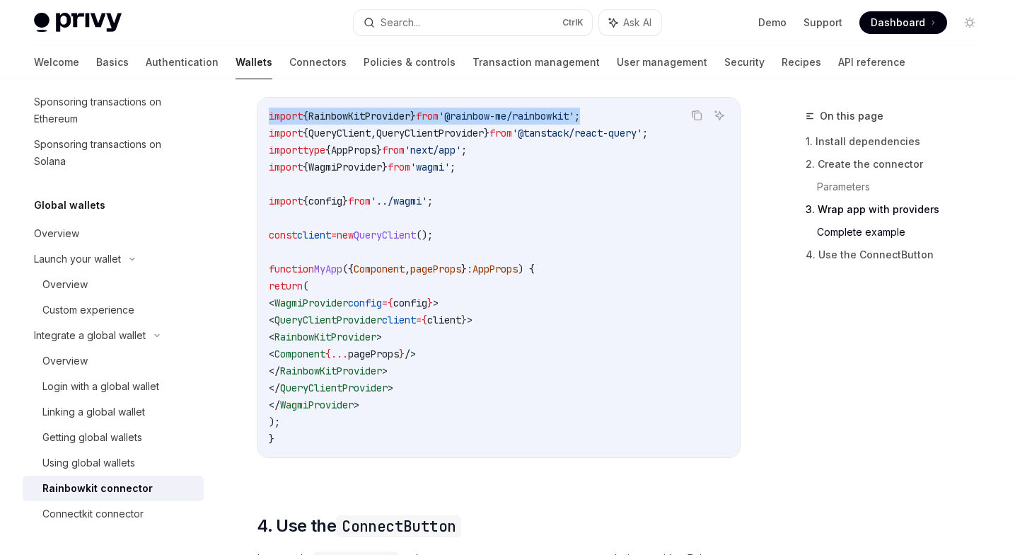
click at [269, 110] on div "import { RainbowKitProvider } from '@rainbow-me/rainbowkit' ; import { QueryCli…" at bounding box center [499, 277] width 483 height 359
copy span "import { RainbowKitProvider } from '@rainbow-me/rainbowkit' ;"
drag, startPoint x: 313, startPoint y: 343, endPoint x: 485, endPoint y: 345, distance: 172.6
click at [485, 345] on code "import { RainbowKitProvider } from '@rainbow-me/rainbowkit' ; import { QueryCli…" at bounding box center [499, 278] width 460 height 340
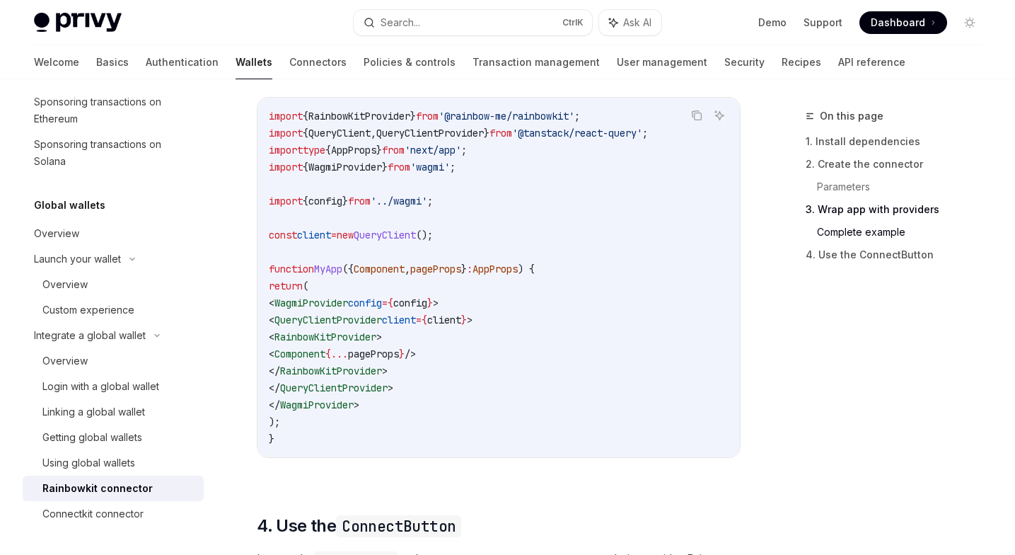
copy span "< RainbowKitProvider >"
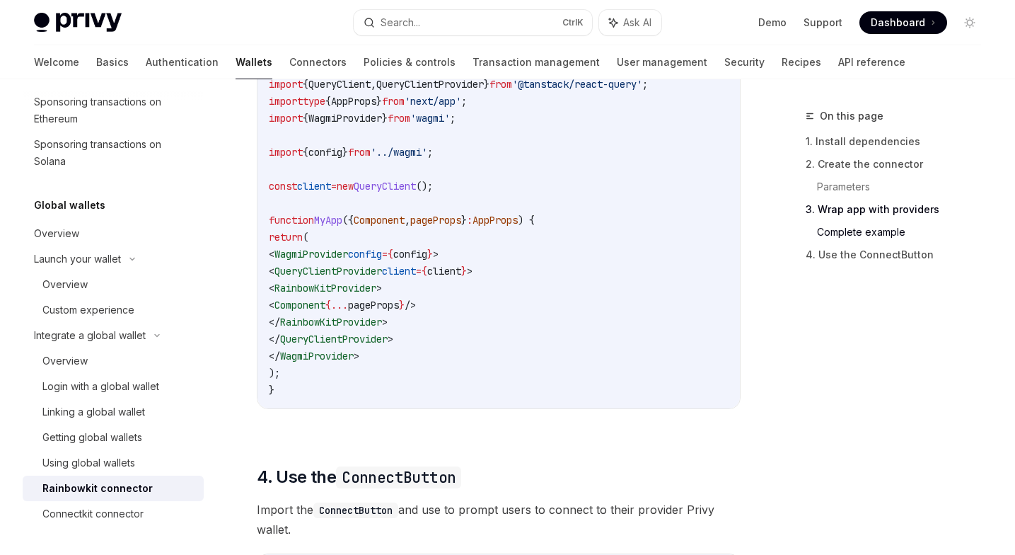
scroll to position [2825, 0]
drag, startPoint x: 293, startPoint y: 260, endPoint x: 525, endPoint y: 272, distance: 232.4
click at [525, 272] on code "import { RainbowKitProvider } from '@rainbow-me/rainbowkit' ; import { QueryCli…" at bounding box center [499, 228] width 460 height 340
copy code "< WagmiProvider config = { config } > < QueryClientProvider client = { client }…"
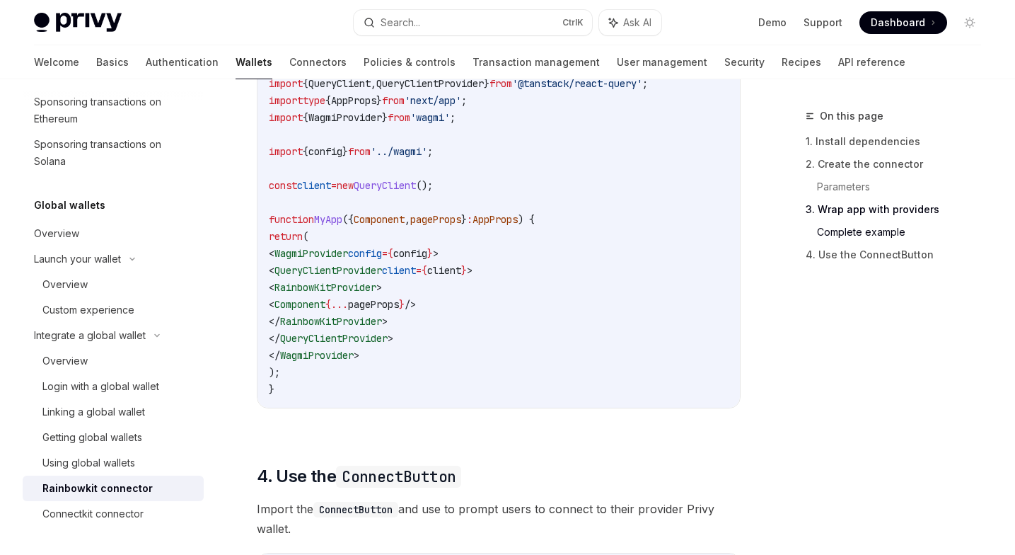
drag, startPoint x: 479, startPoint y: 125, endPoint x: 264, endPoint y: 88, distance: 218.1
click at [264, 88] on div "import { RainbowKitProvider } from '@rainbow-me/rainbowkit' ; import { QueryCli…" at bounding box center [499, 227] width 483 height 359
copy code "import { QueryClient , QueryClientProvider } from '@tanstack/react-query' ; imp…"
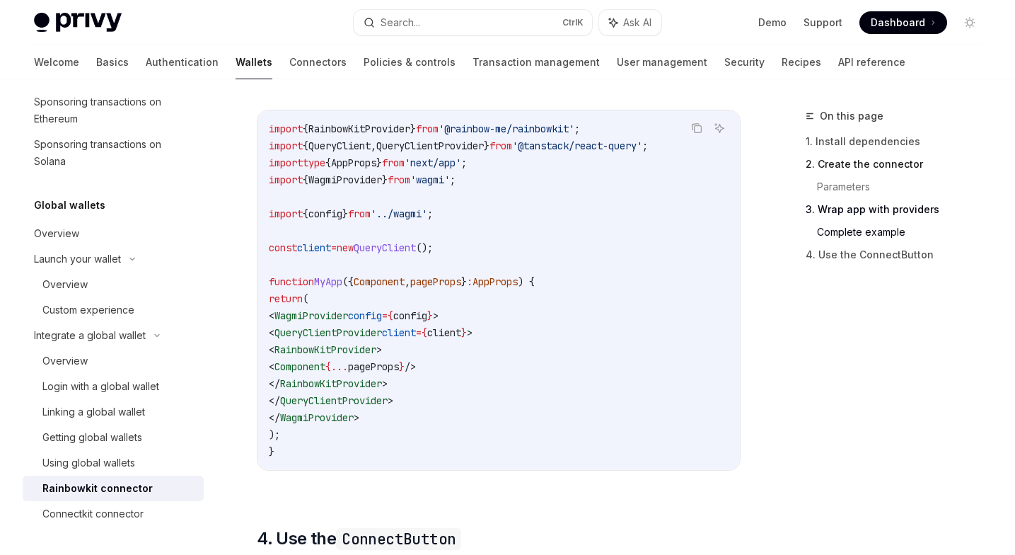
scroll to position [2741, 0]
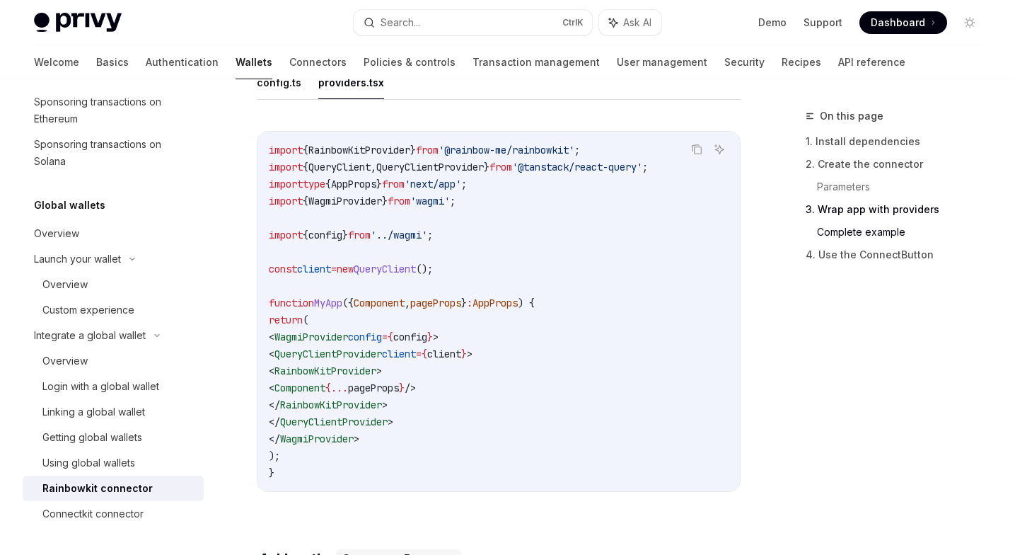
drag, startPoint x: 468, startPoint y: 276, endPoint x: 264, endPoint y: 241, distance: 206.8
click at [264, 241] on div "import { RainbowKitProvider } from '@rainbow-me/rainbowkit' ; import { QueryCli…" at bounding box center [499, 311] width 483 height 359
copy code "import { config } from '../wagmi' ; const client = new QueryClient ();"
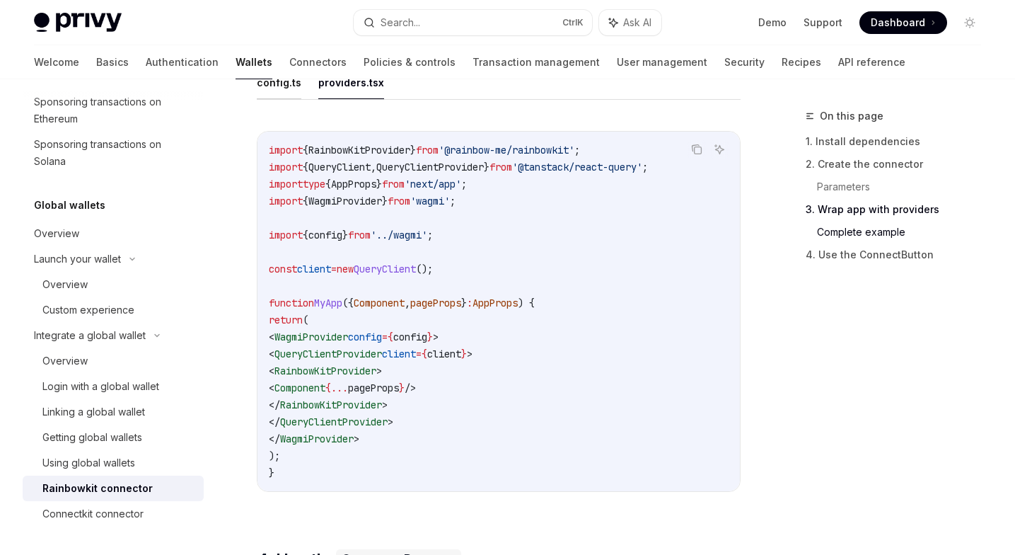
click at [279, 90] on button "config.ts" at bounding box center [279, 82] width 45 height 33
type textarea "*"
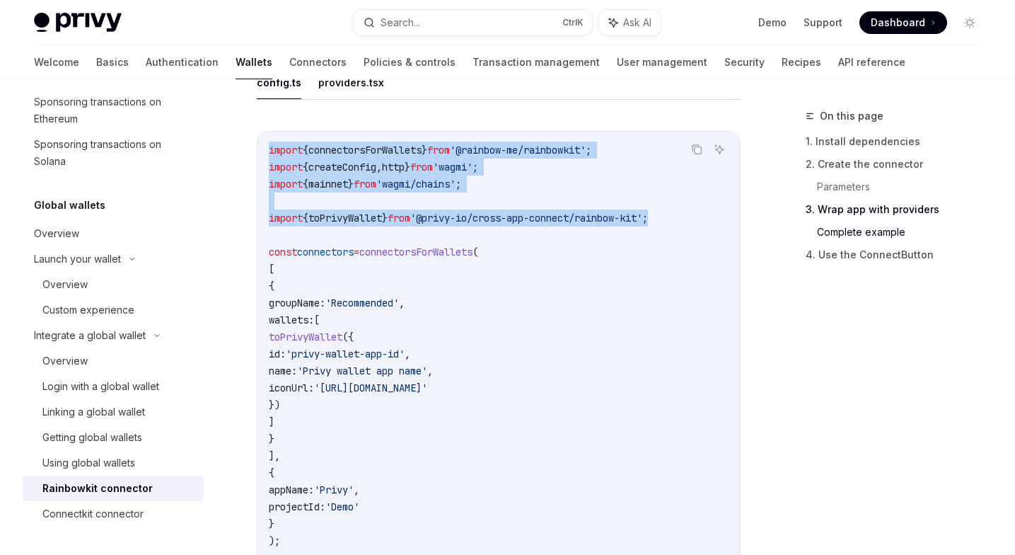
drag, startPoint x: 687, startPoint y: 226, endPoint x: 261, endPoint y: 153, distance: 432.2
click at [261, 153] on div "import { connectorsForWallets } from '@rainbow-me/rainbowkit' ; import { create…" at bounding box center [499, 422] width 483 height 580
copy code "import { connectorsForWallets } from '@rainbow-me/rainbowkit' ; import { create…"
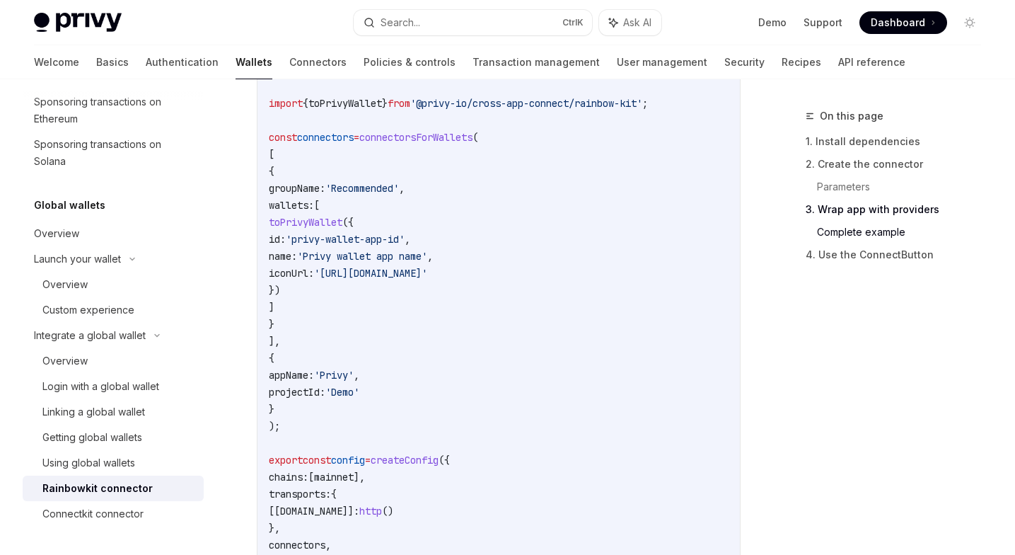
scroll to position [2858, 0]
drag, startPoint x: 266, startPoint y: 141, endPoint x: 287, endPoint y: 364, distance: 223.8
click at [287, 366] on div "import { connectorsForWallets } from '@rainbow-me/rainbowkit' ; import { create…" at bounding box center [499, 306] width 483 height 580
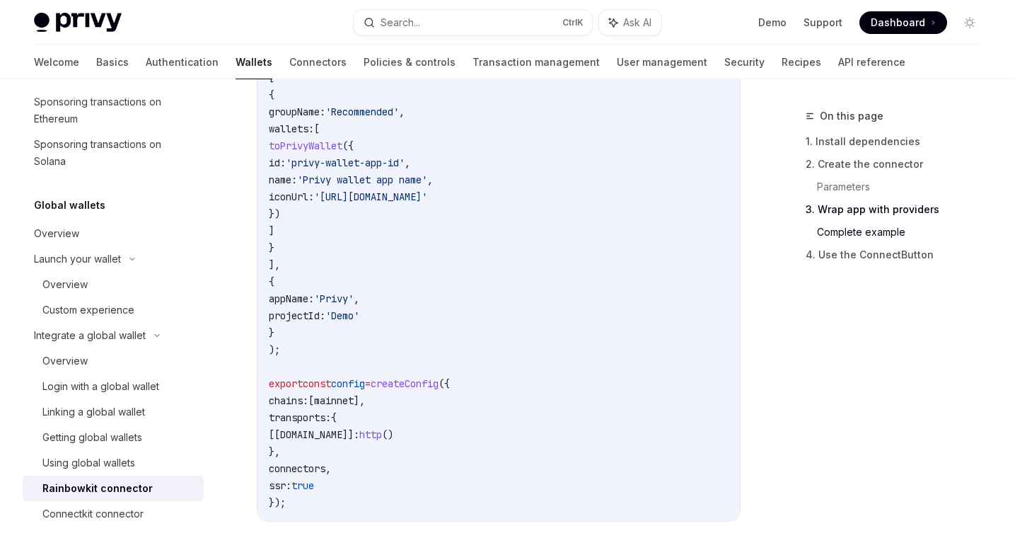
scroll to position [2937, 0]
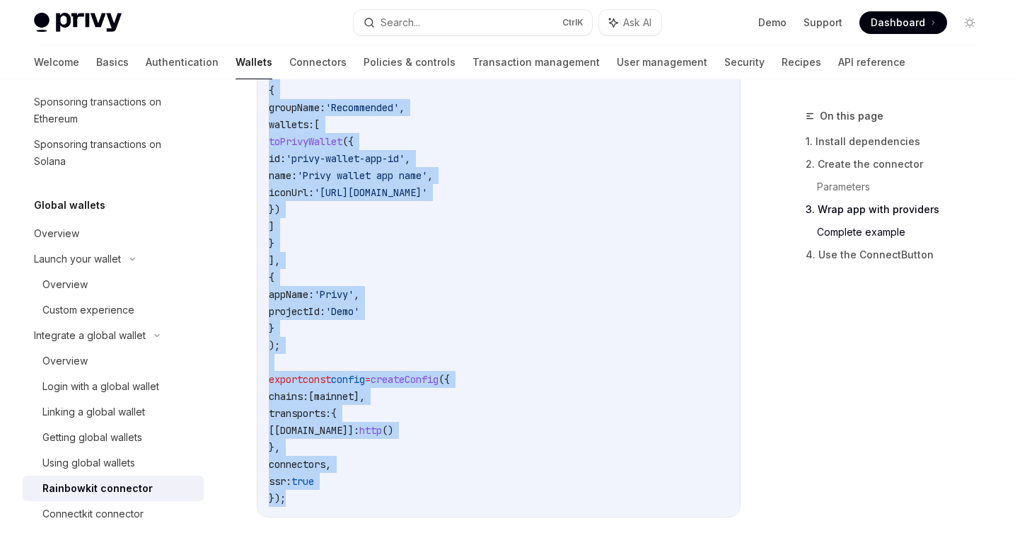
click at [300, 505] on code "import { connectorsForWallets } from '@rainbow-me/rainbowkit' ; import { create…" at bounding box center [499, 226] width 460 height 560
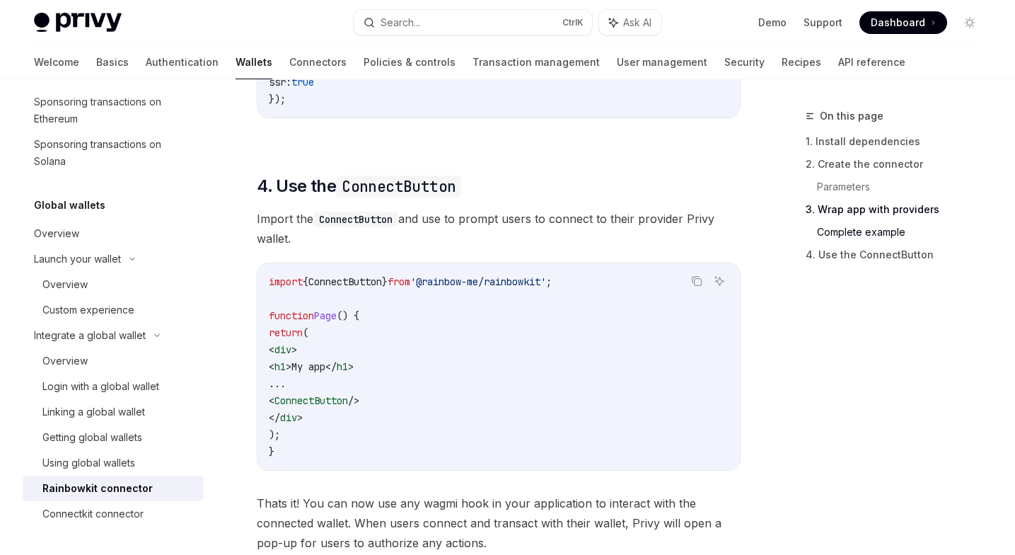
scroll to position [3467, 0]
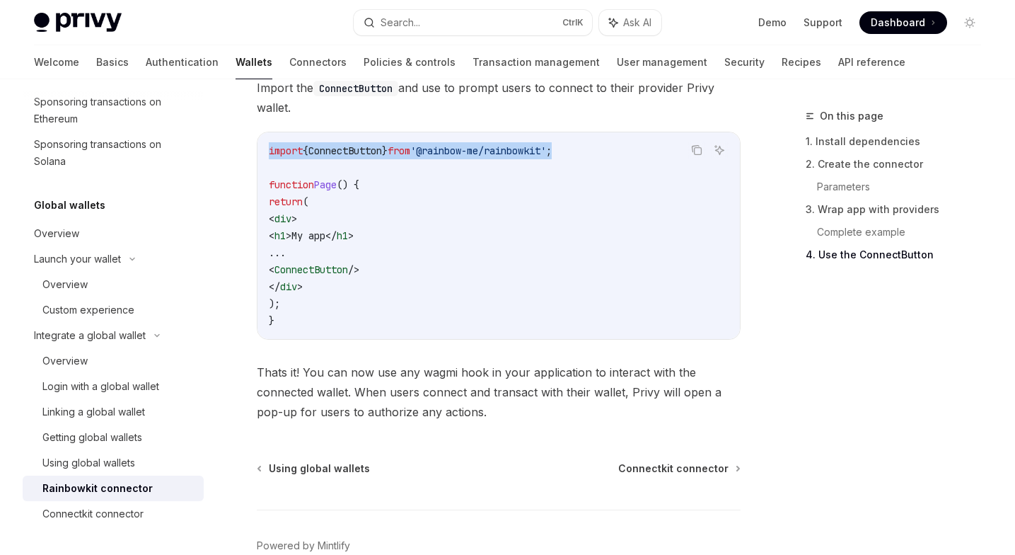
drag, startPoint x: 590, startPoint y: 154, endPoint x: 259, endPoint y: 152, distance: 331.1
click at [259, 152] on div "import { ConnectButton } from '@rainbow-me/rainbowkit' ; function Page () { ret…" at bounding box center [499, 235] width 483 height 207
drag, startPoint x: 305, startPoint y: 274, endPoint x: 408, endPoint y: 274, distance: 102.6
click at [408, 274] on code "import { ConnectButton } from '@rainbow-me/rainbowkit' ; function Page () { ret…" at bounding box center [499, 235] width 460 height 187
